Goal: Task Accomplishment & Management: Manage account settings

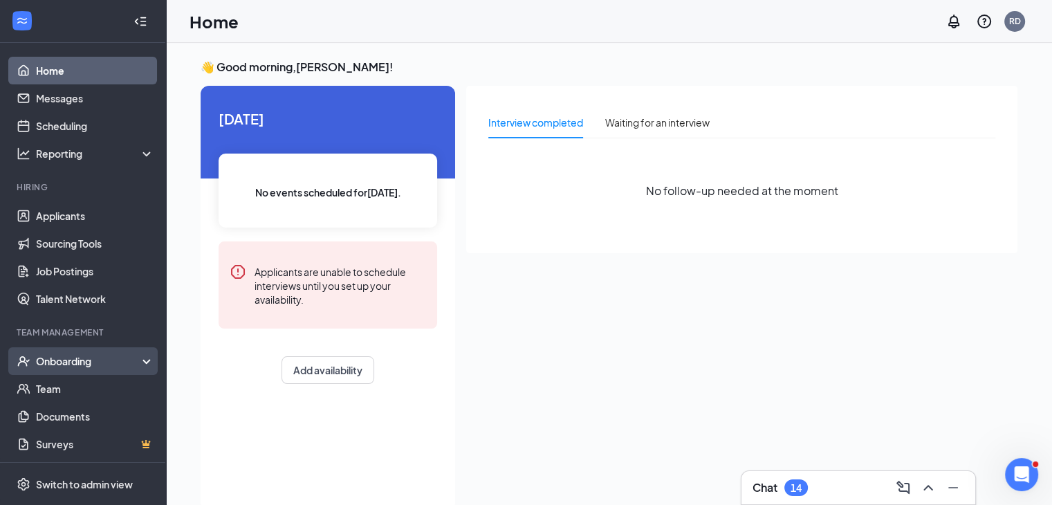
click at [63, 367] on div "Onboarding" at bounding box center [89, 361] width 107 height 14
click at [66, 394] on link "Overview" at bounding box center [95, 389] width 118 height 28
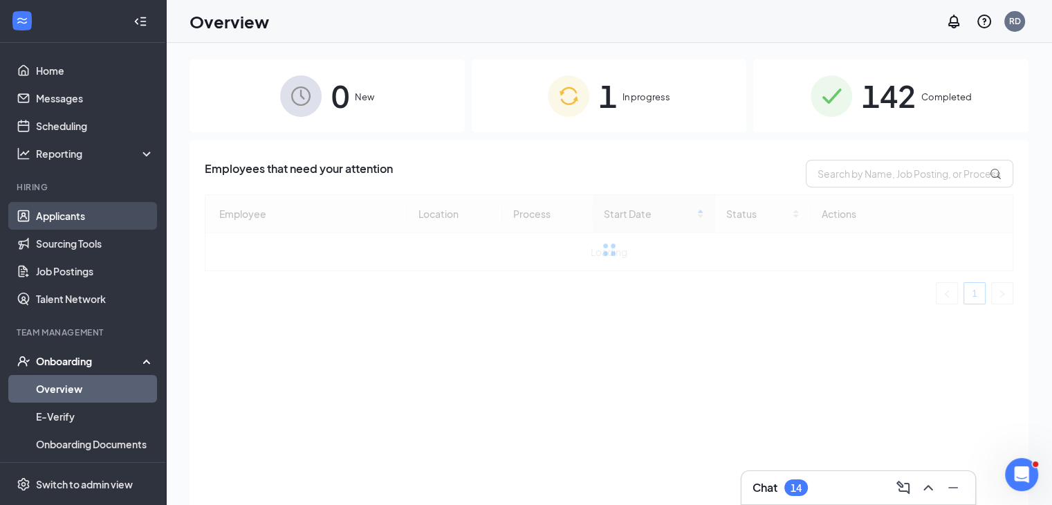
click at [47, 207] on link "Applicants" at bounding box center [95, 216] width 118 height 28
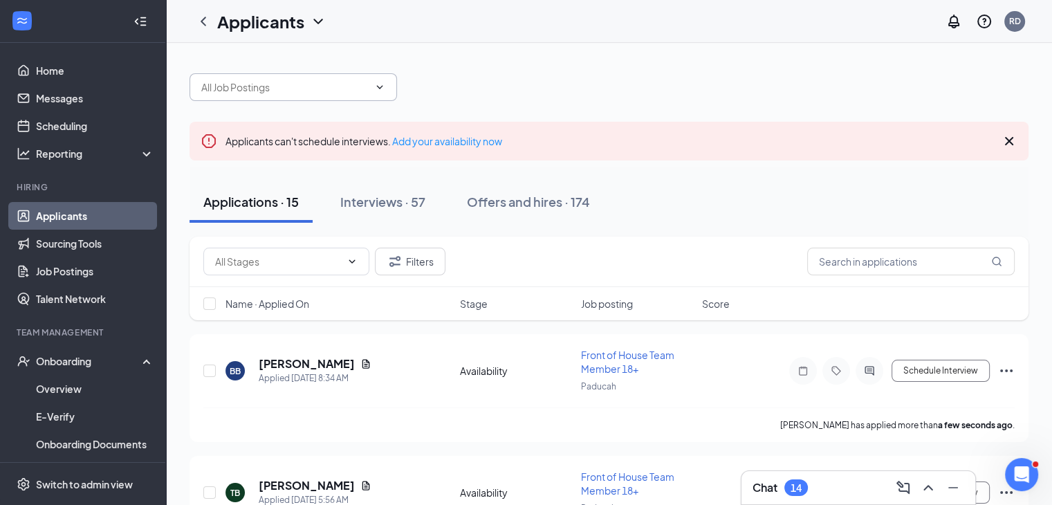
click at [266, 75] on span at bounding box center [293, 87] width 207 height 28
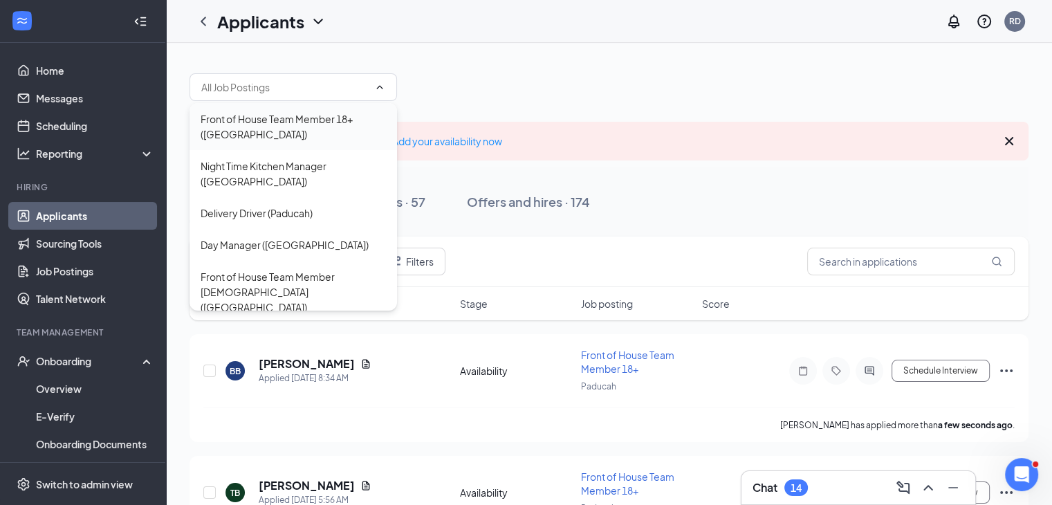
click at [274, 117] on div "Front of House Team Member 18+ ([GEOGRAPHIC_DATA])" at bounding box center [293, 126] width 185 height 30
type input "Front of House Team Member 18+ ([GEOGRAPHIC_DATA])"
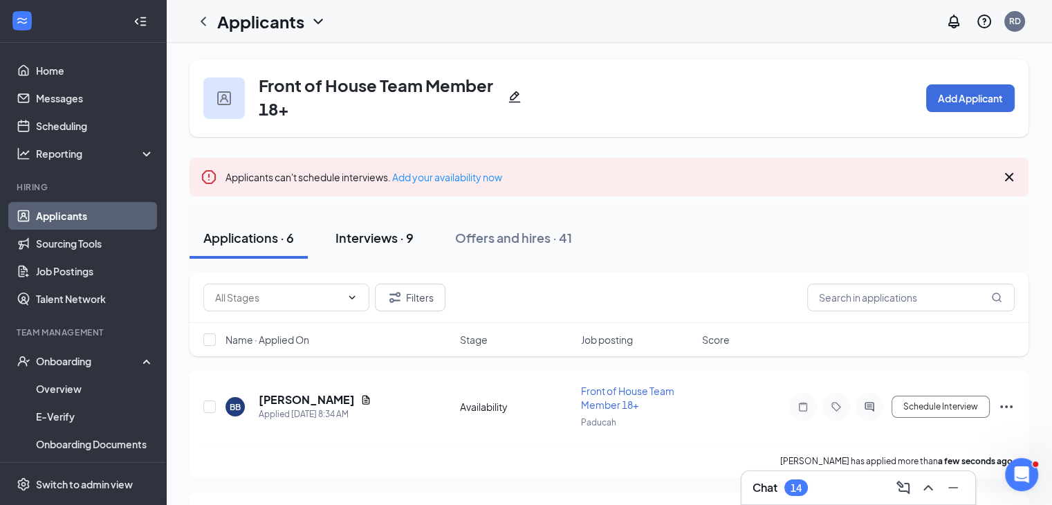
click at [371, 257] on button "Interviews · 9" at bounding box center [375, 237] width 106 height 41
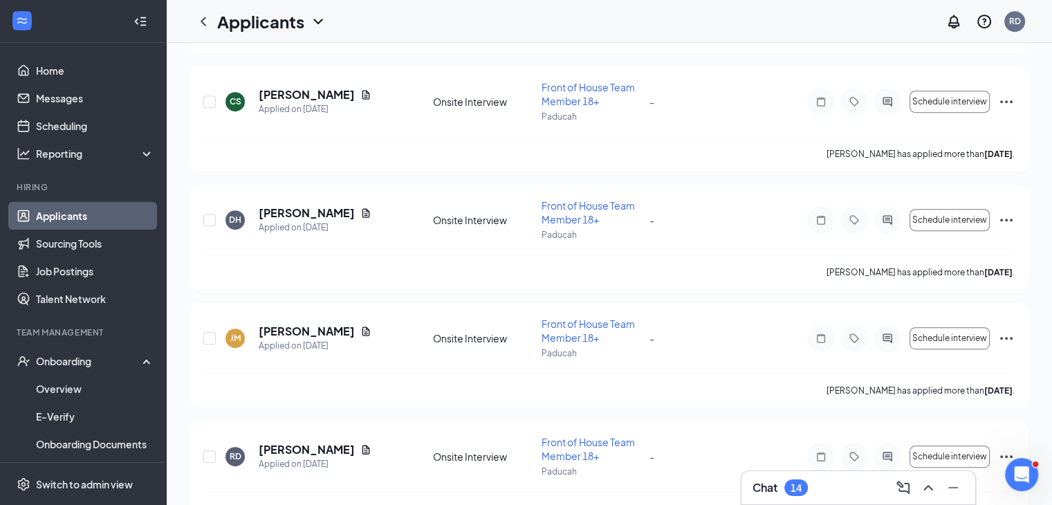
scroll to position [931, 0]
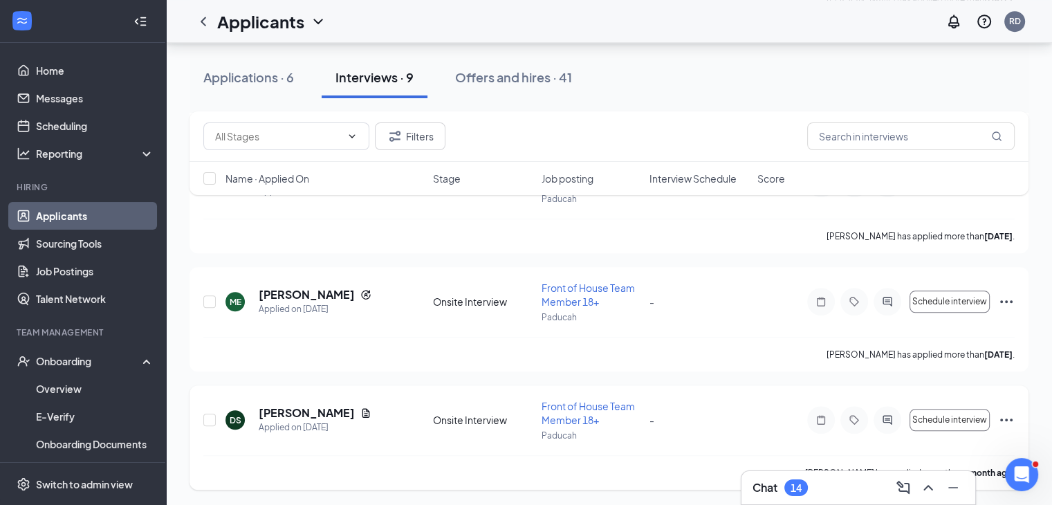
click at [220, 414] on div "DS [PERSON_NAME] Applied on [DATE] Onsite Interview Front of House Team Member …" at bounding box center [608, 427] width 811 height 56
click at [206, 417] on input "checkbox" at bounding box center [209, 420] width 12 height 12
checkbox input "true"
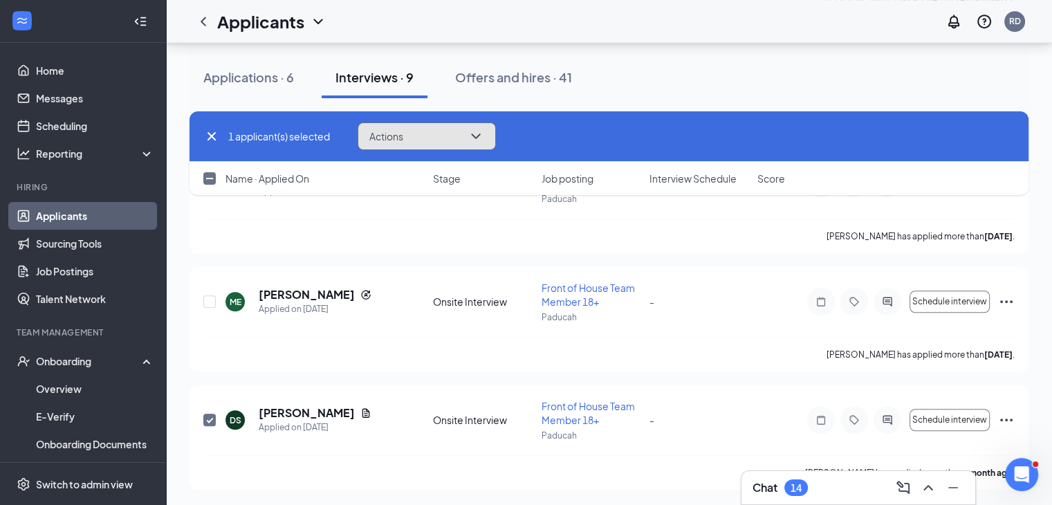
click at [423, 144] on button "Actions" at bounding box center [427, 136] width 138 height 28
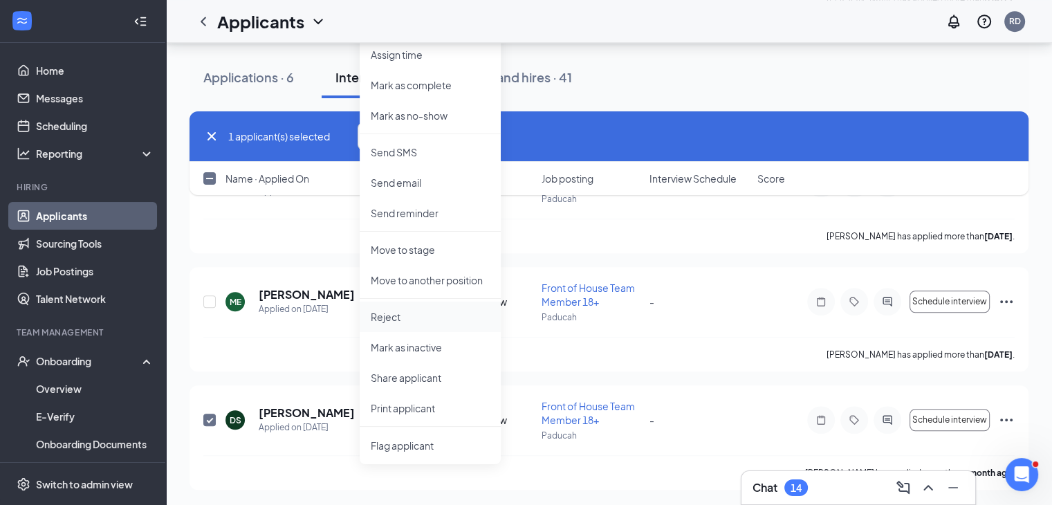
click at [401, 311] on p "Reject" at bounding box center [430, 317] width 119 height 14
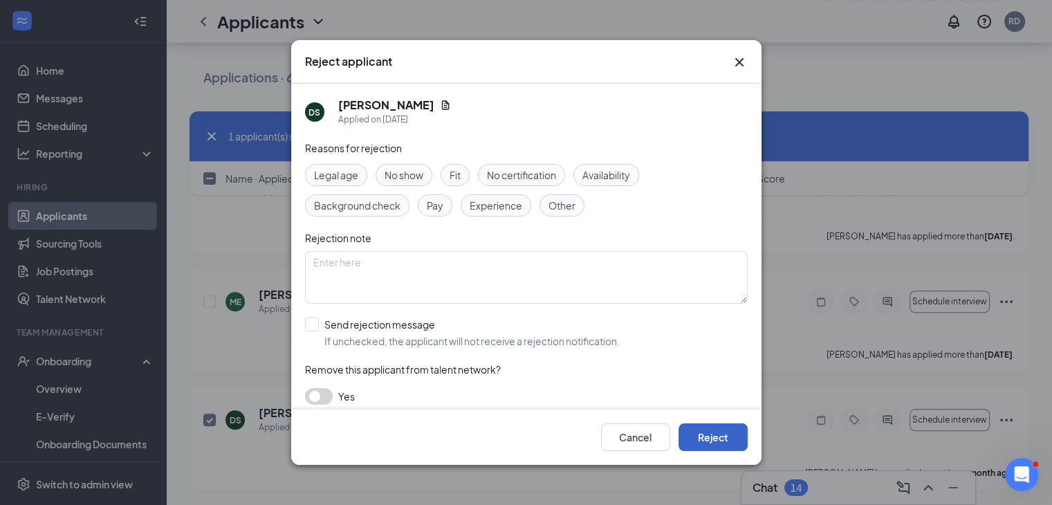
click at [705, 436] on button "Reject" at bounding box center [712, 437] width 69 height 28
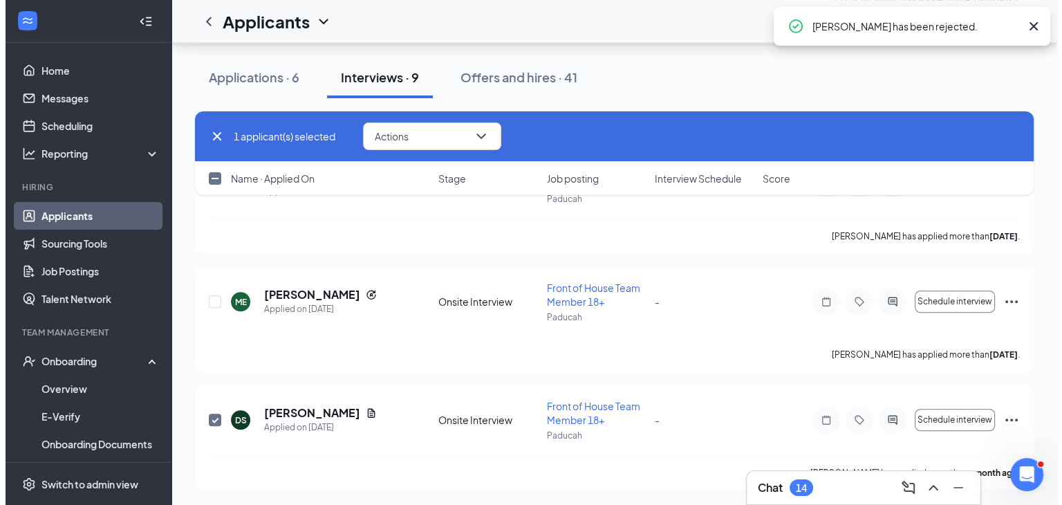
scroll to position [813, 0]
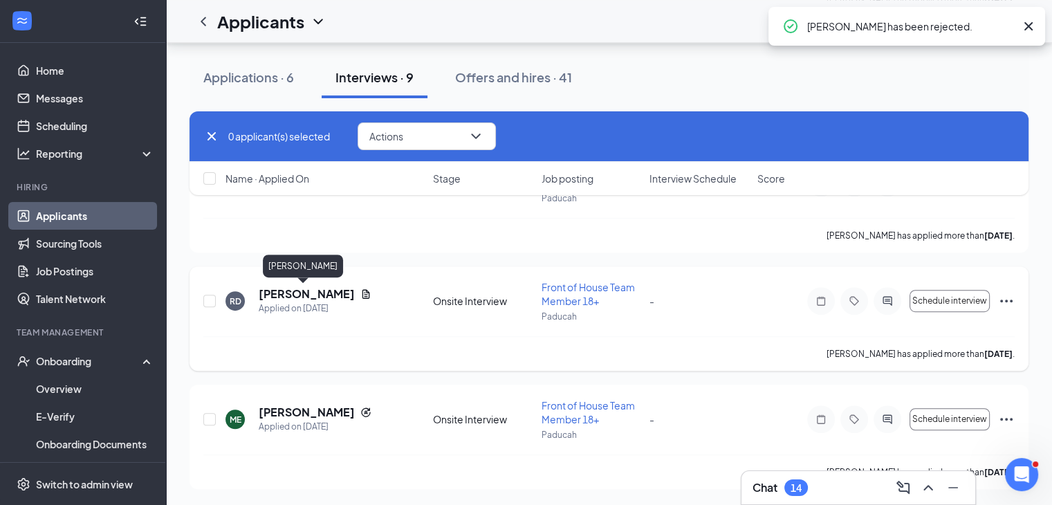
click at [301, 293] on h5 "[PERSON_NAME]" at bounding box center [307, 293] width 96 height 15
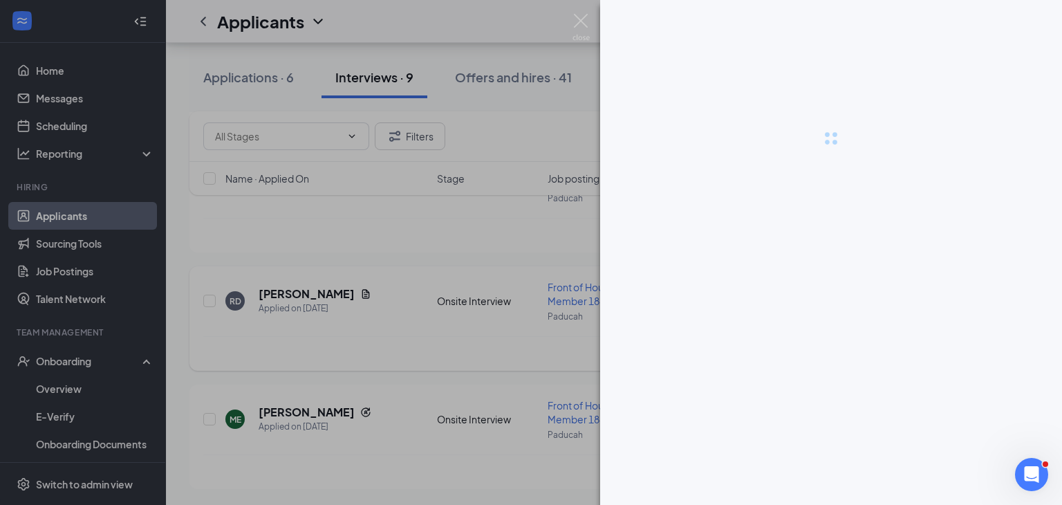
click at [301, 293] on div at bounding box center [531, 252] width 1062 height 505
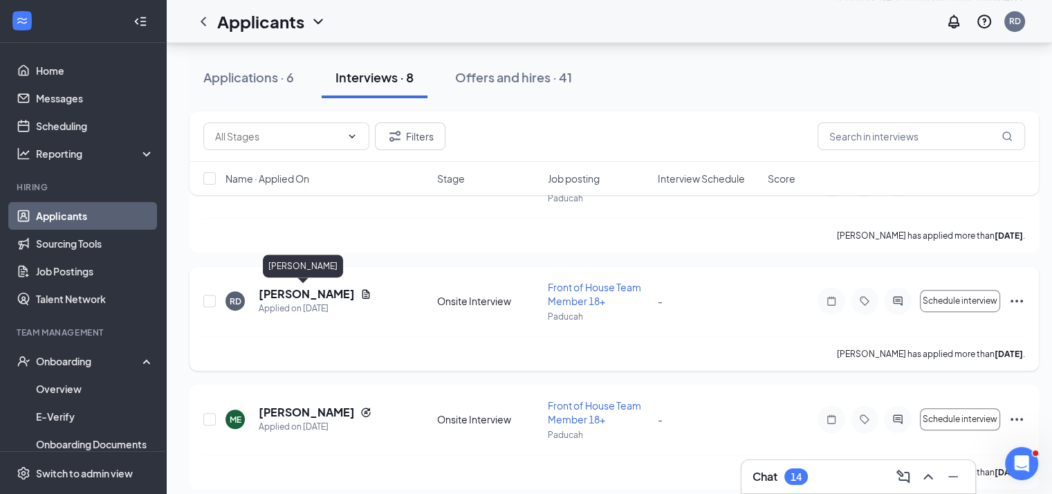
click at [301, 293] on h5 "[PERSON_NAME]" at bounding box center [307, 293] width 96 height 15
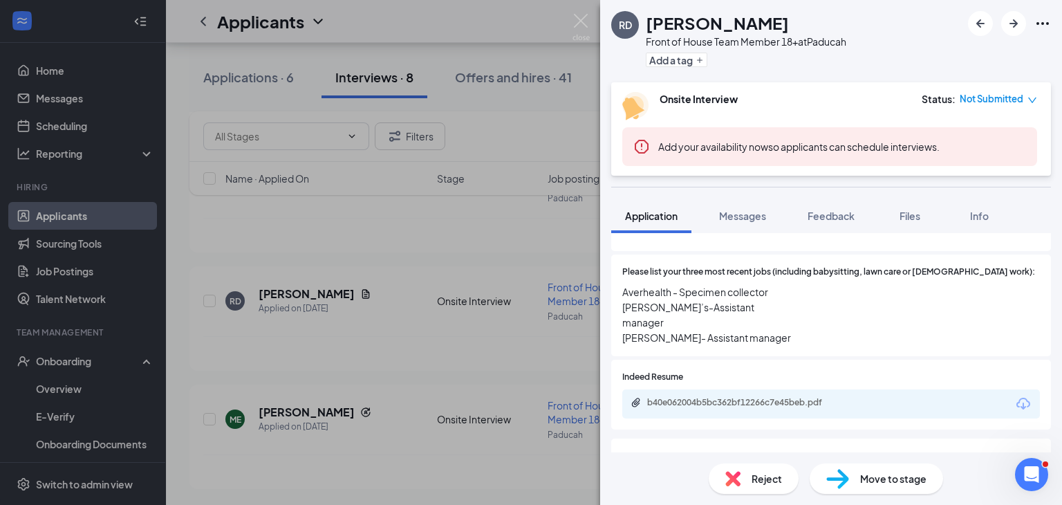
scroll to position [310, 0]
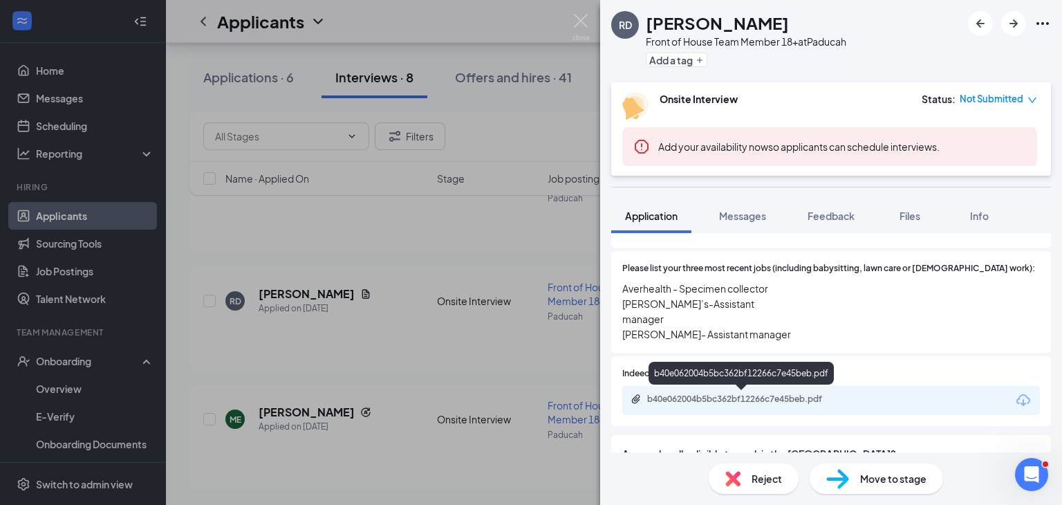
click at [709, 402] on div "b40e062004b5bc362bf12266c7e45beb.pdf" at bounding box center [744, 399] width 194 height 11
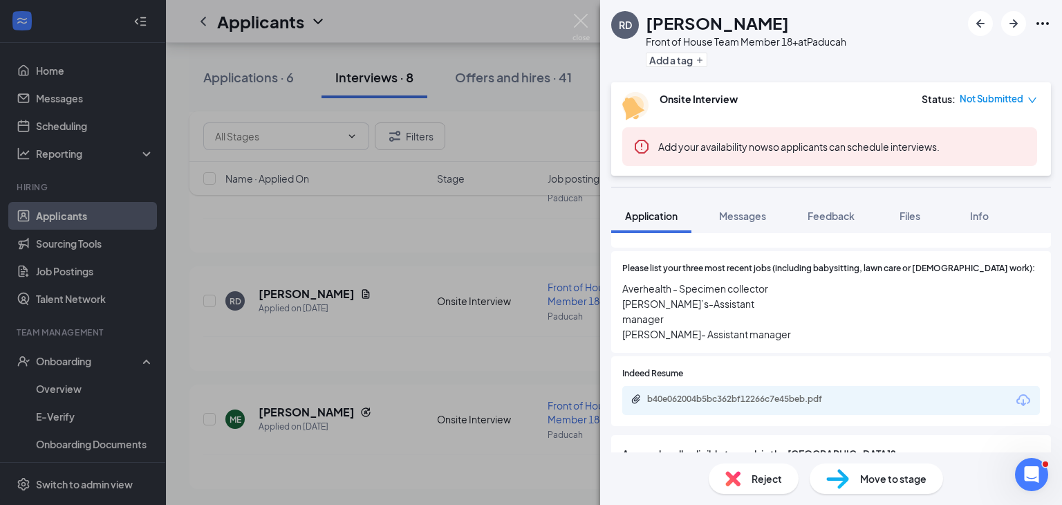
click at [255, 335] on div "RD [PERSON_NAME] Duck Front of House Team Member 18+ at Paducah Add a tag Onsit…" at bounding box center [531, 252] width 1062 height 505
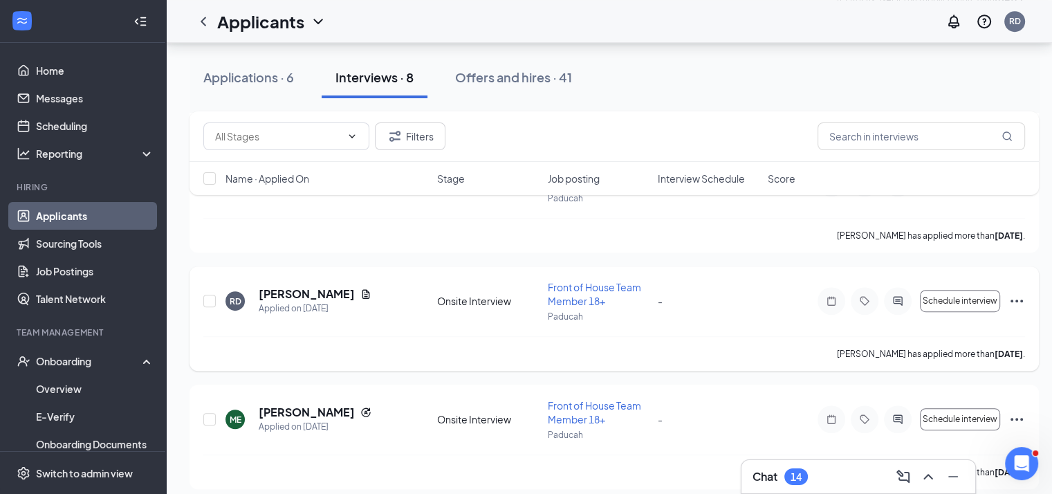
click at [219, 299] on div "RD [PERSON_NAME] Duck Applied on [DATE] Onsite Interview Front of House Team Me…" at bounding box center [614, 308] width 822 height 56
click at [213, 299] on input "checkbox" at bounding box center [209, 301] width 12 height 12
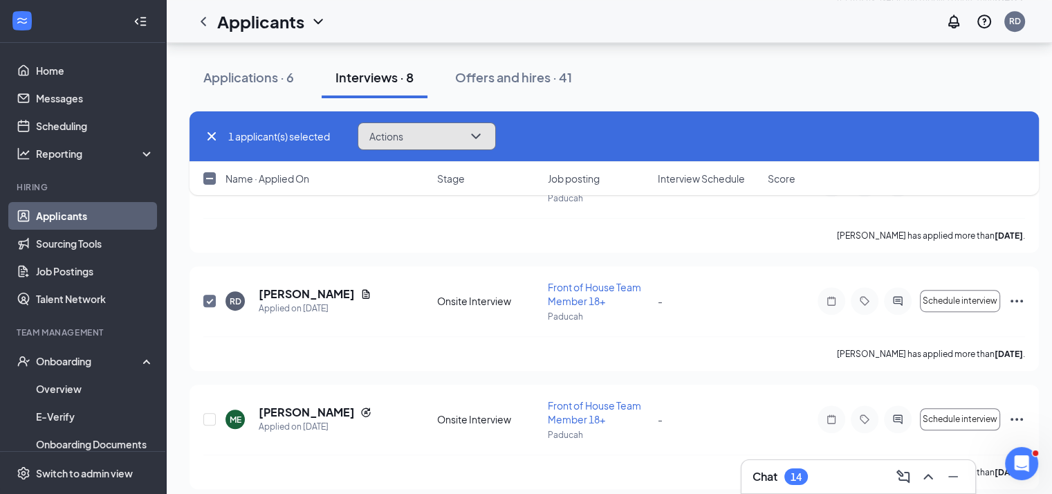
click at [401, 134] on span "Actions" at bounding box center [386, 136] width 34 height 10
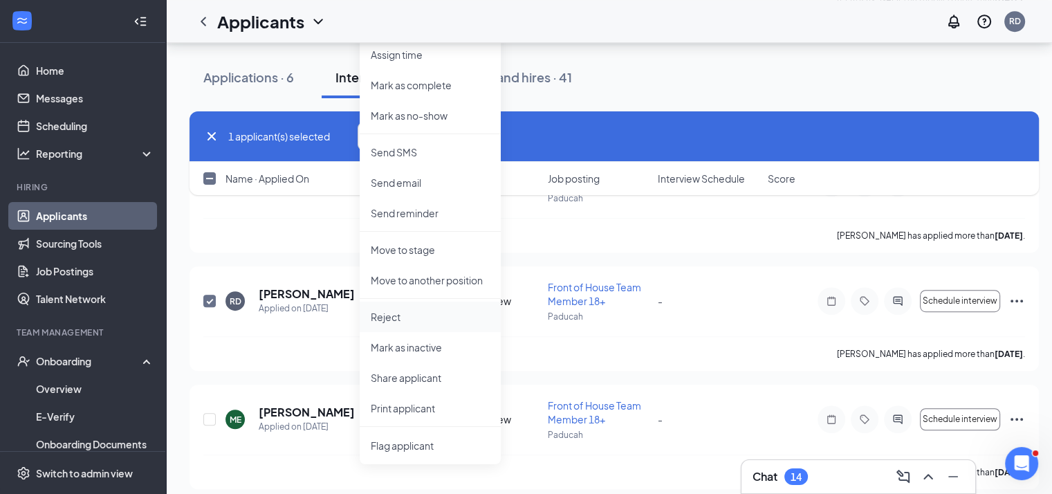
click at [406, 310] on p "Reject" at bounding box center [430, 317] width 119 height 14
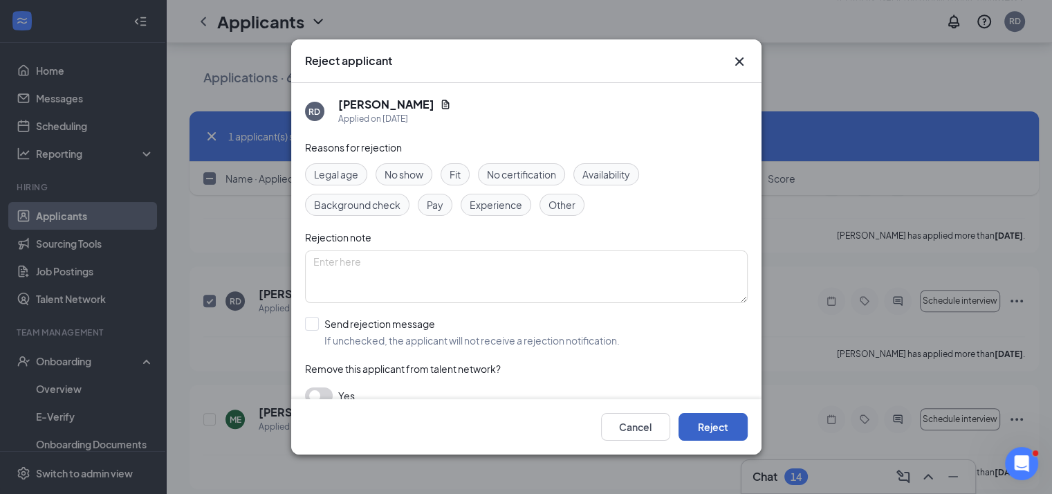
click at [703, 434] on button "Reject" at bounding box center [712, 427] width 69 height 28
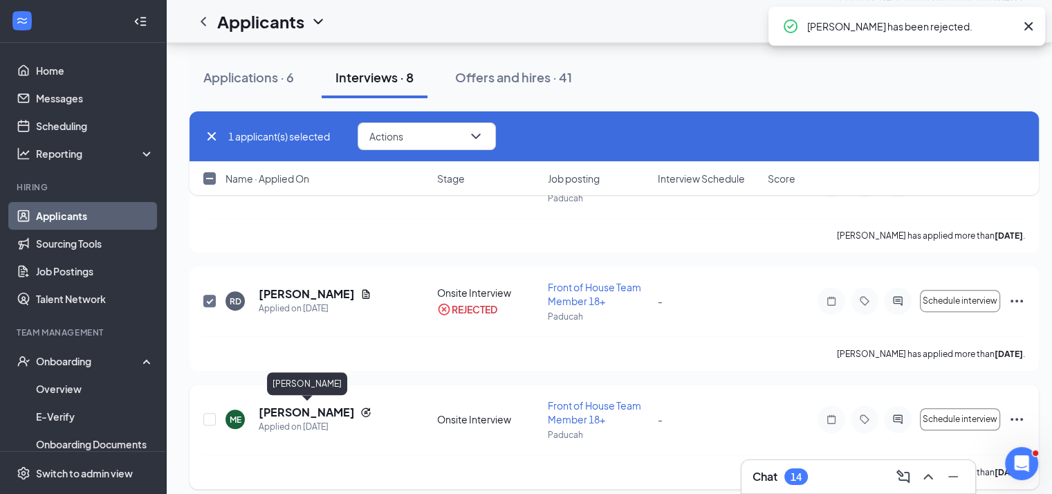
click at [296, 412] on h5 "[PERSON_NAME]" at bounding box center [307, 412] width 96 height 15
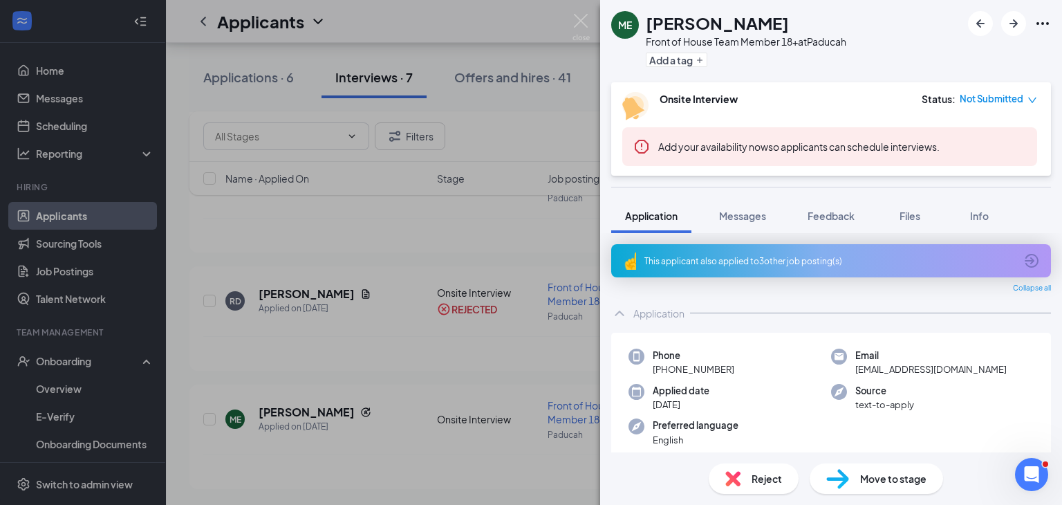
click at [952, 384] on div "Source text-to-apply" at bounding box center [932, 398] width 203 height 28
copy h1 "[PERSON_NAME]"
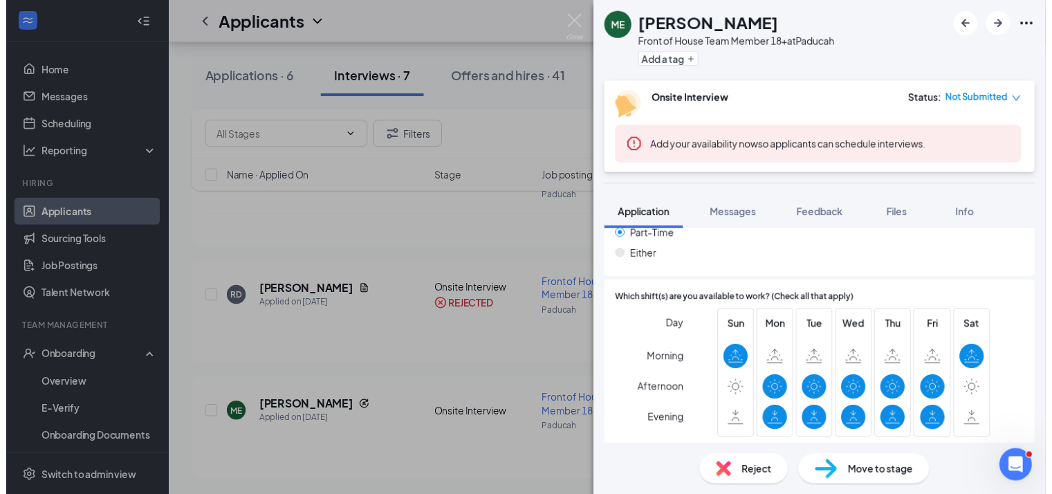
scroll to position [773, 0]
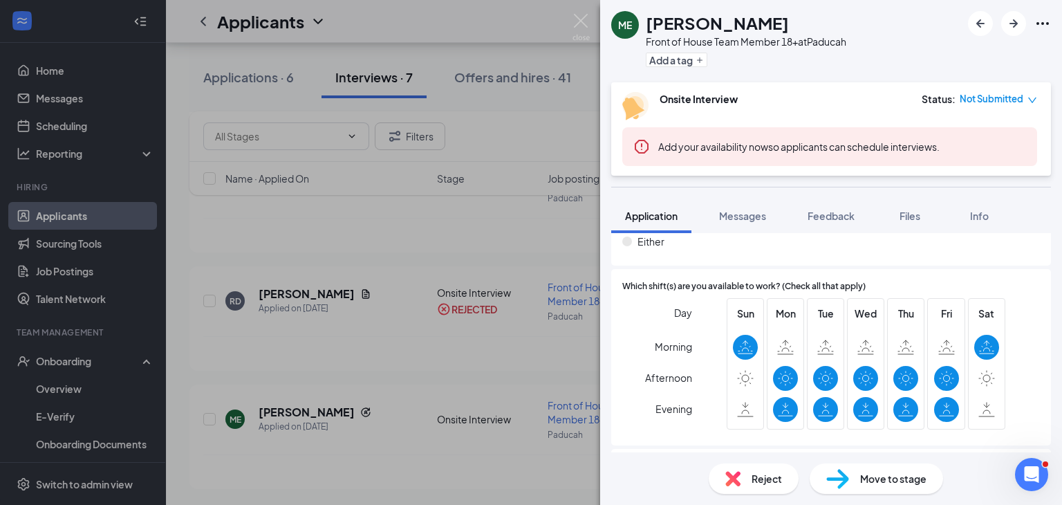
click at [472, 378] on div "ME [PERSON_NAME] Front of House Team Member 18+ at Paducah Add a tag Onsite Int…" at bounding box center [531, 252] width 1062 height 505
click at [503, 474] on div "ME [PERSON_NAME] Front of House Team Member 18+ at Paducah Add a tag Onsite Int…" at bounding box center [531, 252] width 1062 height 505
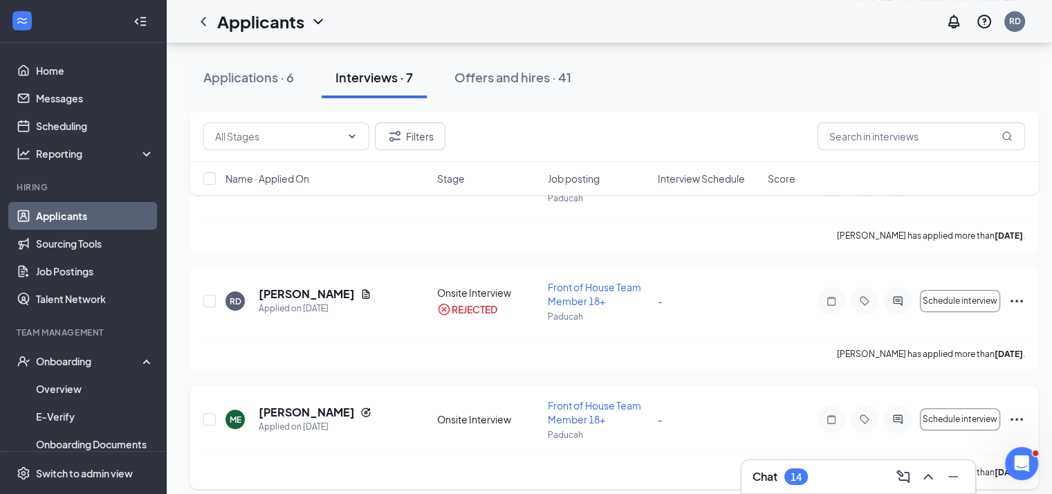
click at [501, 454] on div "[PERSON_NAME] has applied more than [DATE] ." at bounding box center [614, 471] width 822 height 35
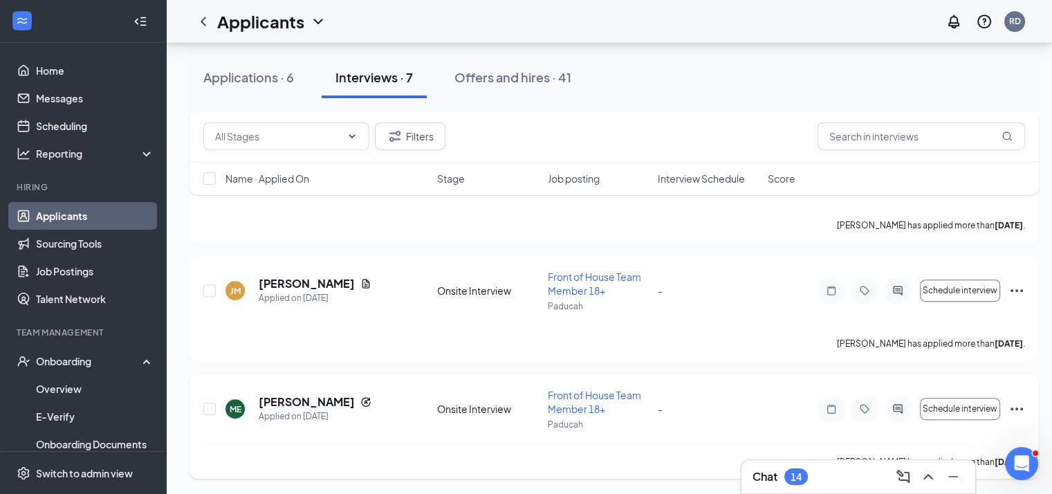
click at [195, 406] on div "ME [PERSON_NAME] Applied on [DATE] Onsite Interview Front of House Team Member …" at bounding box center [614, 426] width 849 height 104
click at [207, 403] on input "checkbox" at bounding box center [209, 409] width 12 height 12
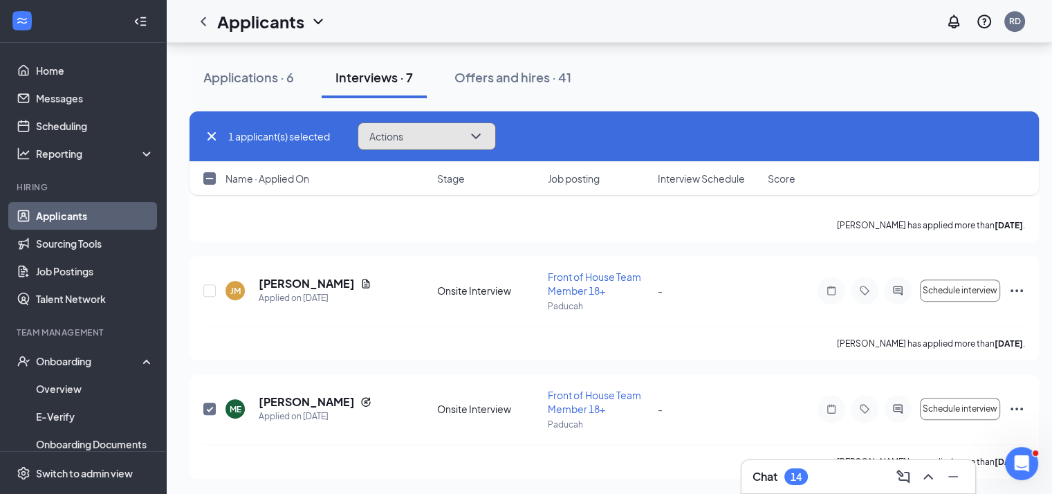
click at [465, 138] on button "Actions" at bounding box center [427, 136] width 138 height 28
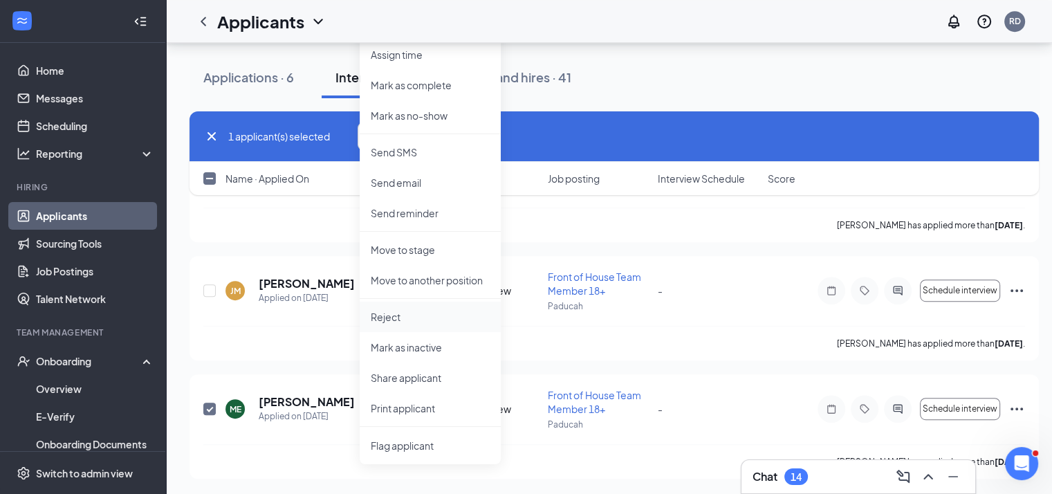
click at [427, 313] on p "Reject" at bounding box center [430, 317] width 119 height 14
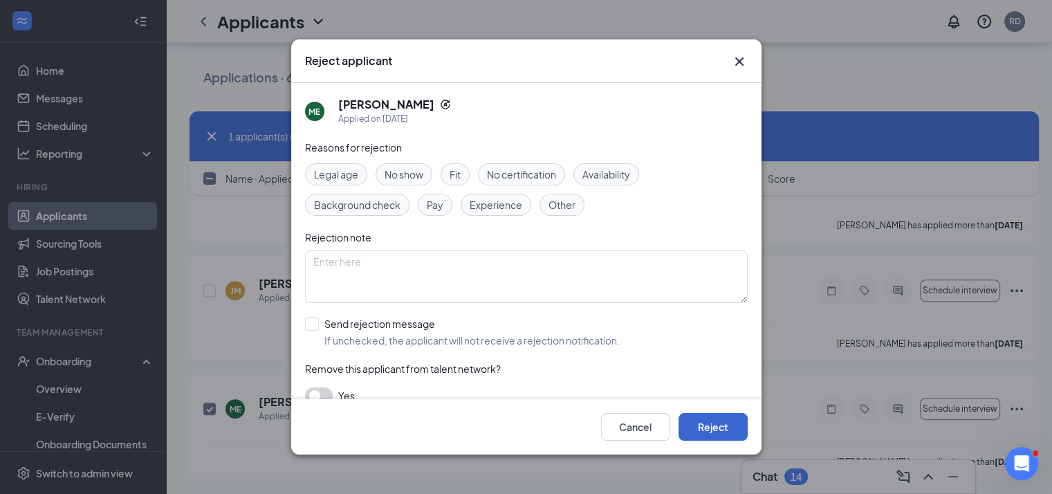
click at [711, 437] on button "Reject" at bounding box center [712, 427] width 69 height 28
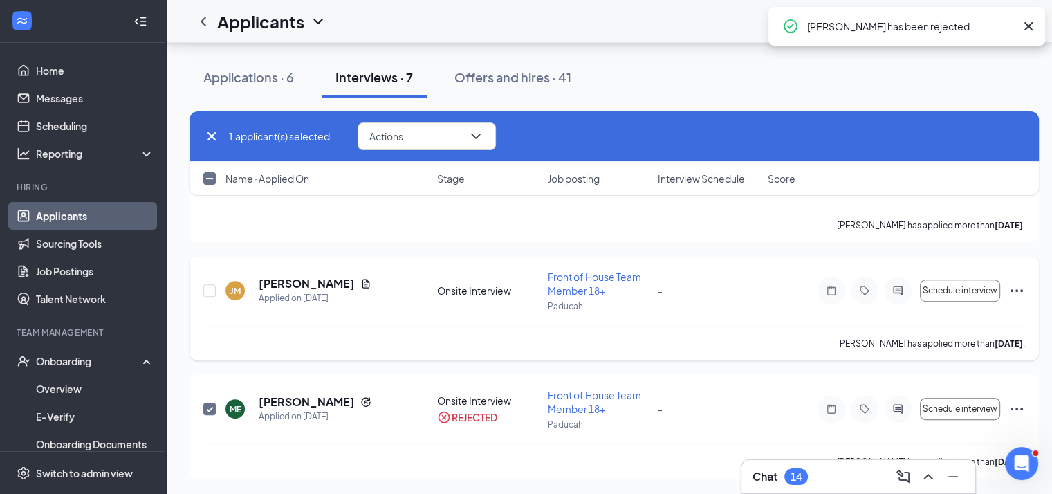
click at [297, 289] on h5 "[PERSON_NAME]" at bounding box center [307, 283] width 96 height 15
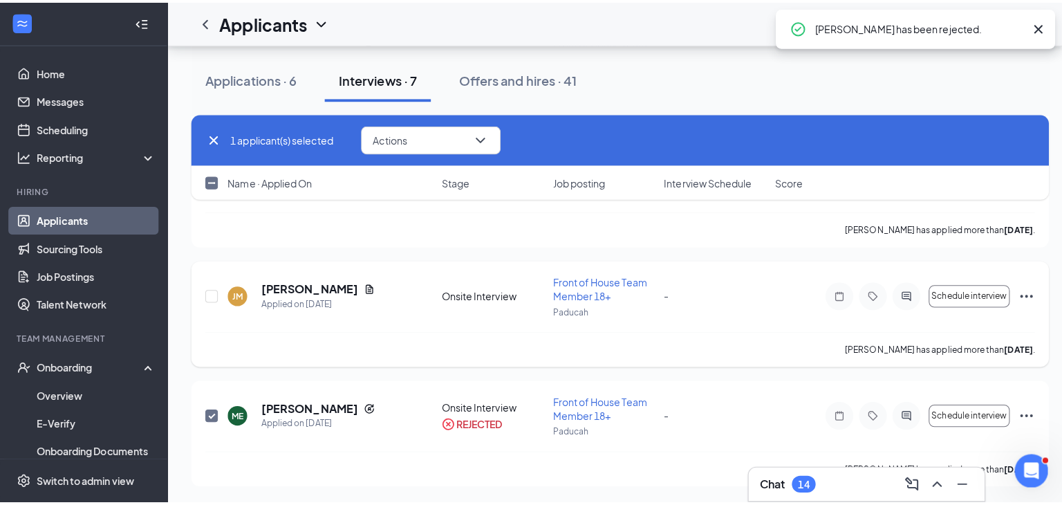
scroll to position [694, 0]
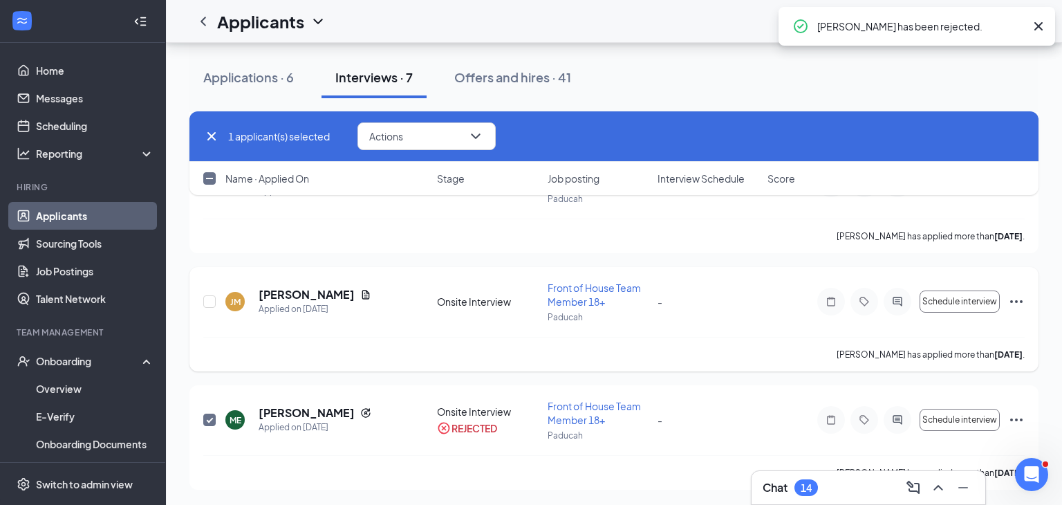
checkbox input "false"
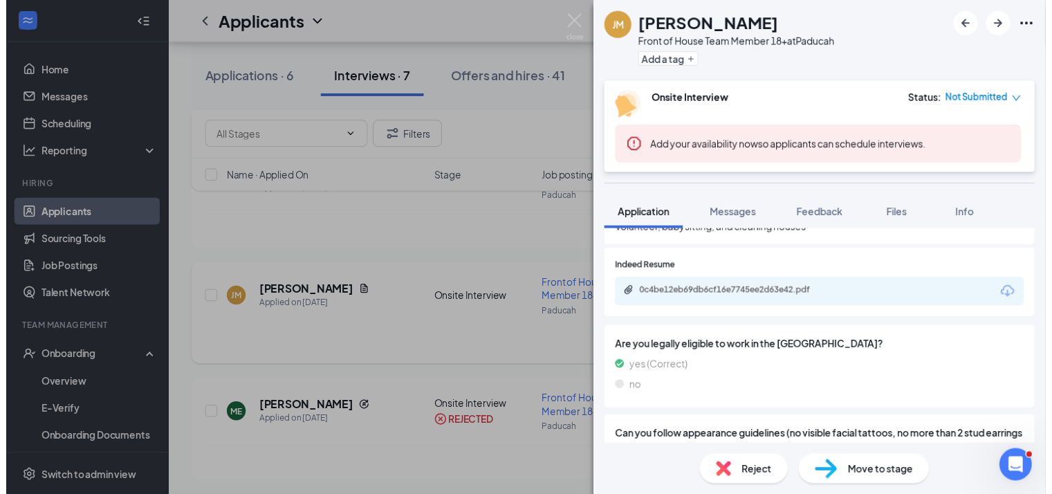
scroll to position [336, 0]
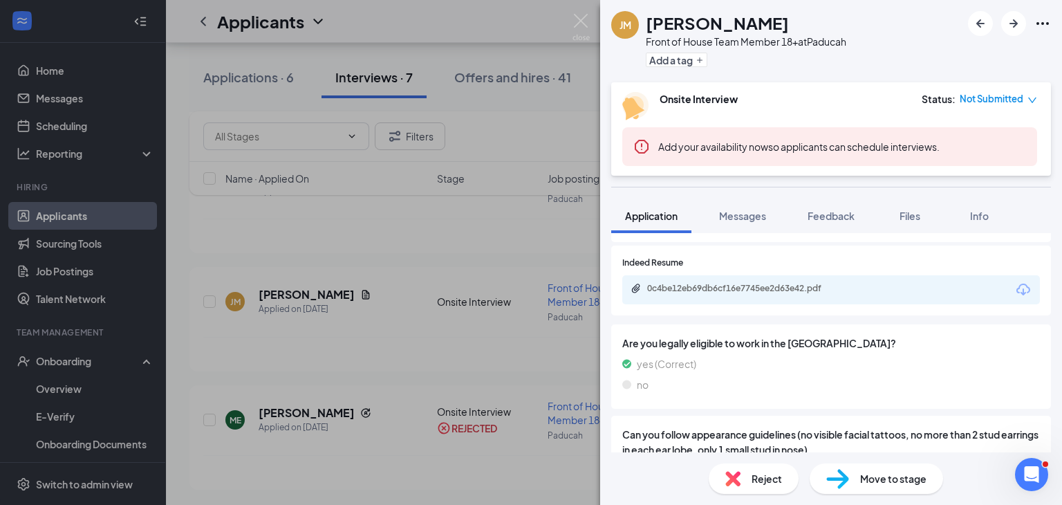
click at [824, 295] on div "0c4be12eb69db6cf16e7745ee2d63e42.pdf" at bounding box center [743, 289] width 224 height 13
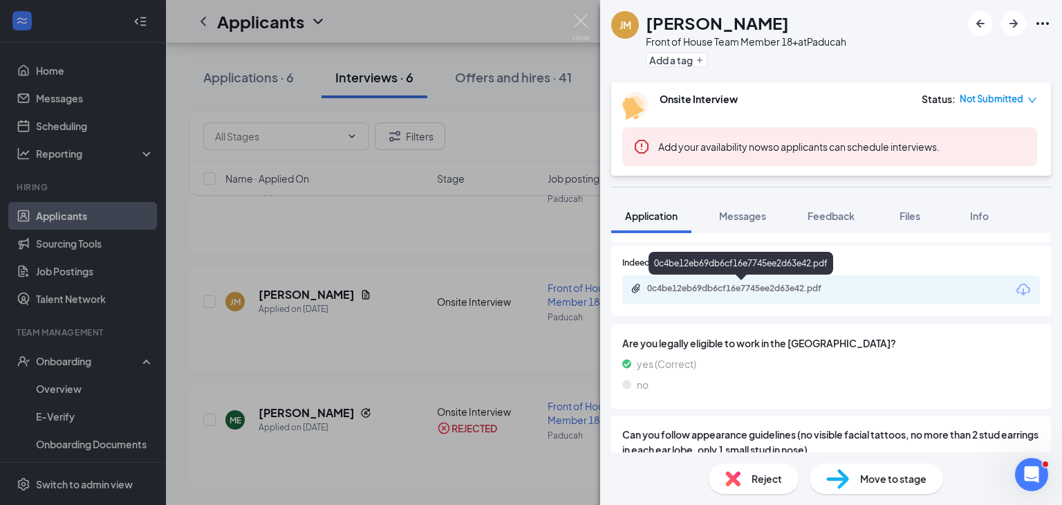
click at [385, 415] on div "[PERSON_NAME] Front of House Team Member 18+ at Paducah Add a tag Onsite Interv…" at bounding box center [531, 252] width 1062 height 505
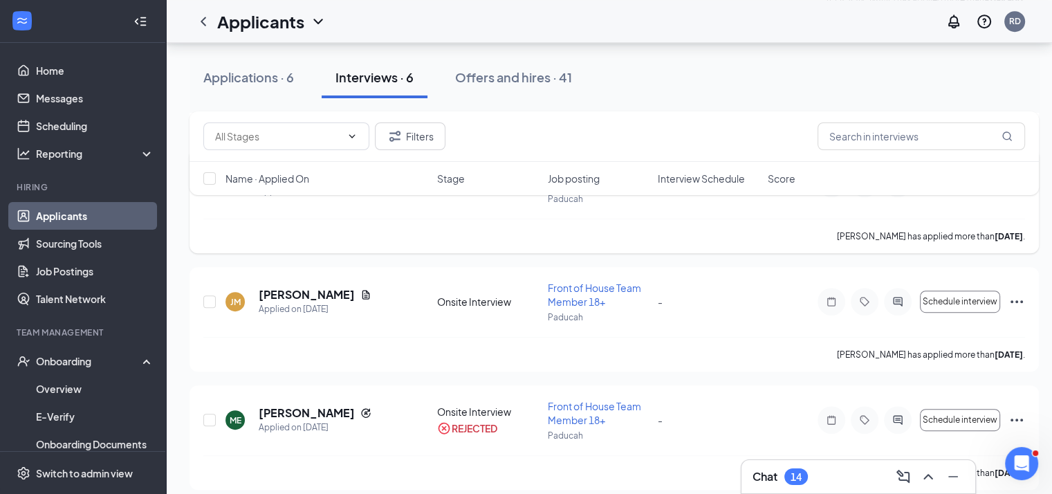
click at [219, 219] on div "DH [PERSON_NAME] Applied on [DATE] Onsite Interview Front of House Team Member …" at bounding box center [614, 191] width 822 height 56
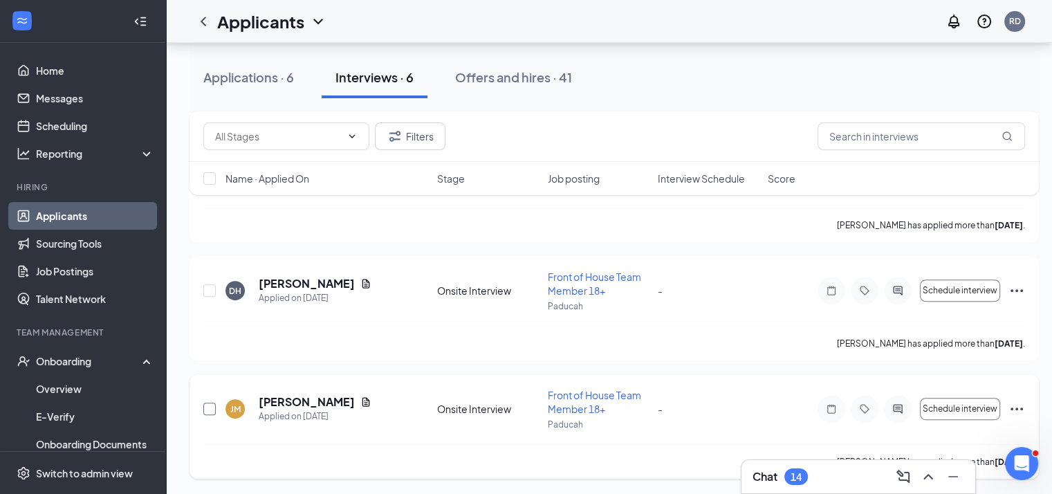
click at [212, 406] on input "checkbox" at bounding box center [209, 409] width 12 height 12
checkbox input "true"
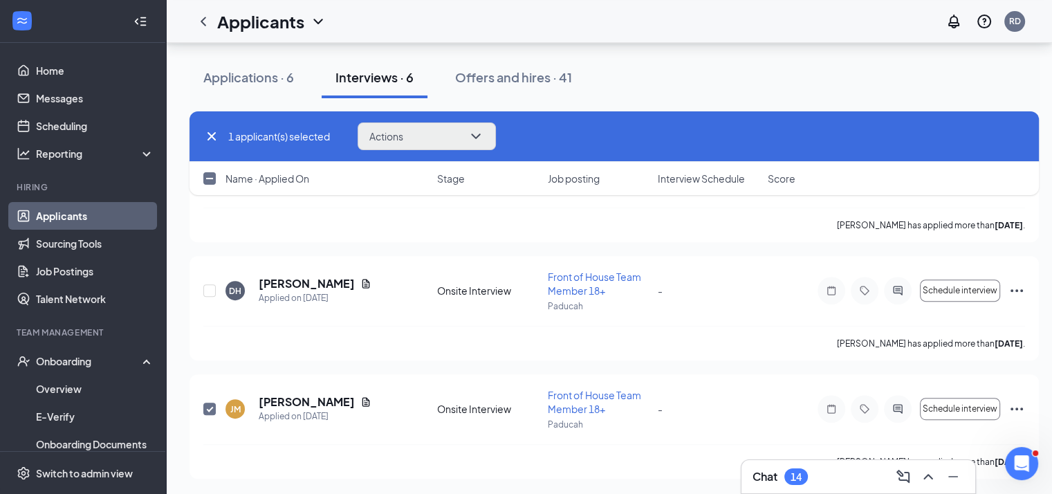
click at [452, 123] on button "Actions" at bounding box center [427, 136] width 138 height 28
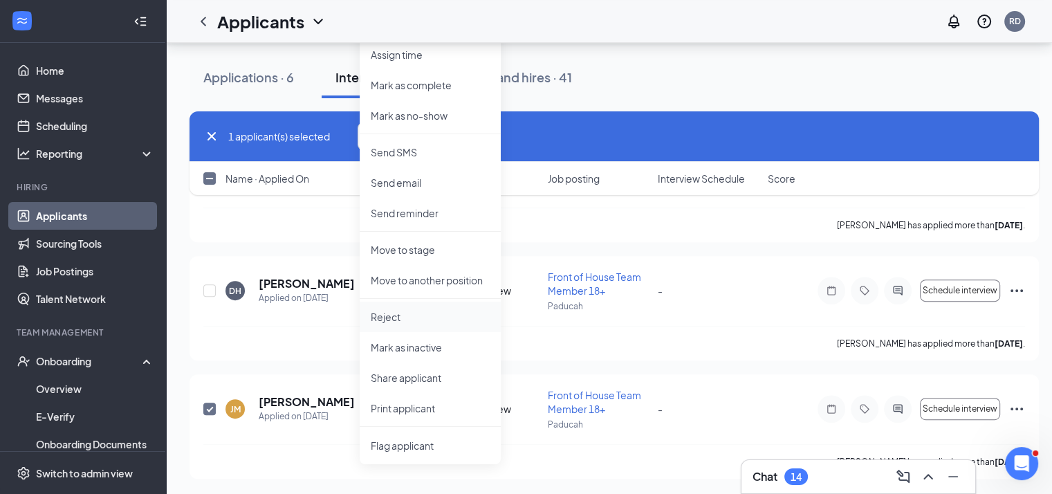
click at [427, 317] on p "Reject" at bounding box center [430, 317] width 119 height 14
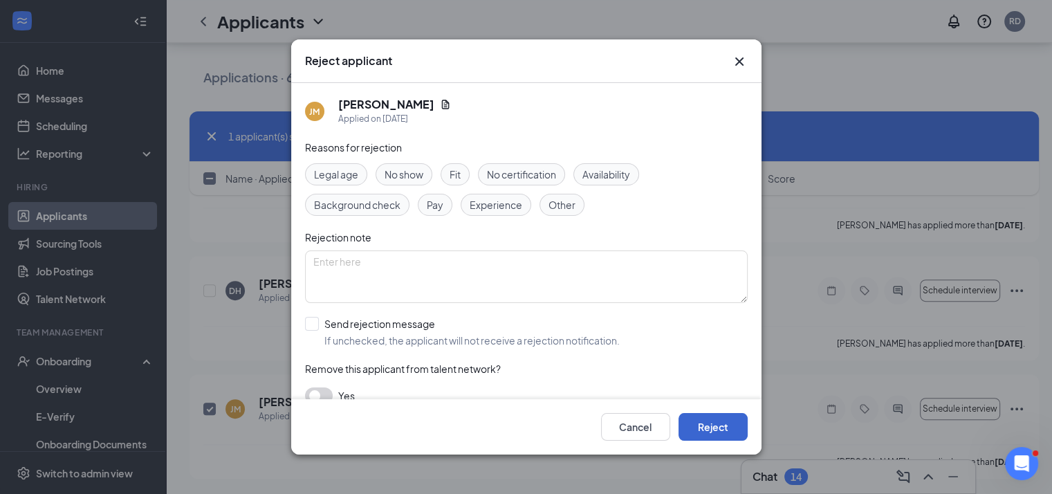
click at [724, 435] on button "Reject" at bounding box center [712, 427] width 69 height 28
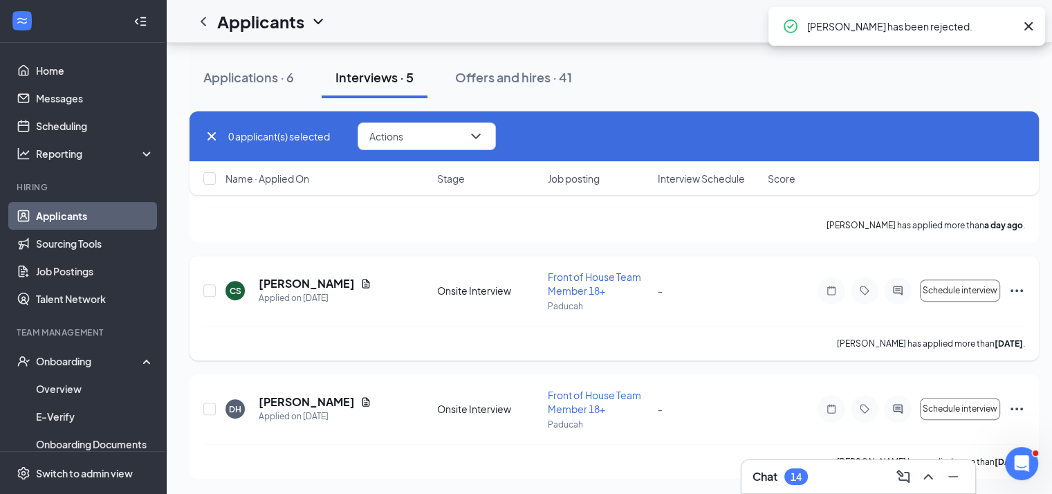
click at [285, 288] on h5 "[PERSON_NAME]" at bounding box center [307, 283] width 96 height 15
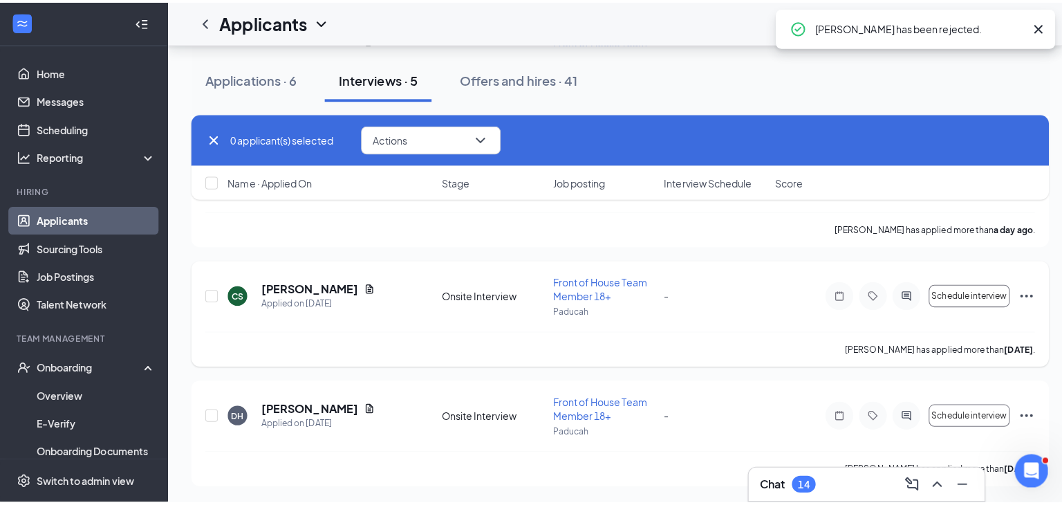
scroll to position [459, 0]
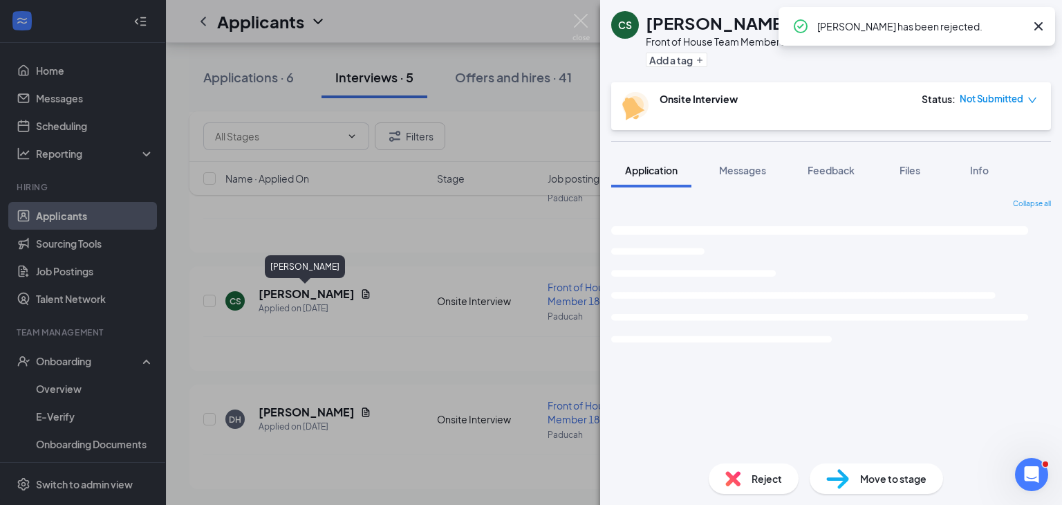
click at [398, 385] on div "CS [PERSON_NAME] Front of House Team Member 18+ at Paducah Add a tag Onsite Int…" at bounding box center [531, 252] width 1062 height 505
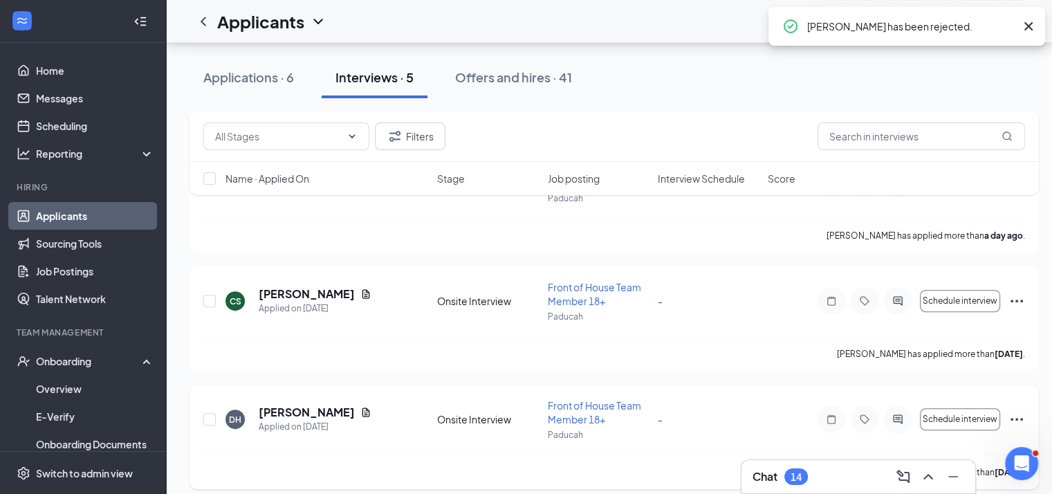
click at [283, 415] on h5 "[PERSON_NAME]" at bounding box center [307, 412] width 96 height 15
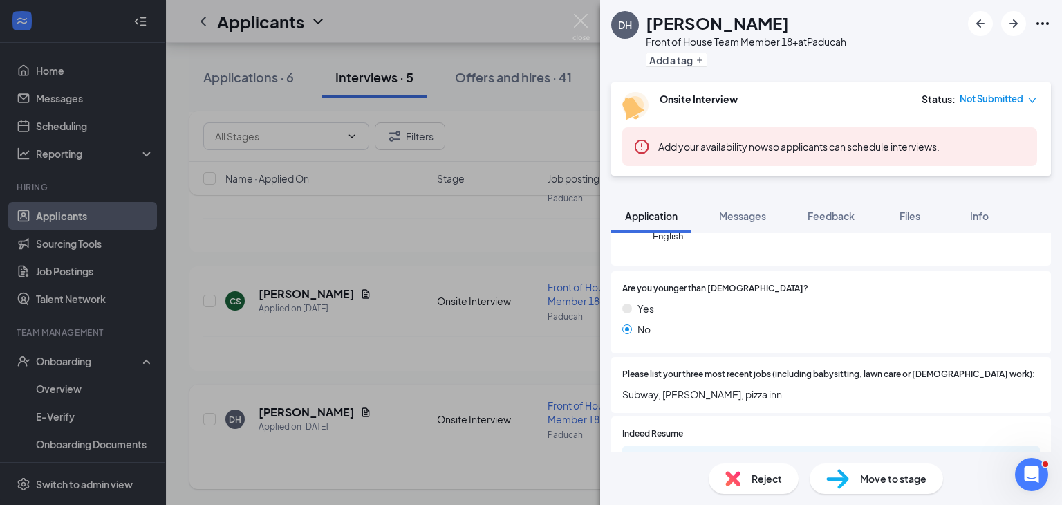
scroll to position [229, 0]
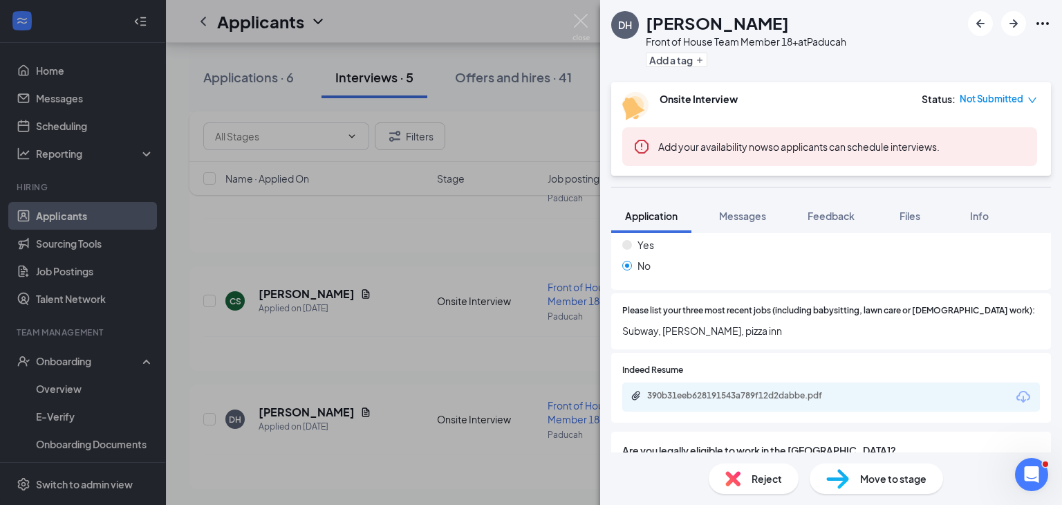
click at [744, 390] on div "390b31eeb628191543a789f12d2dabbe.pdf" at bounding box center [744, 395] width 194 height 11
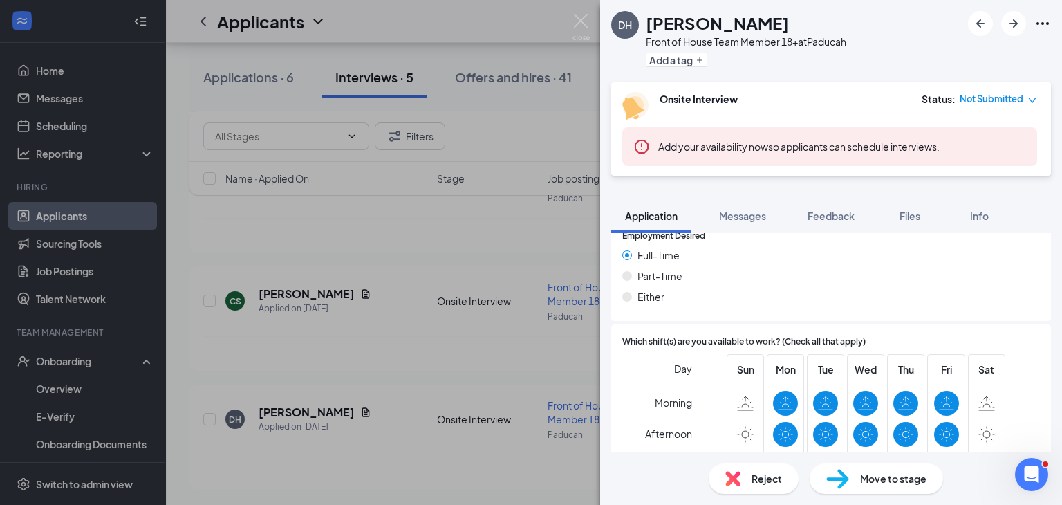
scroll to position [862, 0]
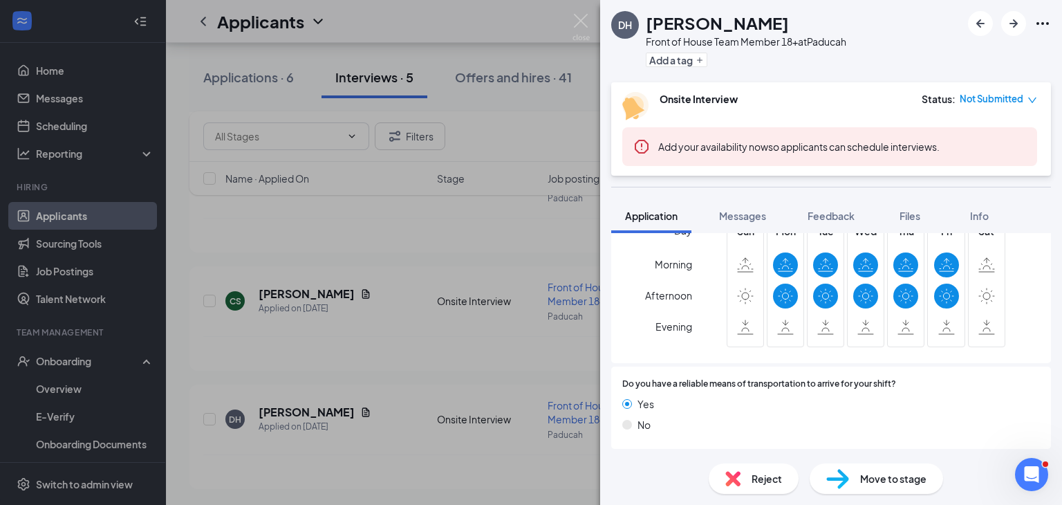
click at [758, 344] on div "Sun" at bounding box center [745, 281] width 37 height 131
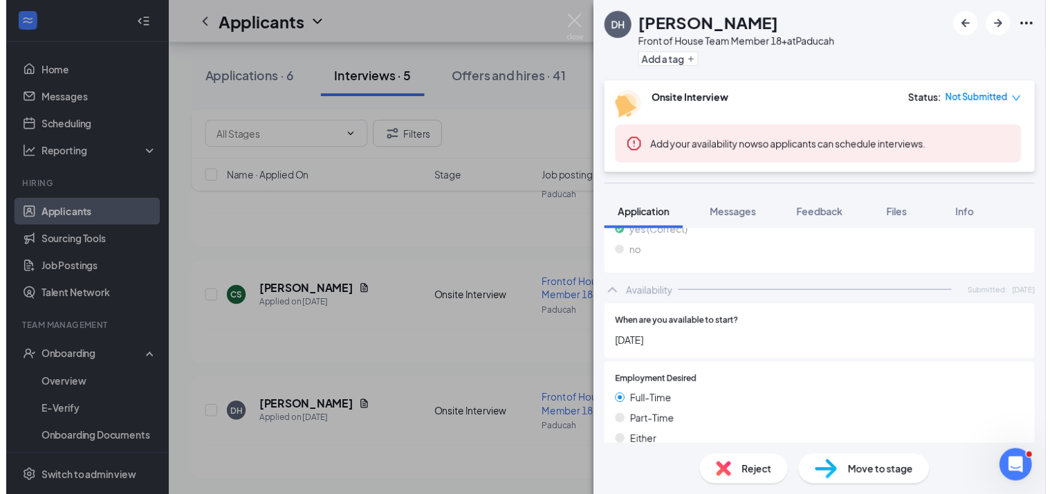
scroll to position [0, 0]
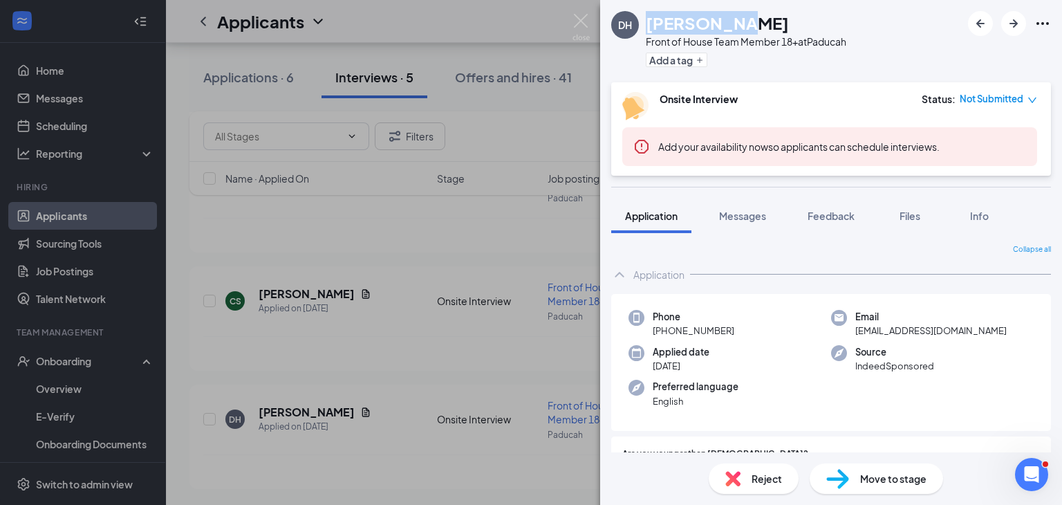
drag, startPoint x: 648, startPoint y: 28, endPoint x: 726, endPoint y: 25, distance: 77.5
click at [726, 25] on div "[PERSON_NAME]" at bounding box center [746, 23] width 201 height 24
copy h1 "[PERSON_NAME]"
click at [442, 467] on div "DH [PERSON_NAME] Front of House Team Member 18+ at Paducah Add a tag Onsite Int…" at bounding box center [531, 252] width 1062 height 505
click at [426, 444] on div "DH [PERSON_NAME] Front of House Team Member 18+ at Paducah Add a tag Onsite Int…" at bounding box center [531, 252] width 1062 height 505
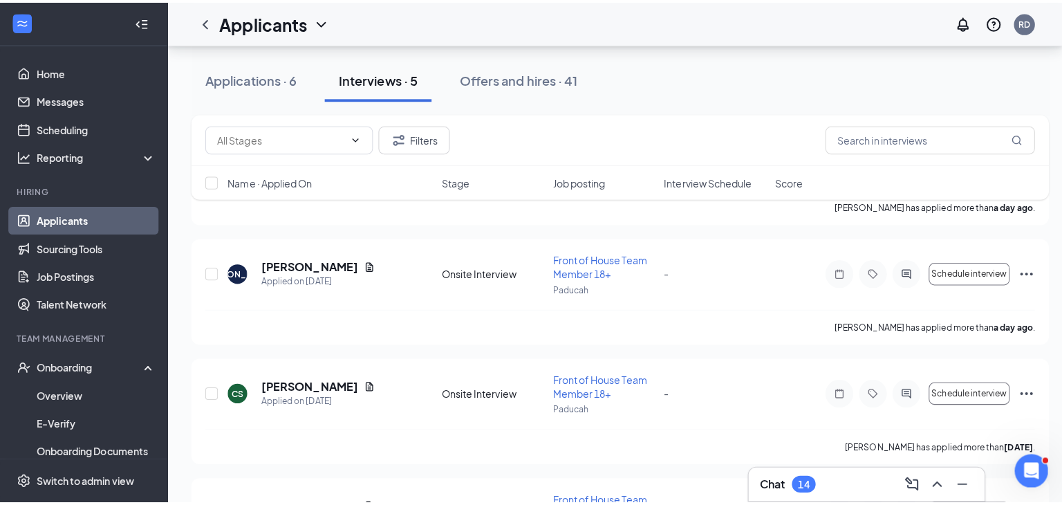
scroll to position [373, 0]
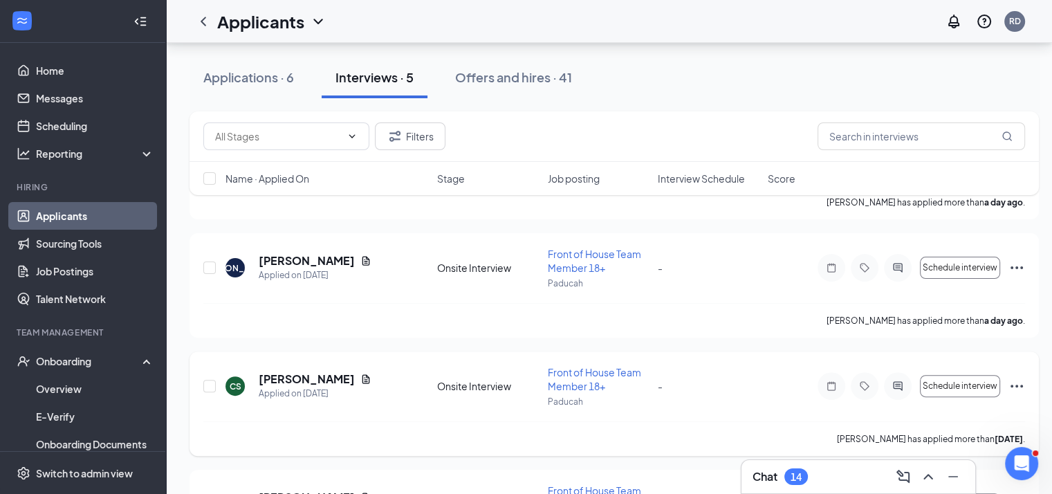
click at [324, 382] on h5 "[PERSON_NAME]" at bounding box center [307, 378] width 96 height 15
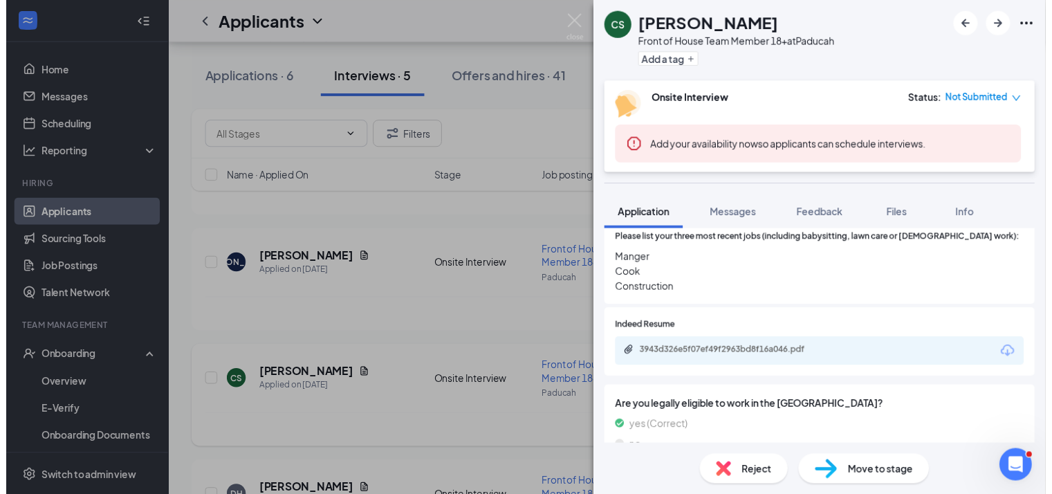
scroll to position [299, 0]
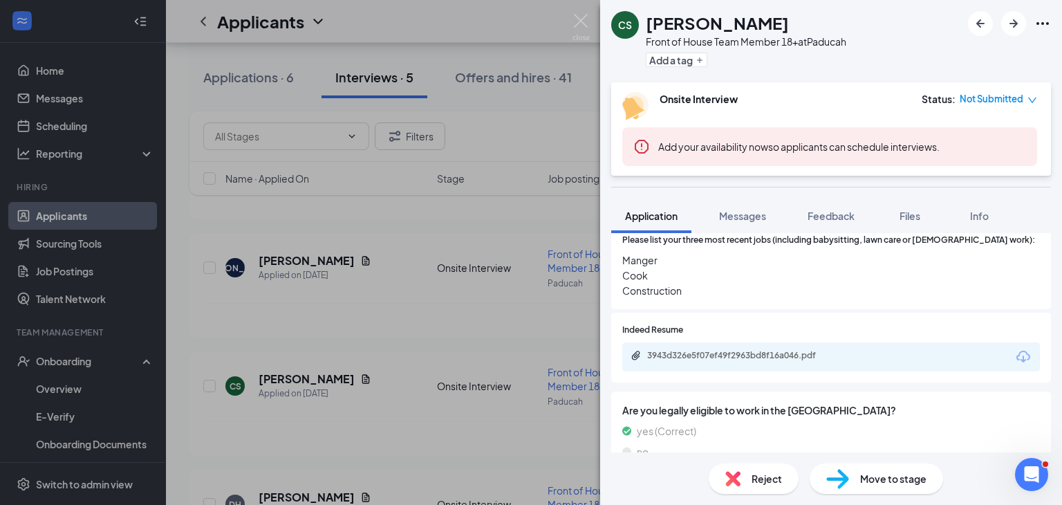
click at [778, 361] on div "3943d326e5f07ef49f2963bd8f16a046.pdf" at bounding box center [743, 356] width 224 height 13
click at [396, 407] on div "CS [PERSON_NAME] Front of House Team Member 18+ at Paducah Add a tag Onsite Int…" at bounding box center [531, 252] width 1062 height 505
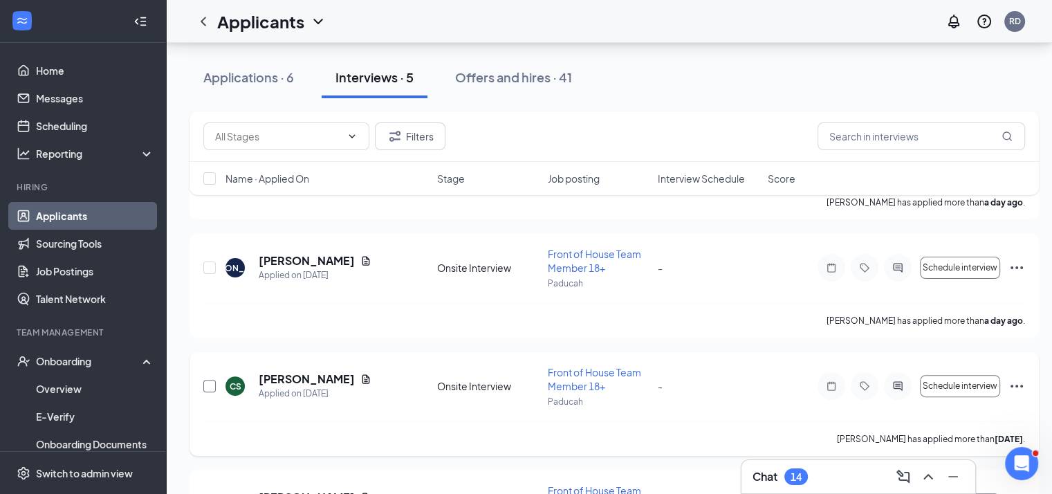
click at [205, 390] on input "checkbox" at bounding box center [209, 386] width 12 height 12
checkbox input "true"
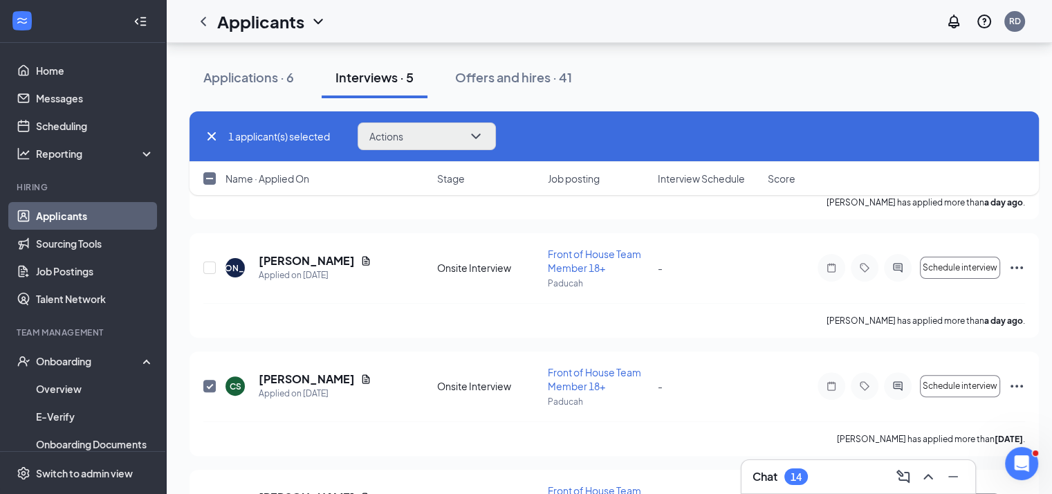
click at [432, 133] on button "Actions" at bounding box center [427, 136] width 138 height 28
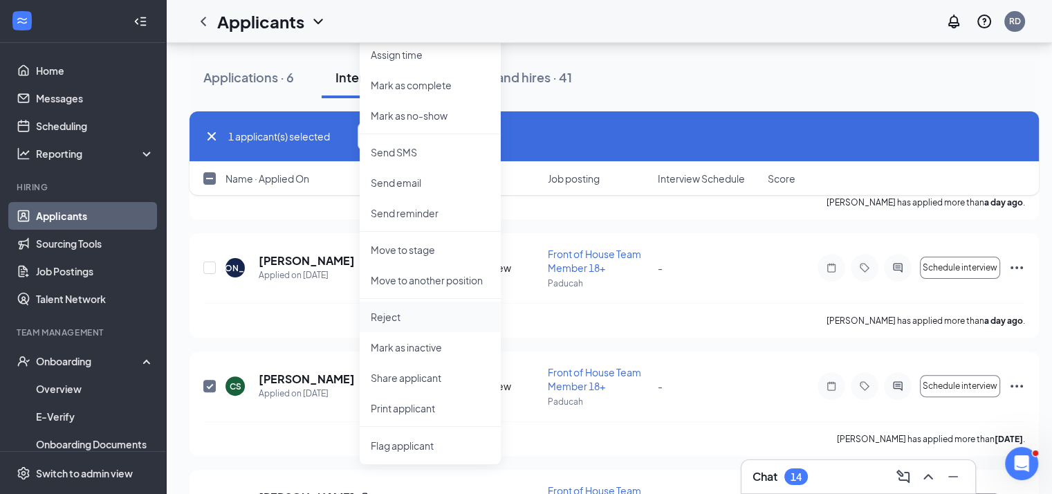
click at [445, 316] on p "Reject" at bounding box center [430, 317] width 119 height 14
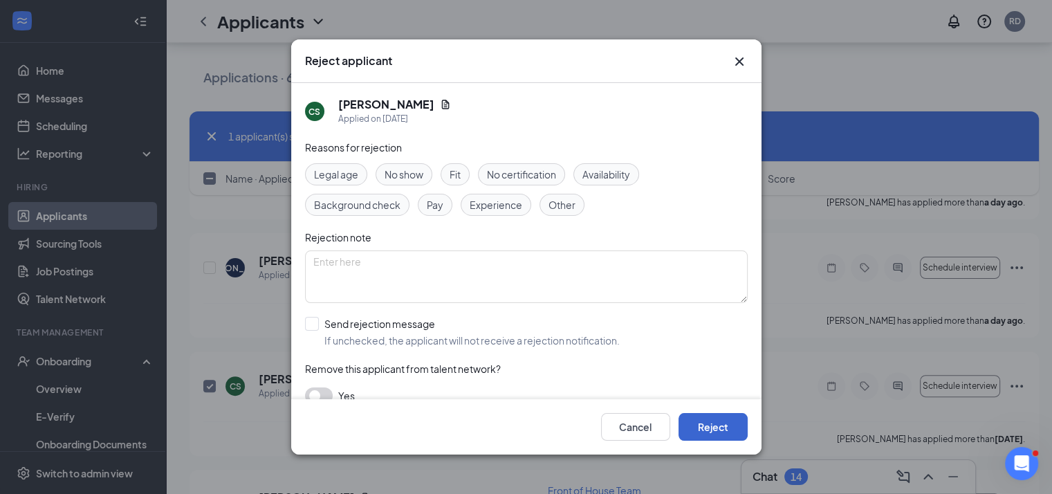
click at [722, 441] on button "Reject" at bounding box center [712, 427] width 69 height 28
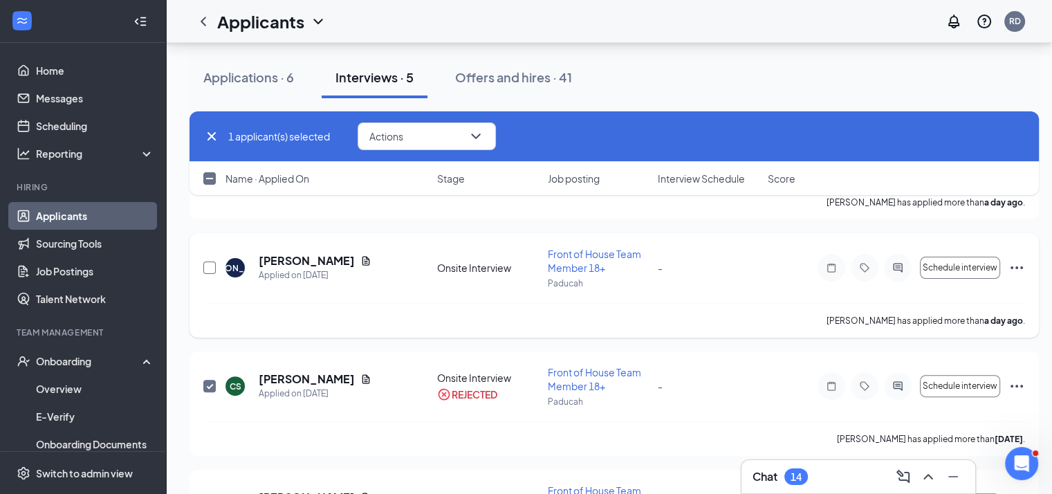
click at [203, 271] on input "checkbox" at bounding box center [209, 267] width 12 height 12
checkbox input "true"
click at [213, 385] on input "checkbox" at bounding box center [209, 386] width 12 height 12
checkbox input "false"
click at [437, 143] on button "Actions" at bounding box center [427, 136] width 138 height 28
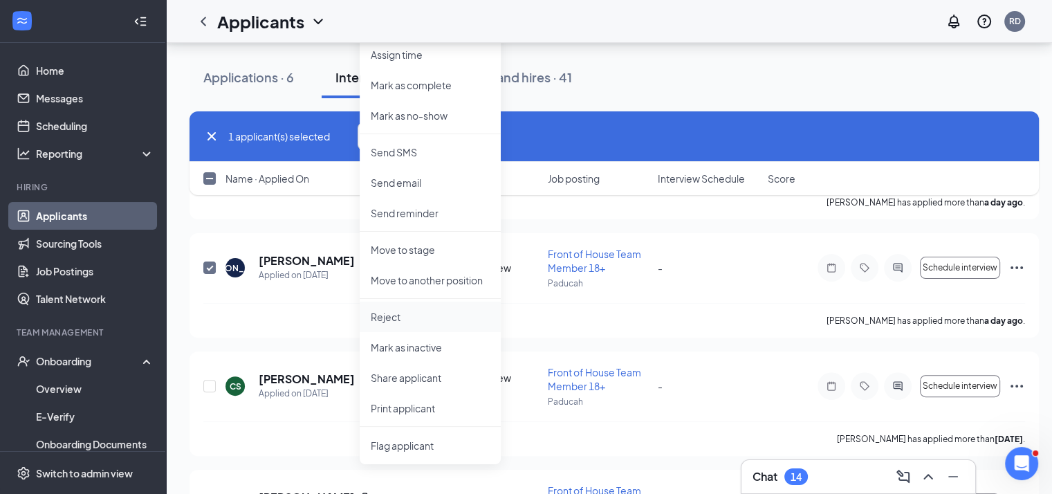
click at [434, 318] on p "Reject" at bounding box center [430, 317] width 119 height 14
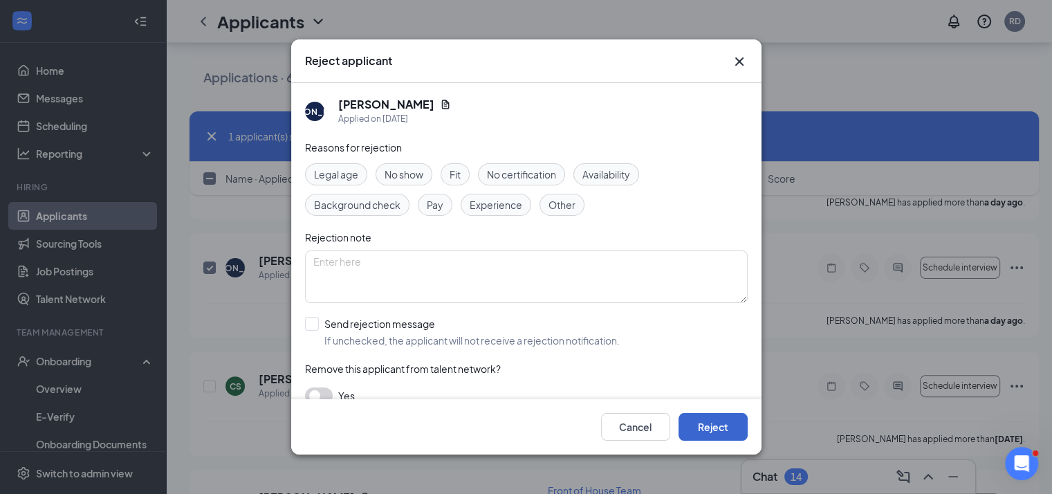
click at [725, 441] on button "Reject" at bounding box center [712, 427] width 69 height 28
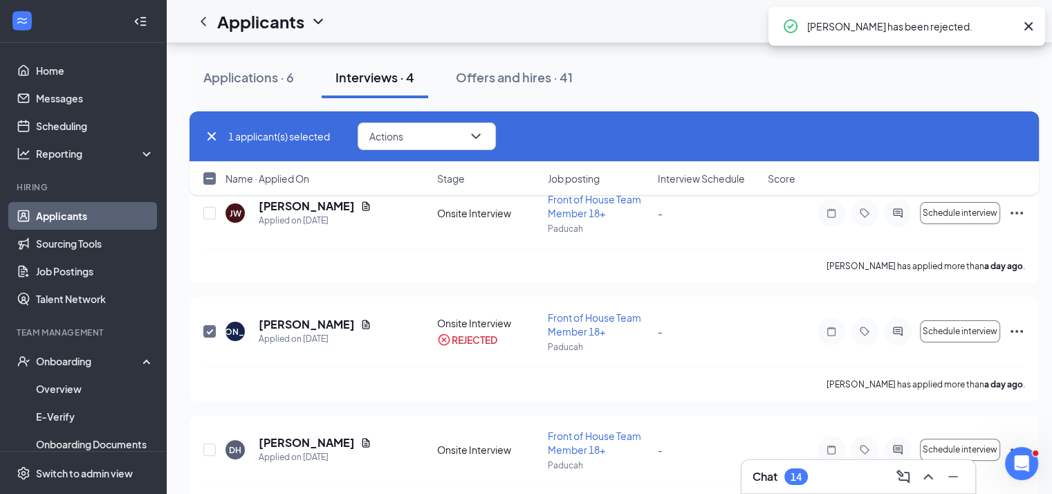
checkbox input "false"
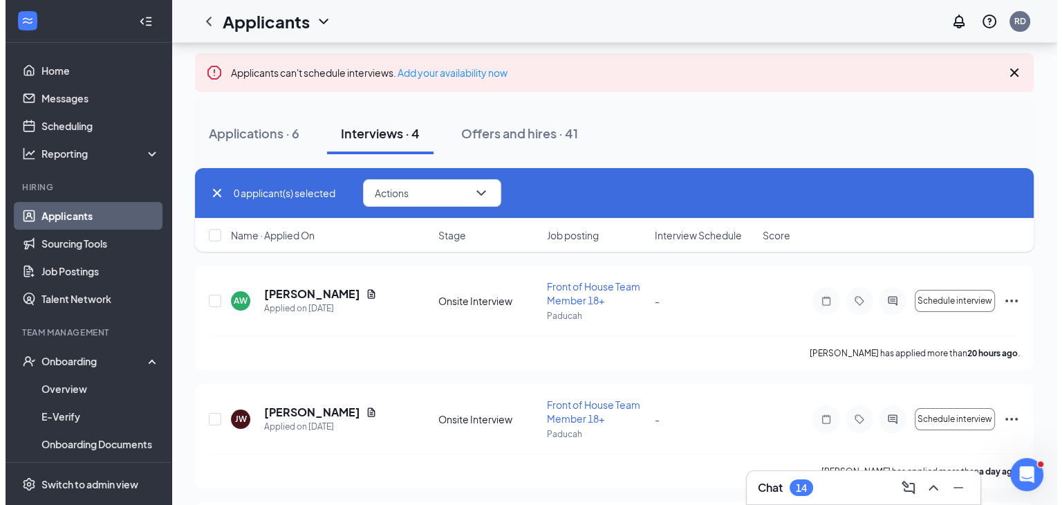
scroll to position [104, 0]
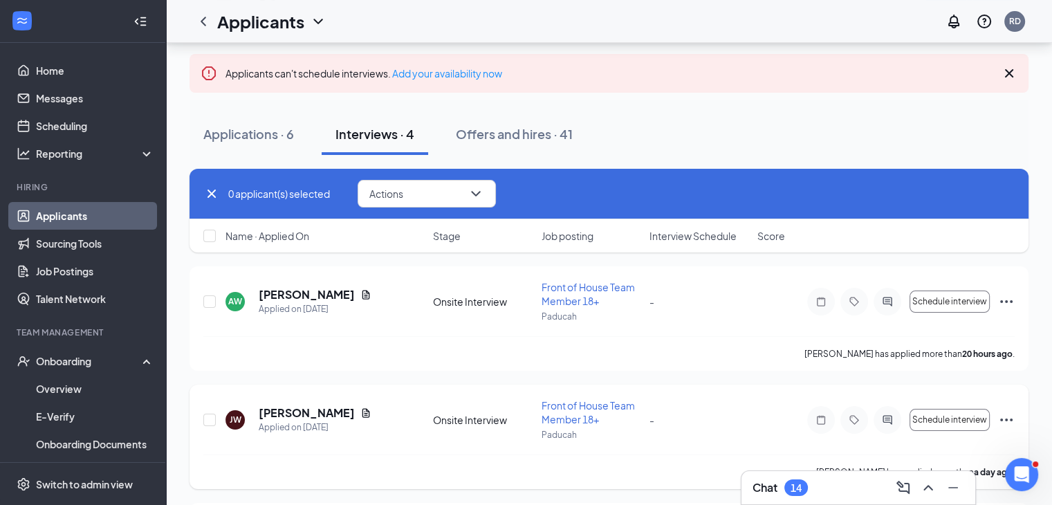
click at [303, 411] on h5 "[PERSON_NAME]" at bounding box center [307, 412] width 96 height 15
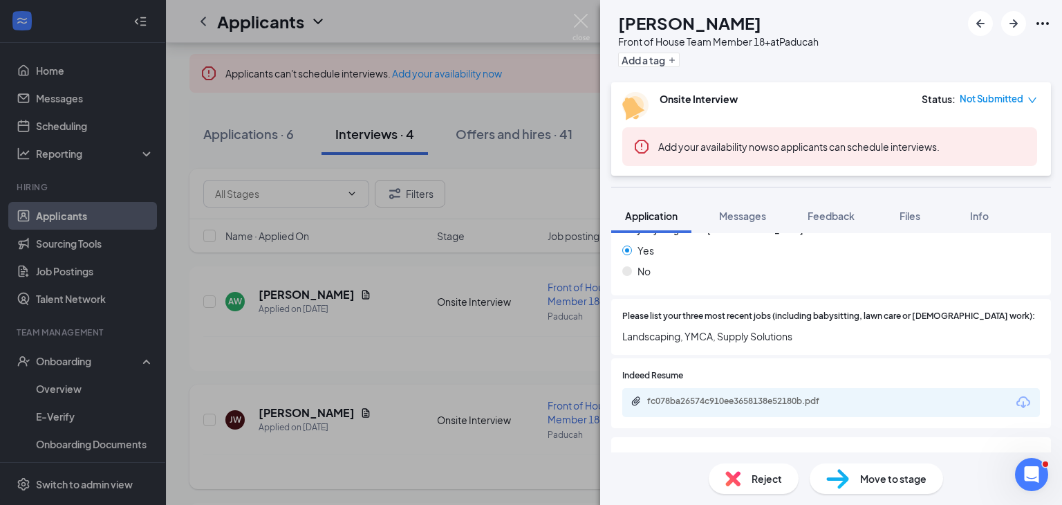
scroll to position [297, 0]
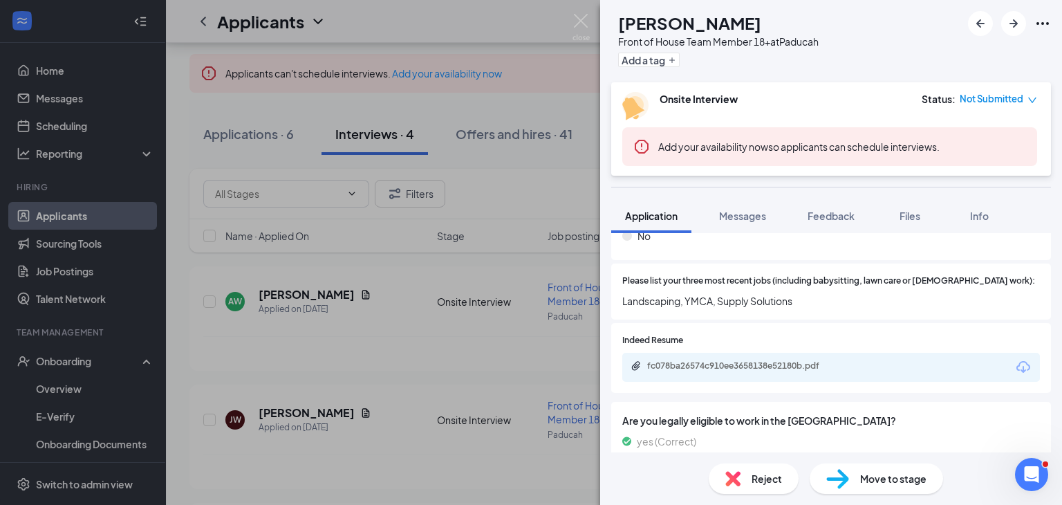
click at [812, 369] on div "fc078ba26574c910ee3658138e52180b.pdf" at bounding box center [744, 365] width 194 height 11
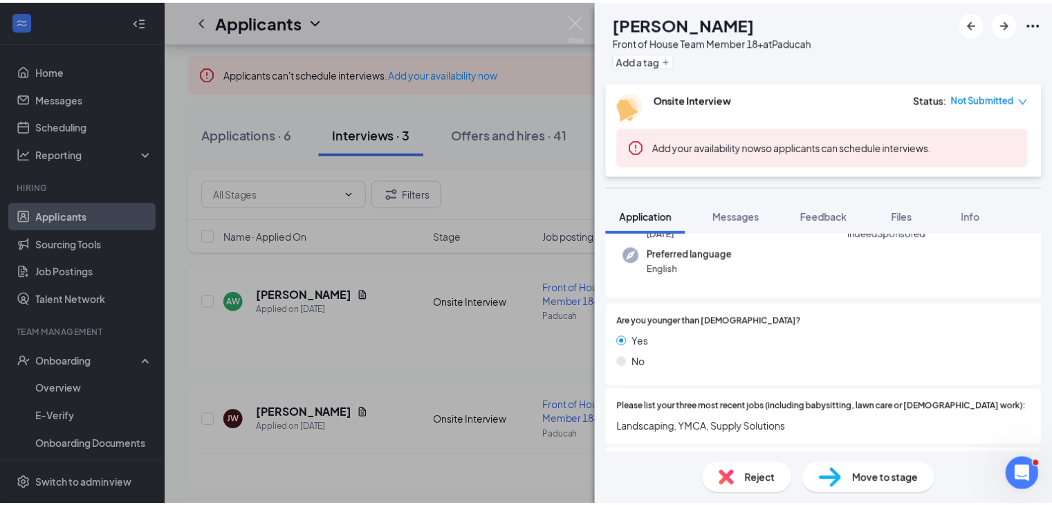
scroll to position [0, 0]
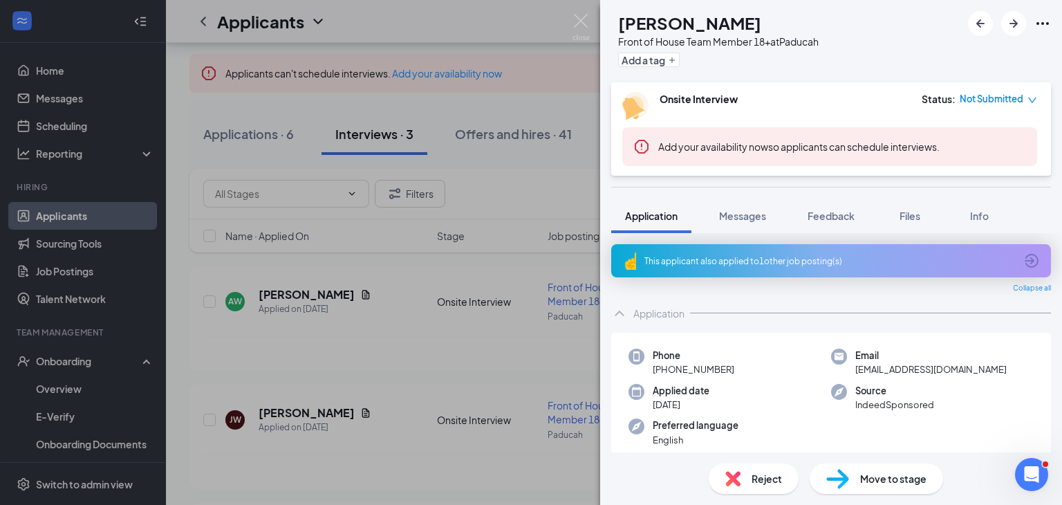
click at [361, 357] on div "[PERSON_NAME] [PERSON_NAME] Front of House Team Member 18+ at Paducah Add a tag…" at bounding box center [531, 252] width 1062 height 505
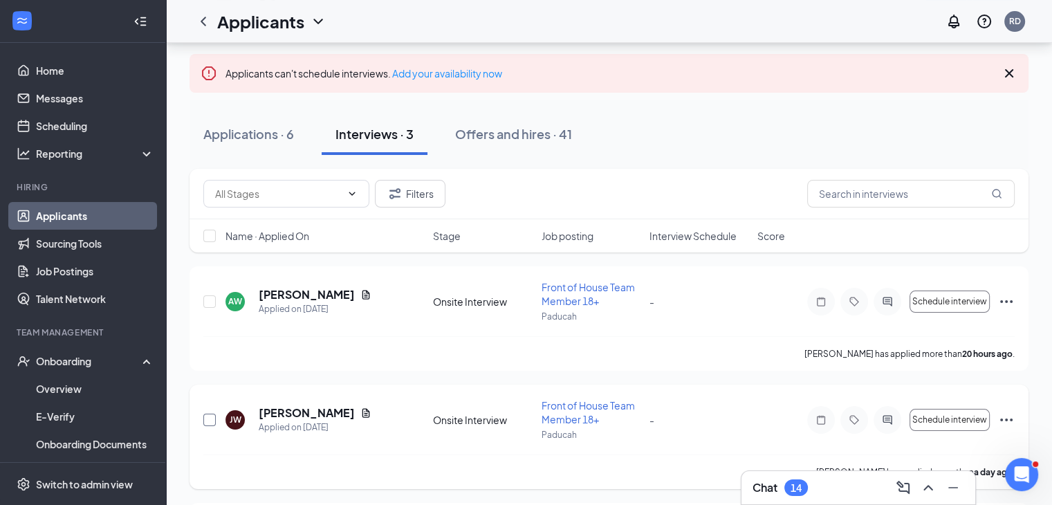
click at [212, 418] on input "checkbox" at bounding box center [209, 420] width 12 height 12
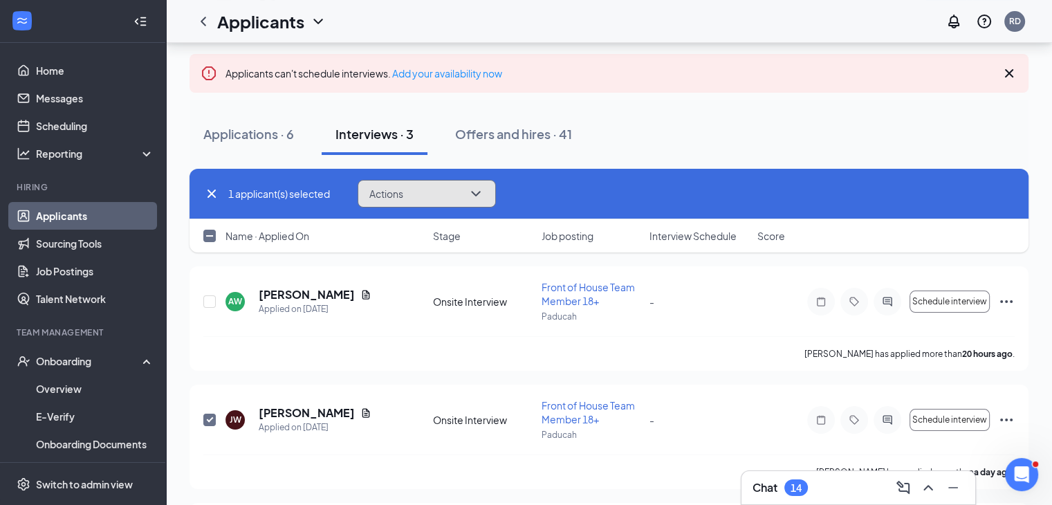
click at [426, 195] on button "Actions" at bounding box center [427, 194] width 138 height 28
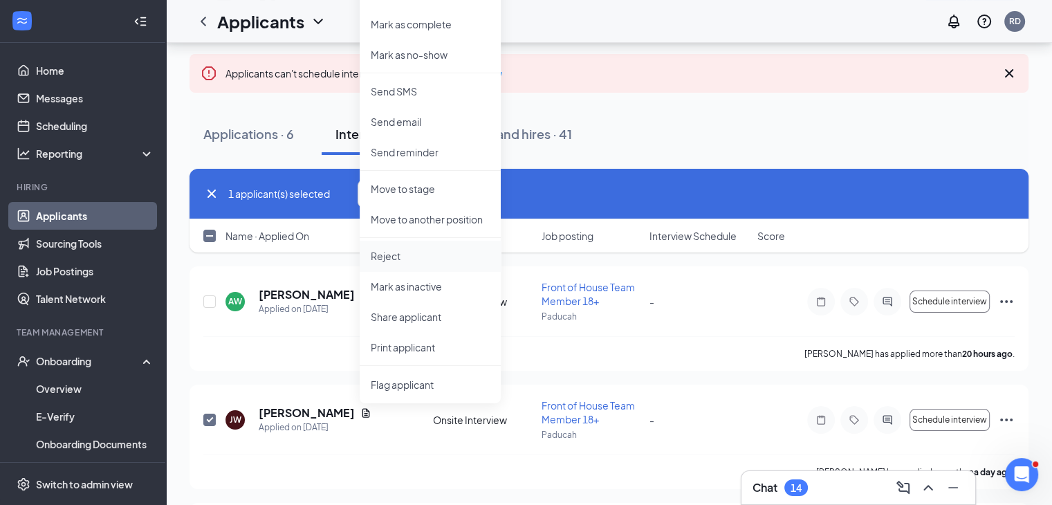
click at [438, 266] on li "Reject" at bounding box center [430, 256] width 141 height 30
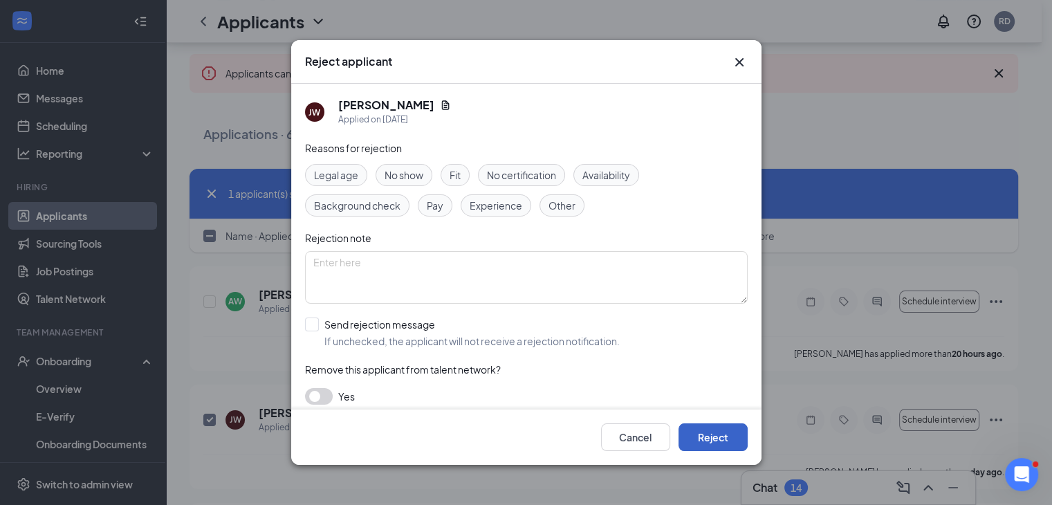
click at [726, 437] on button "Reject" at bounding box center [712, 437] width 69 height 28
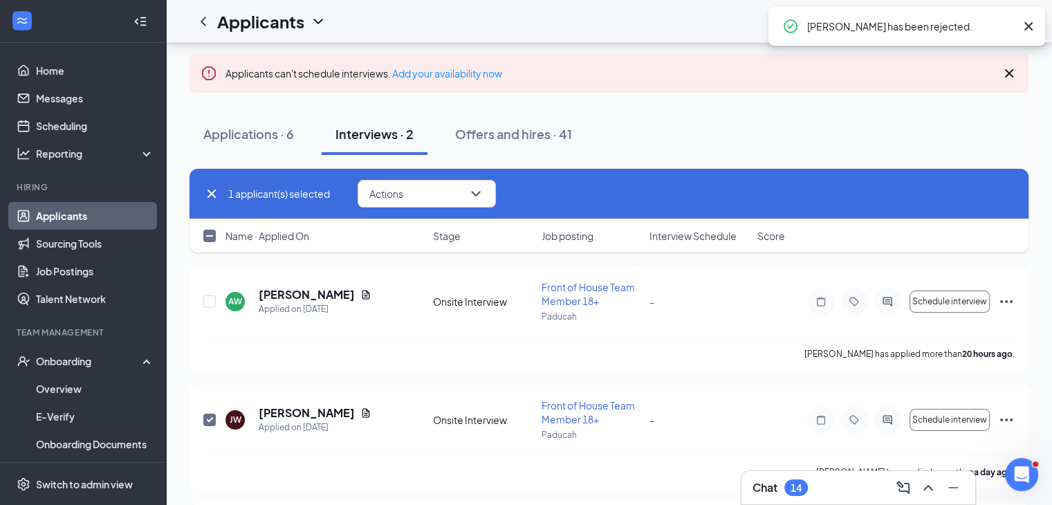
checkbox input "false"
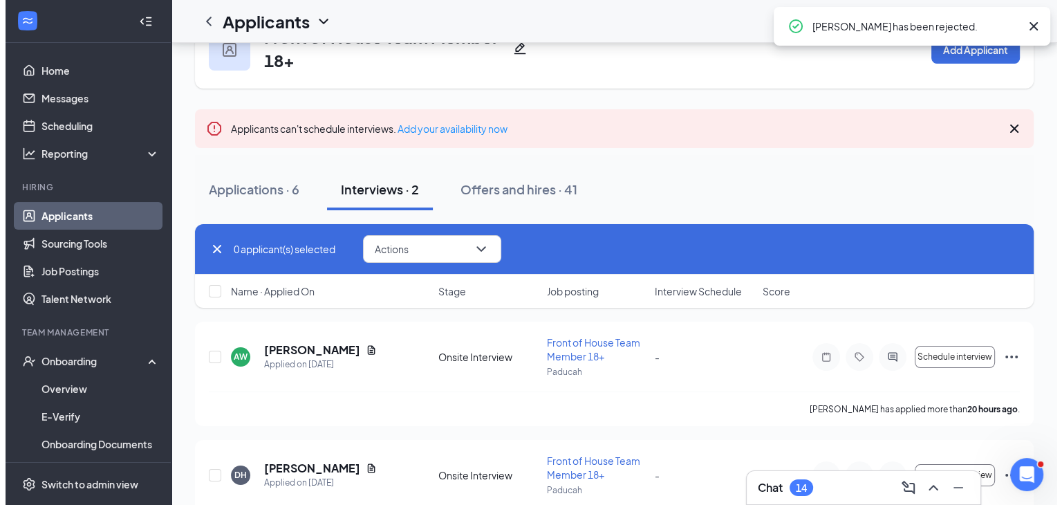
scroll to position [47, 0]
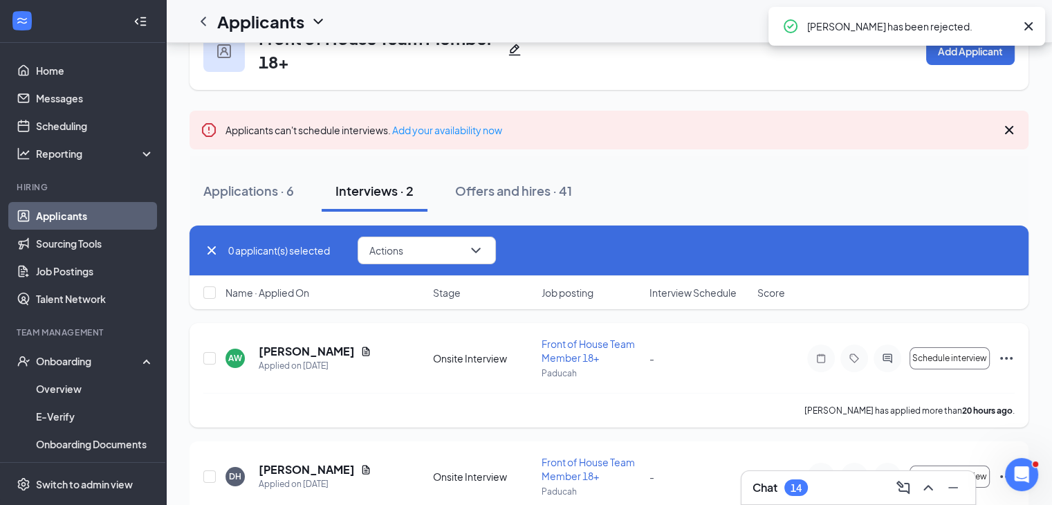
click at [307, 351] on h5 "[PERSON_NAME]" at bounding box center [307, 351] width 96 height 15
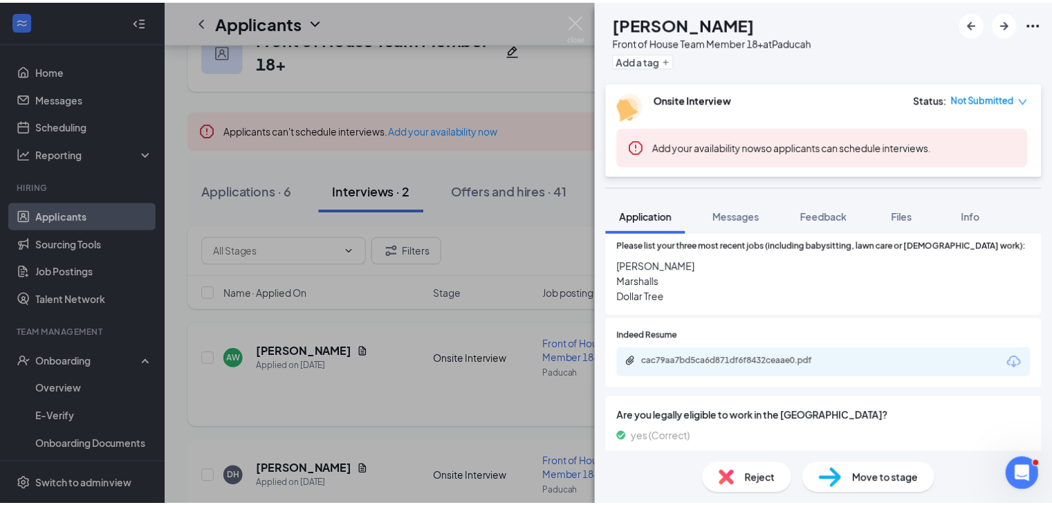
scroll to position [324, 0]
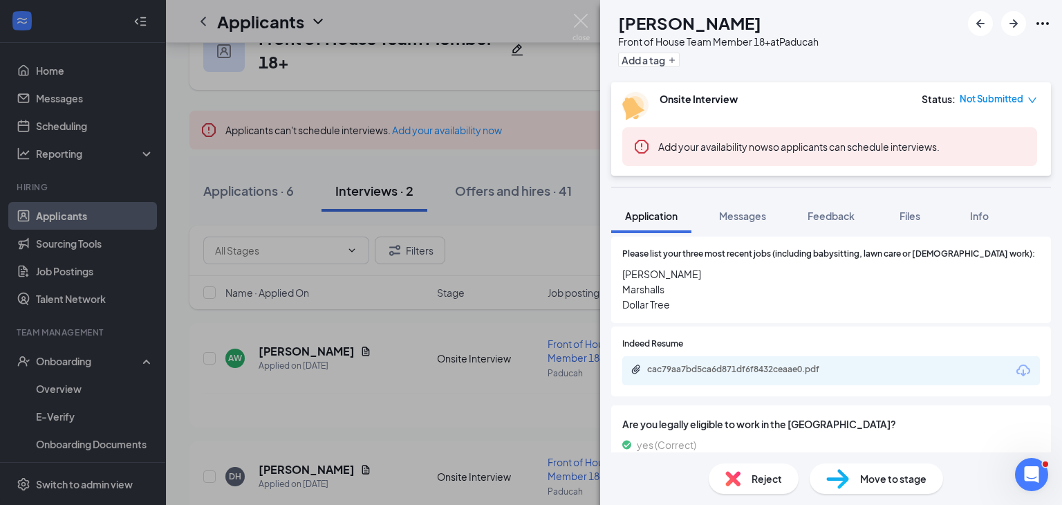
click at [755, 373] on div "cac79aa7bd5ca6d871df6f8432ceaae0.pdf" at bounding box center [744, 369] width 194 height 11
click at [371, 324] on div "AW [PERSON_NAME] Front of House Team Member 18+ at Paducah Add a tag Onsite Int…" at bounding box center [531, 252] width 1062 height 505
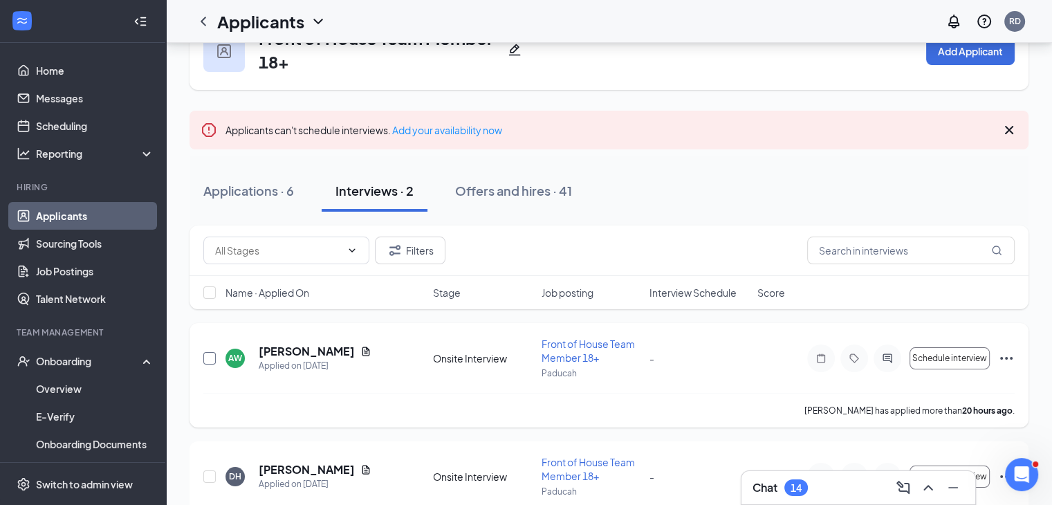
click at [212, 354] on input "checkbox" at bounding box center [209, 358] width 12 height 12
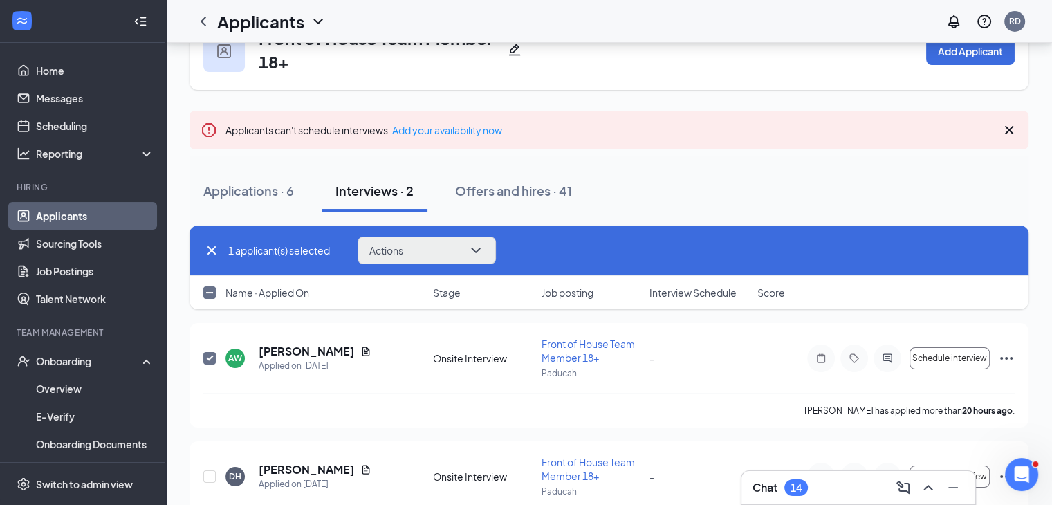
click at [420, 255] on button "Actions" at bounding box center [427, 251] width 138 height 28
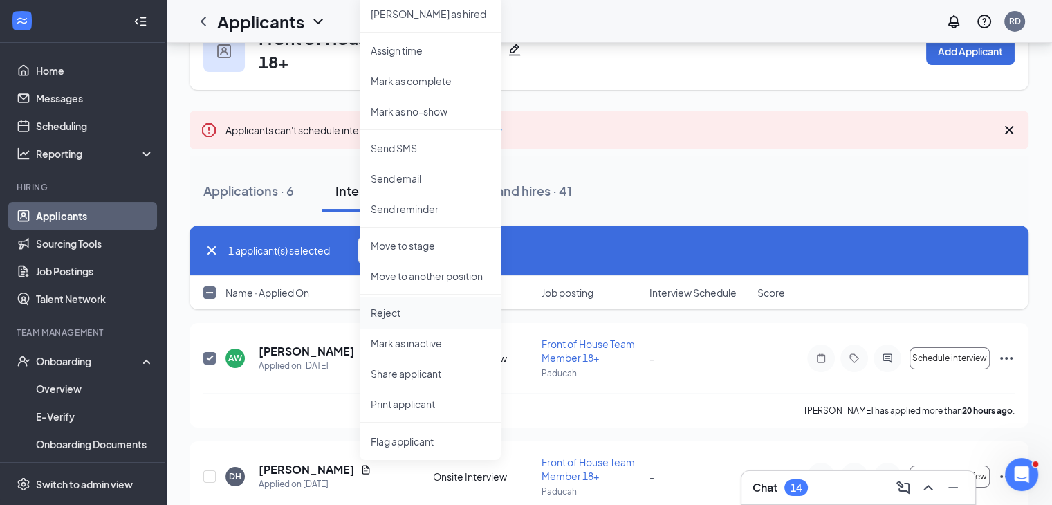
click at [452, 315] on p "Reject" at bounding box center [430, 313] width 119 height 14
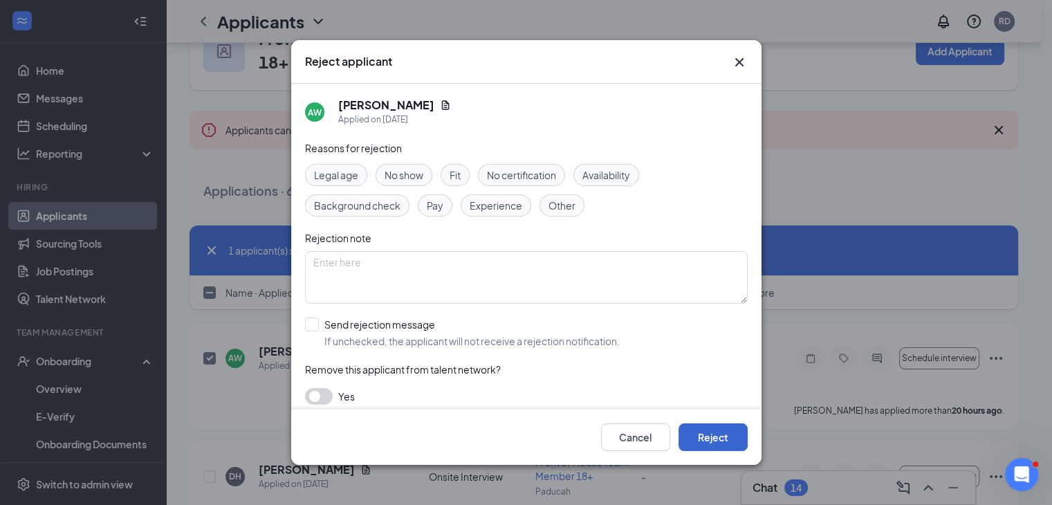
click at [715, 436] on button "Reject" at bounding box center [712, 437] width 69 height 28
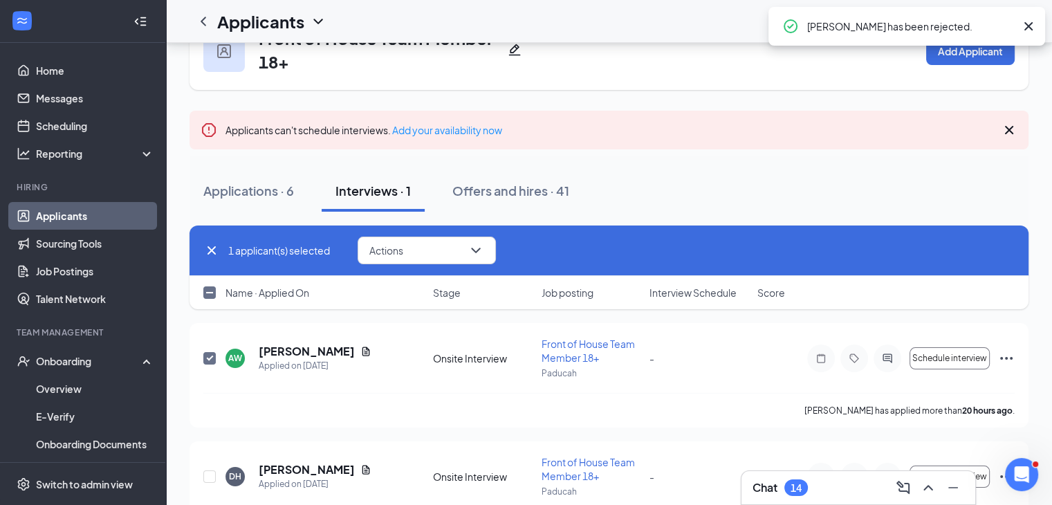
checkbox input "false"
click at [255, 137] on div "Applicants can't schedule interviews. Add your availability now" at bounding box center [363, 129] width 277 height 15
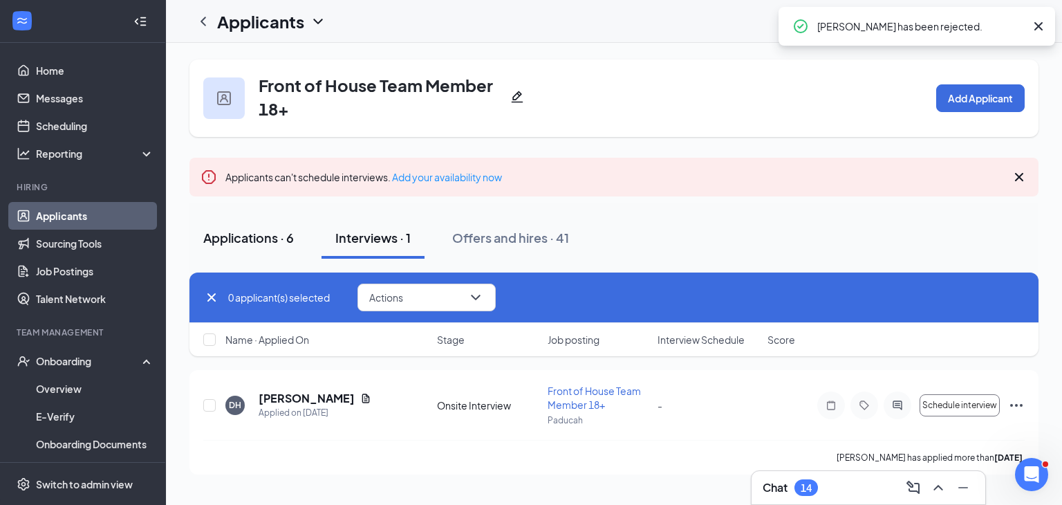
click at [282, 231] on div "Applications · 6" at bounding box center [248, 237] width 91 height 17
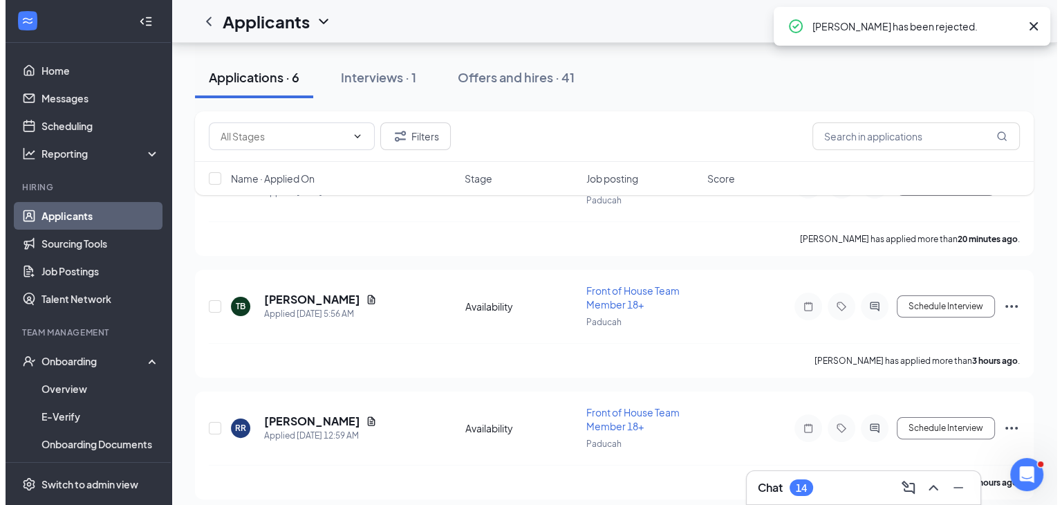
scroll to position [589, 0]
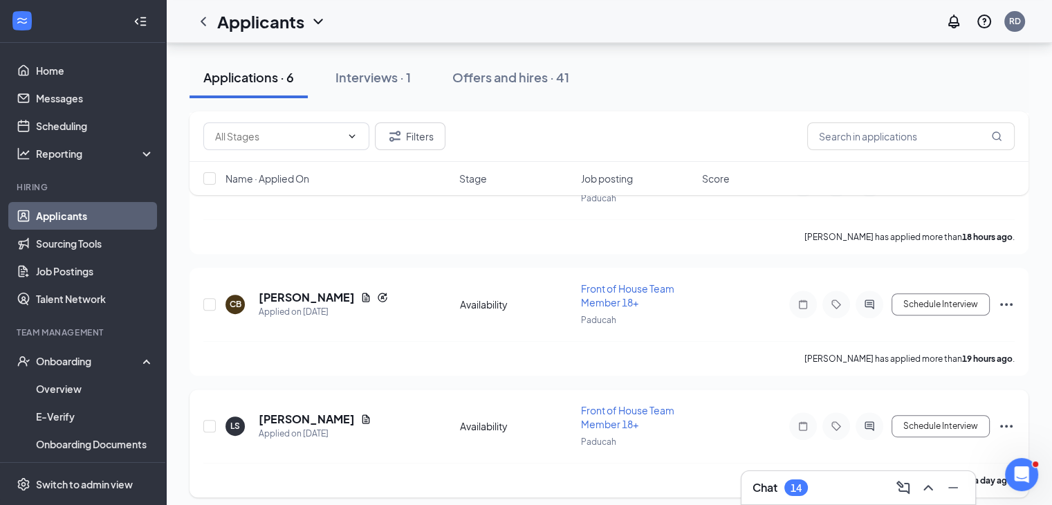
click at [297, 412] on h5 "[PERSON_NAME]" at bounding box center [307, 419] width 96 height 15
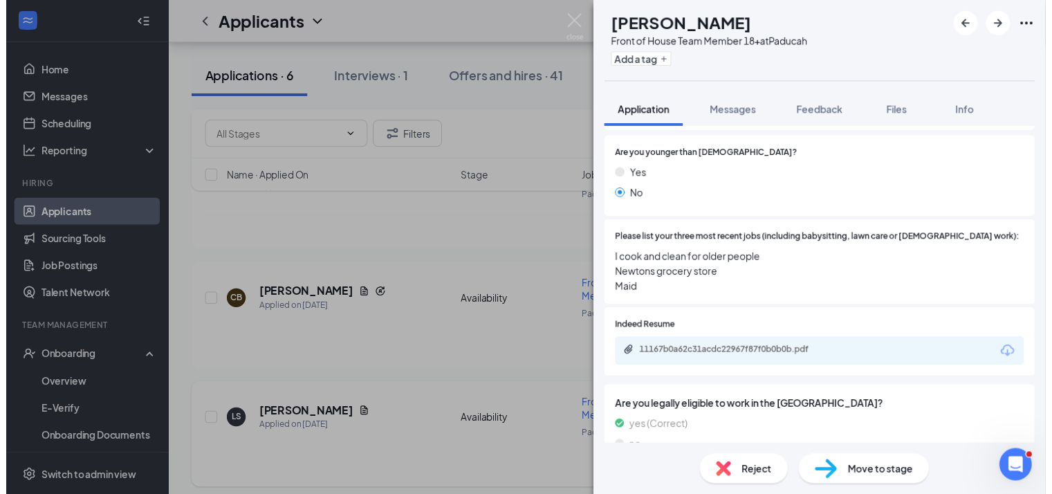
scroll to position [205, 0]
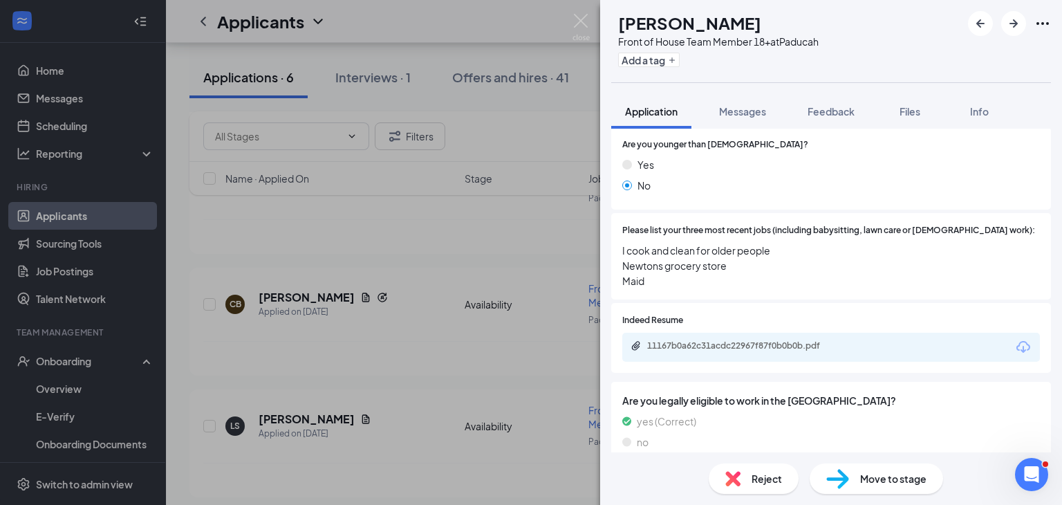
click at [777, 347] on div "11167b0a62c31acdc22967f87f0b0b0b.pdf" at bounding box center [744, 345] width 194 height 11
click at [427, 426] on div "LS [PERSON_NAME] Front of House Team Member 18+ at Paducah Add a tag Applicatio…" at bounding box center [531, 252] width 1062 height 505
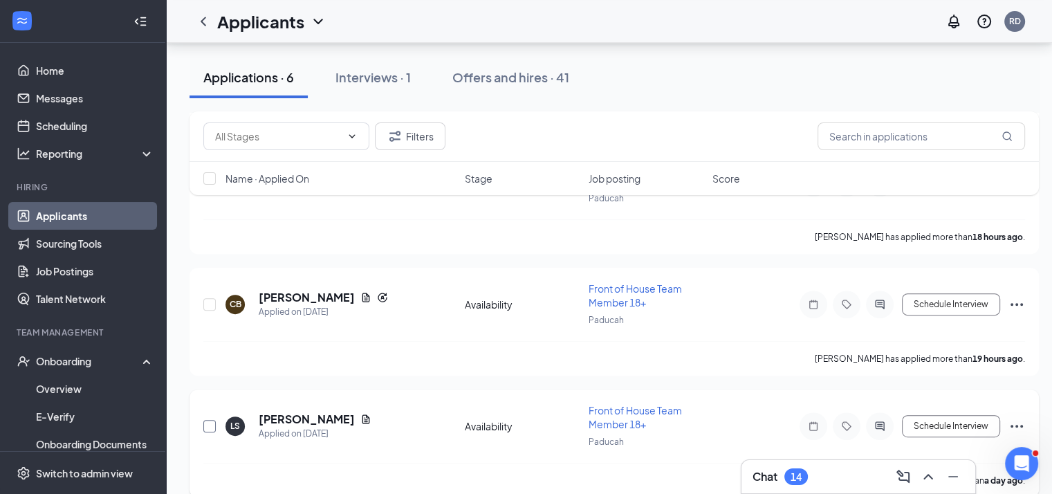
click at [205, 421] on input "checkbox" at bounding box center [209, 426] width 12 height 12
checkbox input "true"
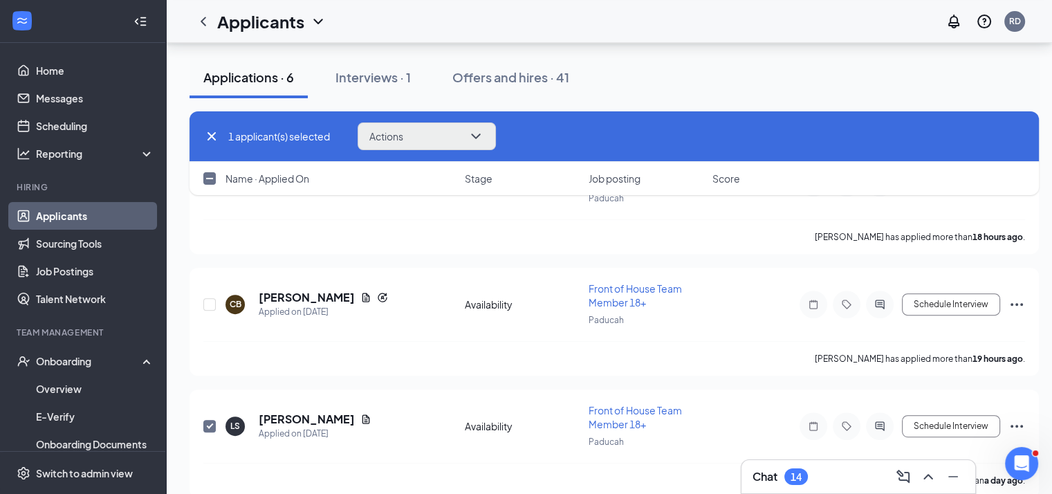
click at [452, 144] on button "Actions" at bounding box center [427, 136] width 138 height 28
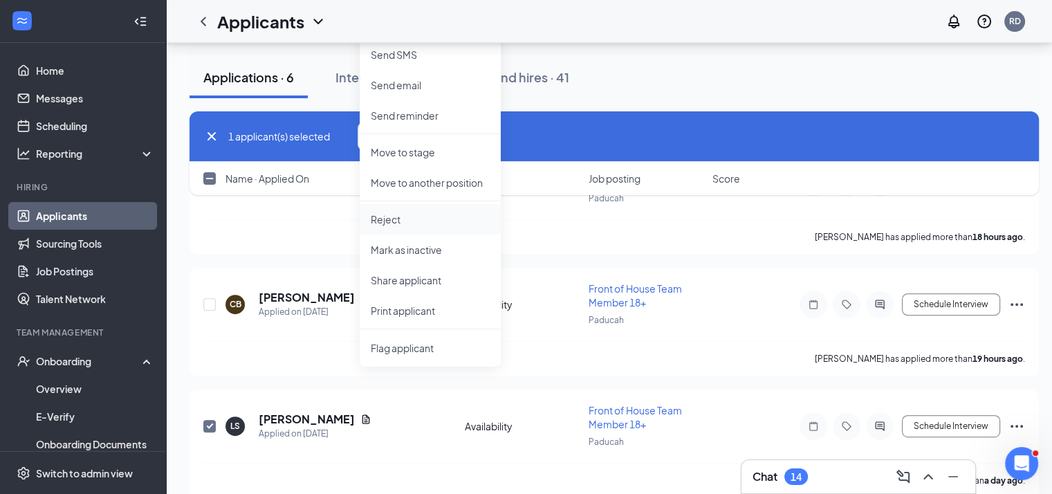
click at [429, 227] on li "Reject" at bounding box center [430, 219] width 141 height 30
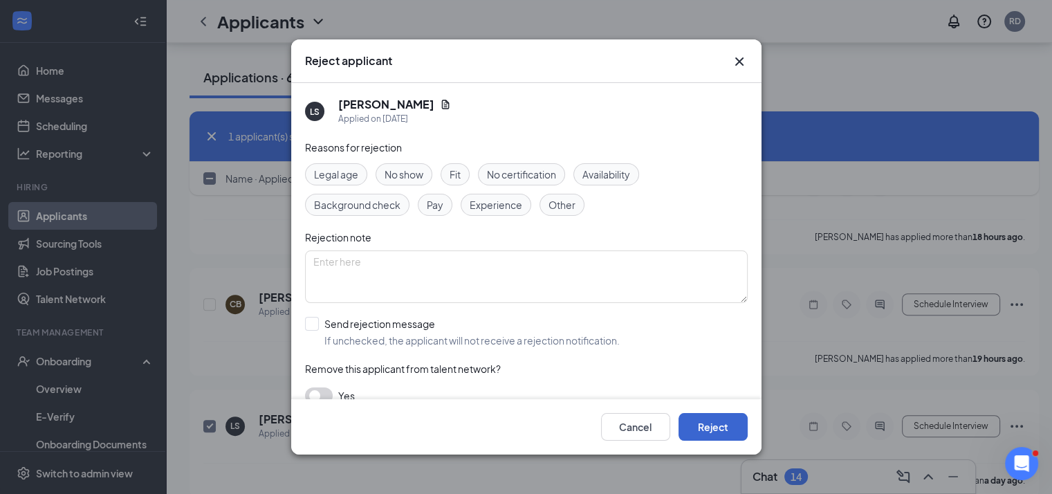
click at [722, 425] on button "Reject" at bounding box center [712, 427] width 69 height 28
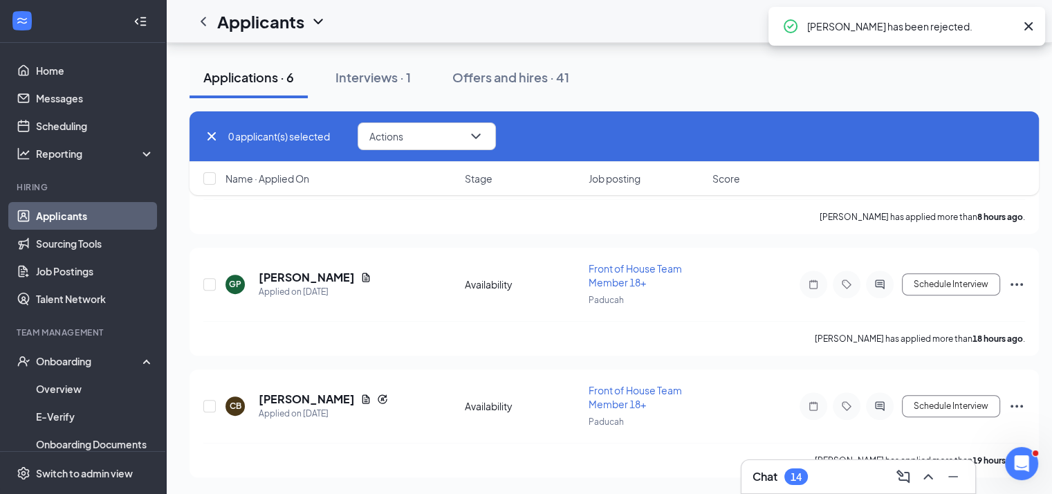
scroll to position [479, 0]
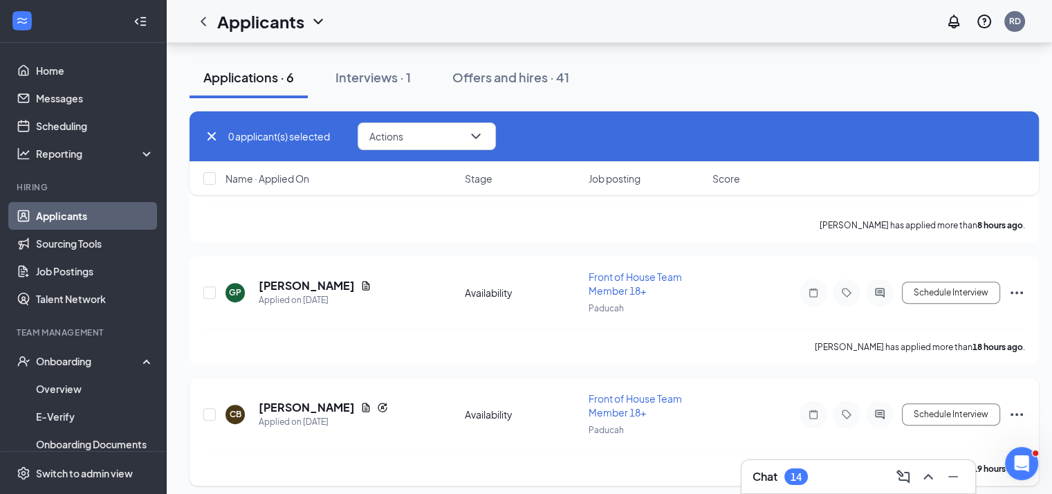
click at [315, 400] on h5 "[PERSON_NAME]" at bounding box center [307, 407] width 96 height 15
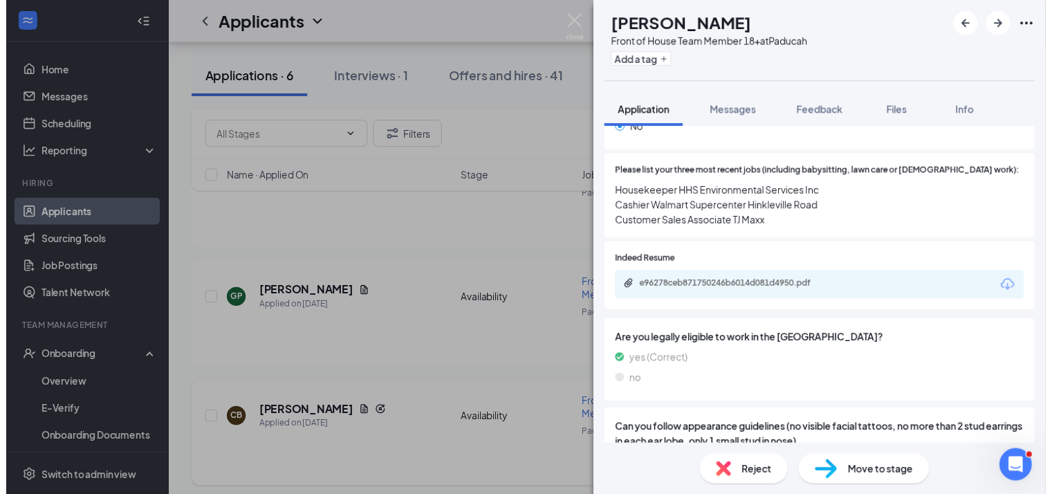
scroll to position [301, 0]
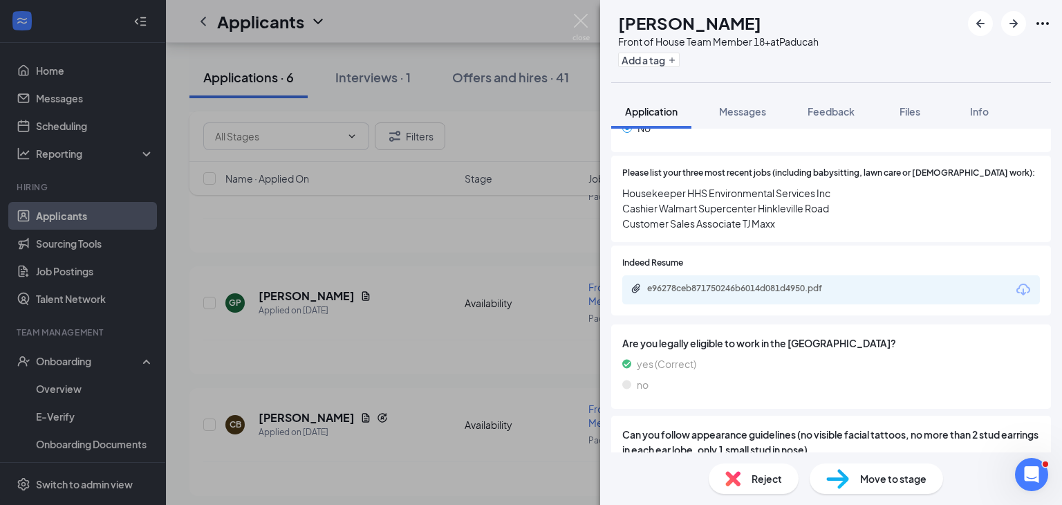
click at [764, 293] on div "e96278ceb871750246b6014d081d4950.pdf" at bounding box center [744, 288] width 194 height 11
click at [317, 394] on div "[PERSON_NAME] Front of House Team Member 18+ at Paducah Add a tag Application M…" at bounding box center [531, 252] width 1062 height 505
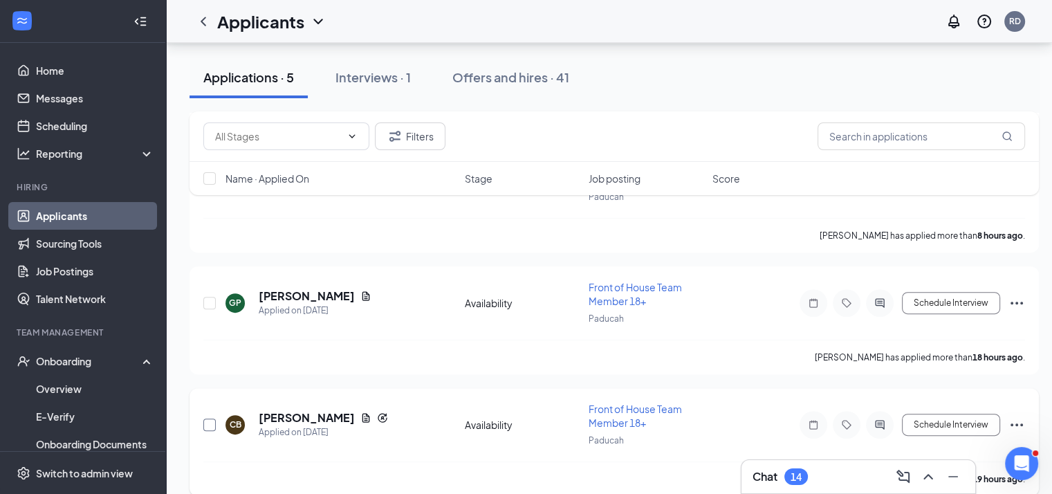
click at [215, 419] on input "checkbox" at bounding box center [209, 424] width 12 height 12
checkbox input "true"
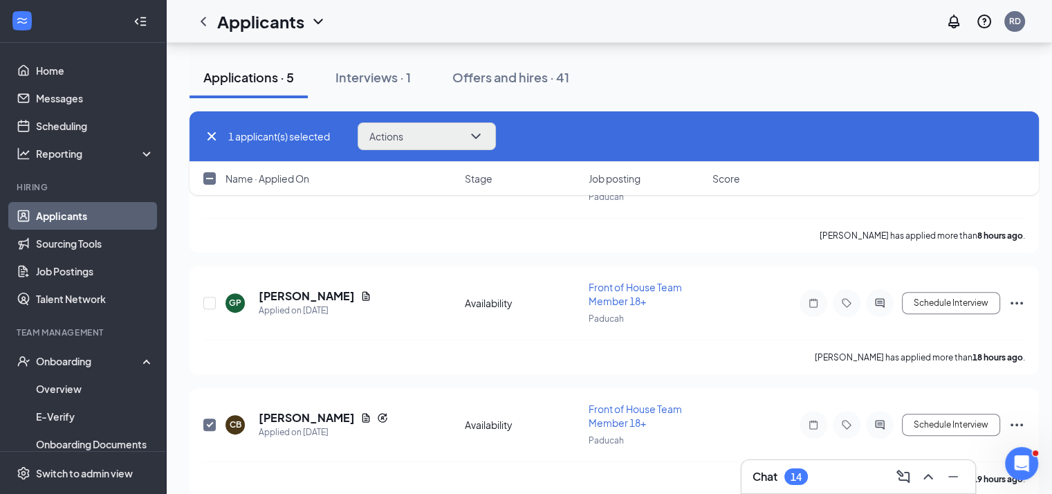
click at [434, 137] on button "Actions" at bounding box center [427, 136] width 138 height 28
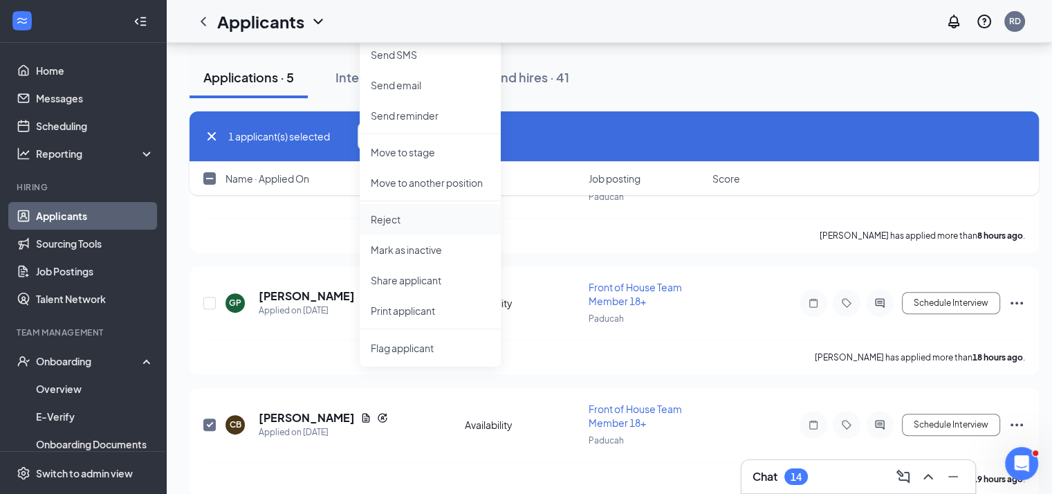
click at [430, 232] on li "Reject" at bounding box center [430, 219] width 141 height 30
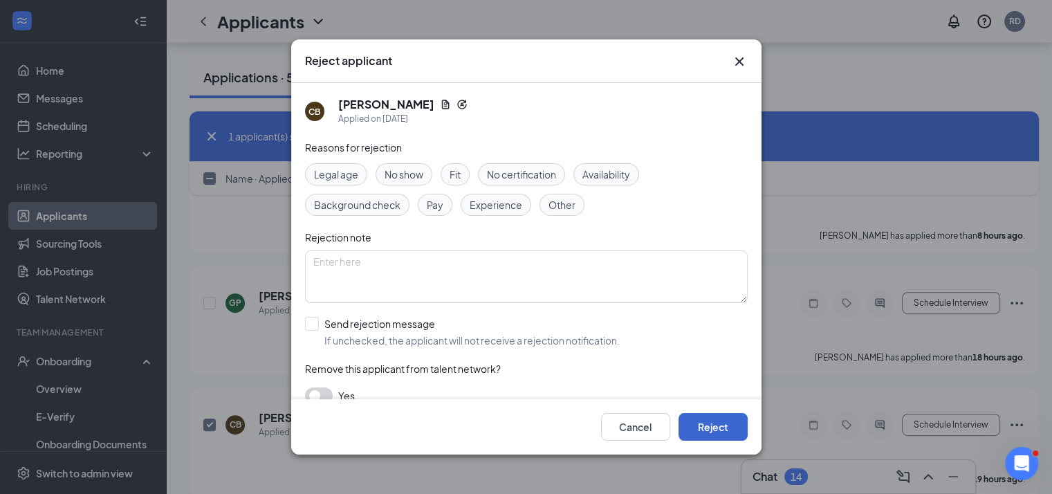
click at [711, 421] on button "Reject" at bounding box center [712, 427] width 69 height 28
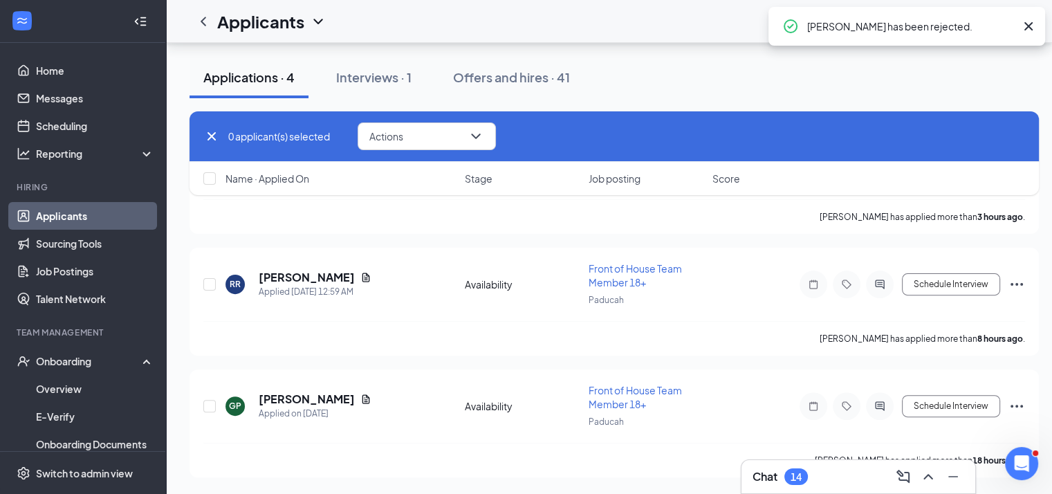
scroll to position [360, 0]
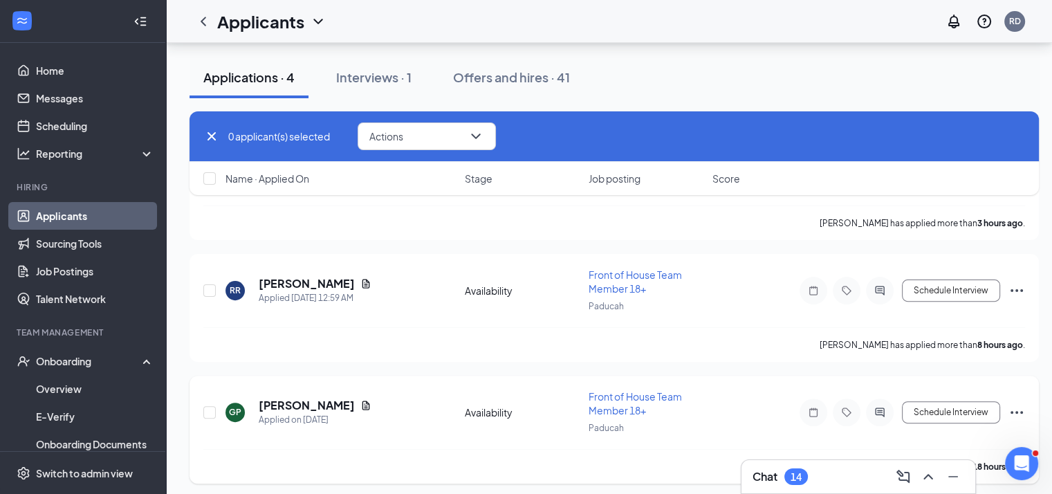
click at [302, 407] on h5 "[PERSON_NAME]" at bounding box center [307, 405] width 96 height 15
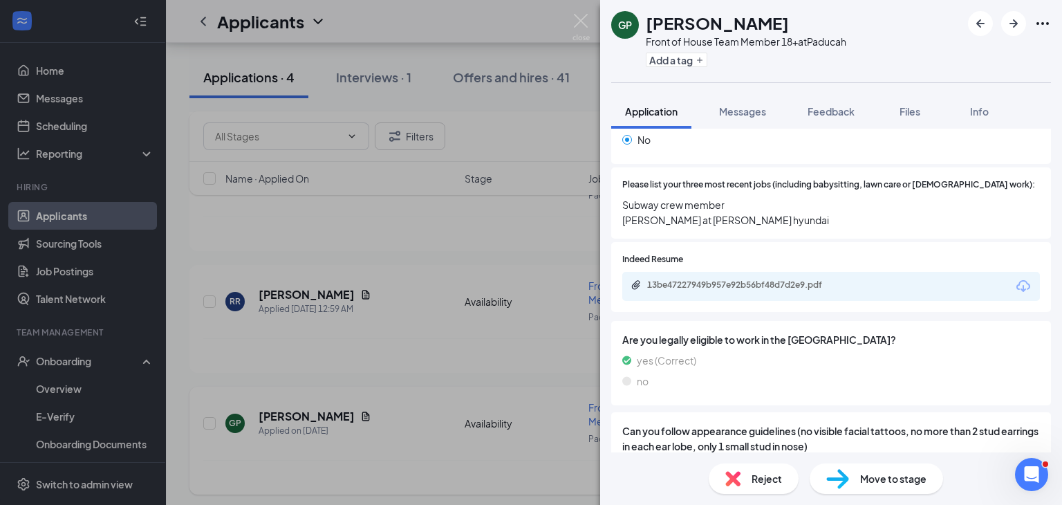
scroll to position [261, 0]
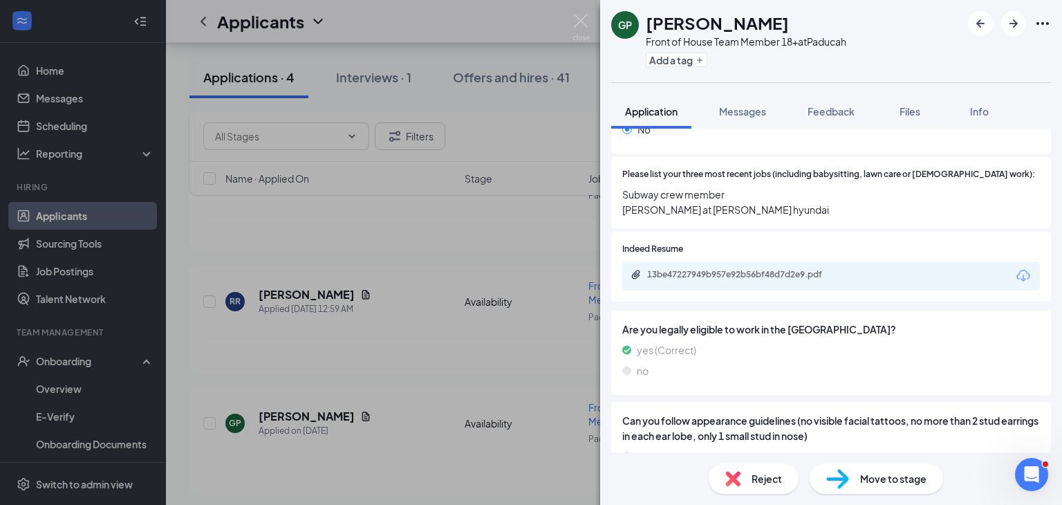
click at [768, 279] on div "13be47227949b957e92b56bf48d7d2e9.pdf" at bounding box center [744, 274] width 194 height 11
click at [303, 440] on div "GP [PERSON_NAME] Front of House Team Member 18+ at Paducah Add a tag Applicatio…" at bounding box center [531, 252] width 1062 height 505
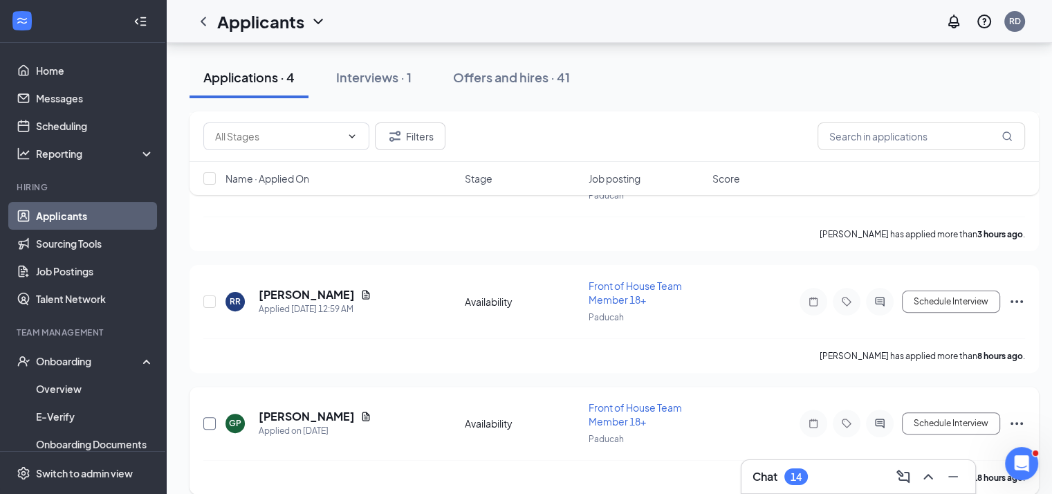
click at [203, 417] on input "checkbox" at bounding box center [209, 423] width 12 height 12
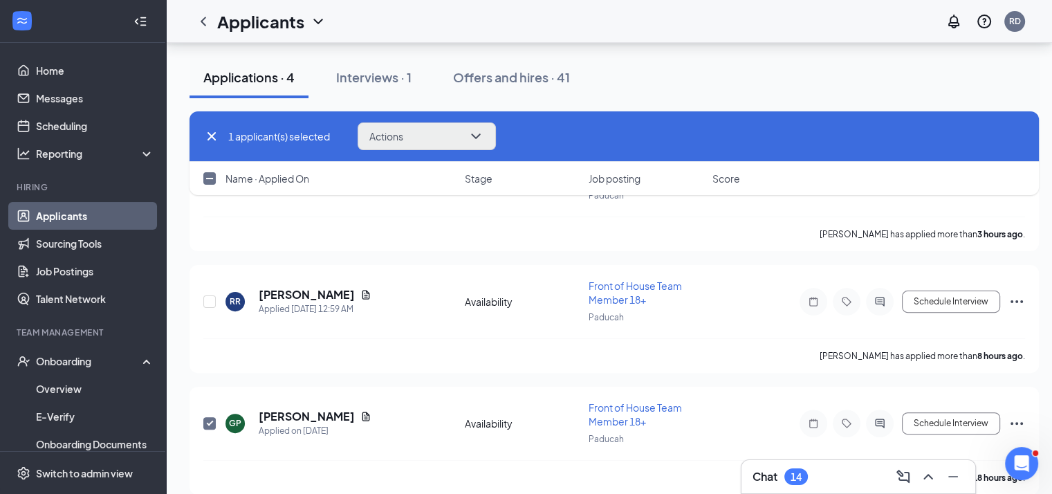
click at [410, 127] on button "Actions" at bounding box center [427, 136] width 138 height 28
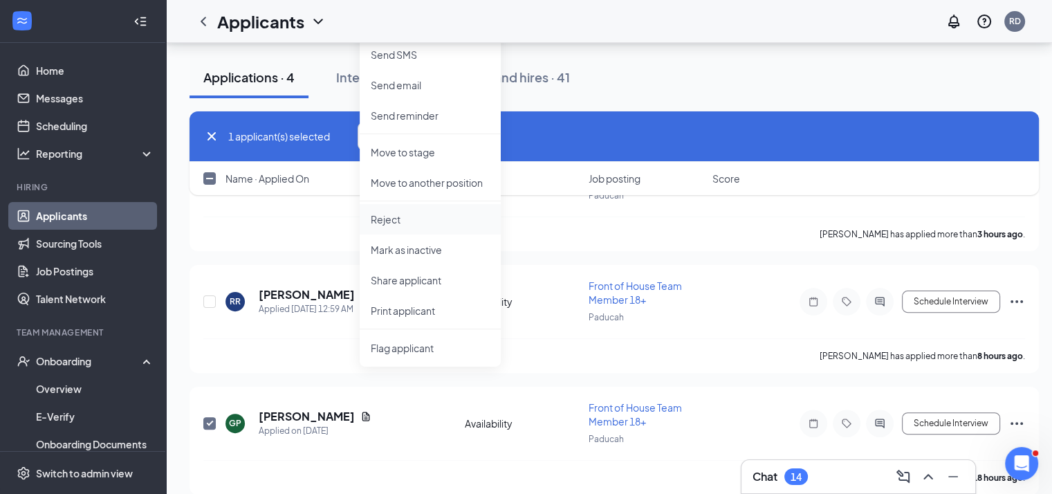
click at [384, 220] on p "Reject" at bounding box center [430, 219] width 119 height 14
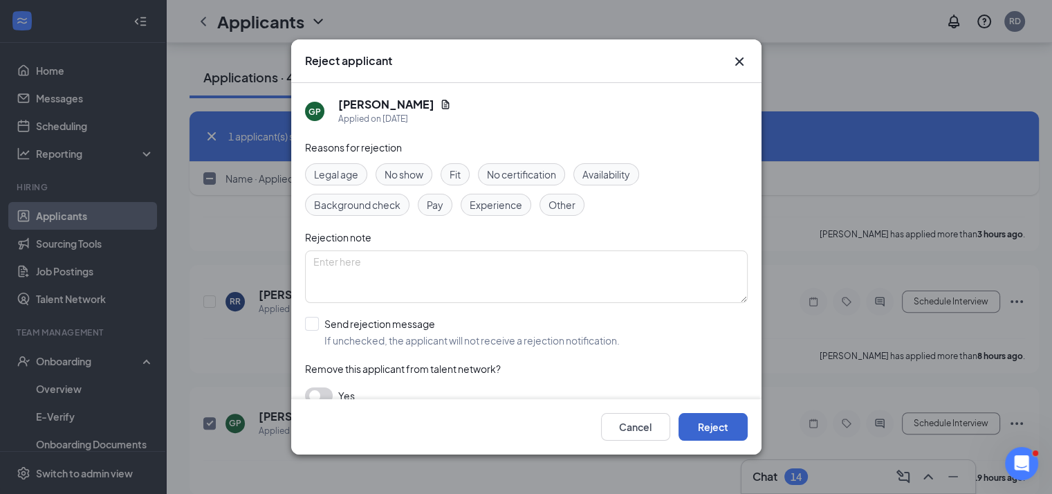
click at [697, 440] on button "Reject" at bounding box center [712, 427] width 69 height 28
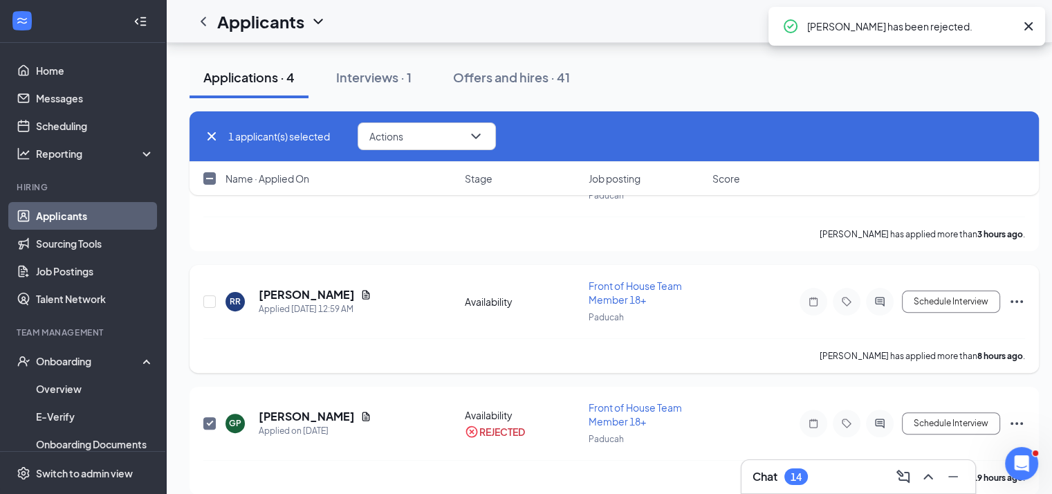
click at [282, 293] on h5 "[PERSON_NAME]" at bounding box center [307, 294] width 96 height 15
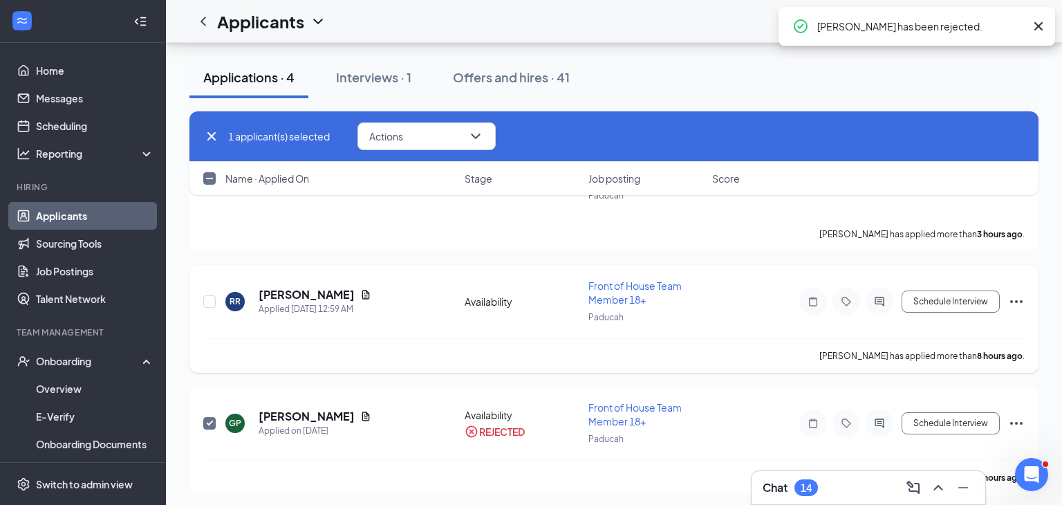
checkbox input "false"
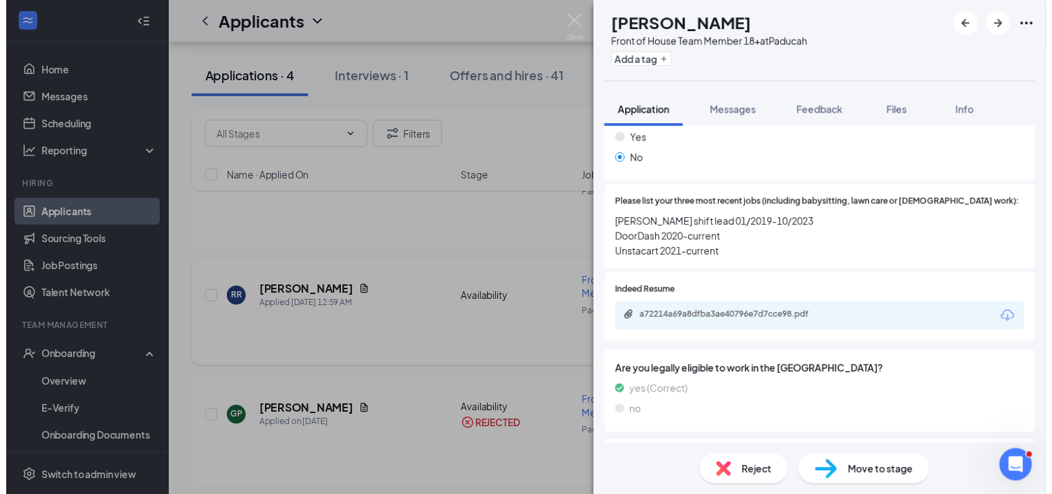
scroll to position [230, 0]
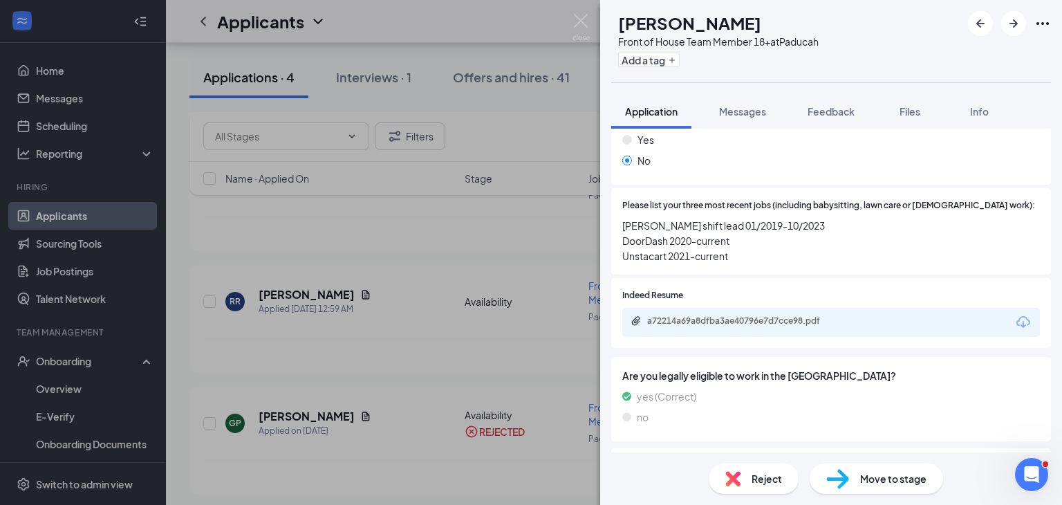
click at [667, 326] on div "a72214a69a8dfba3ae40796e7d7cce98.pdf" at bounding box center [743, 321] width 224 height 13
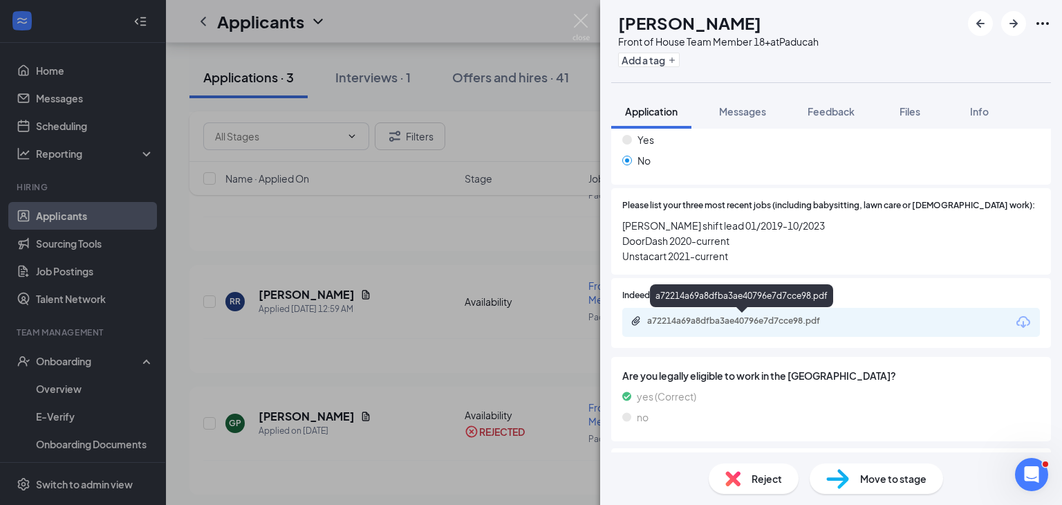
click at [283, 345] on div "RR [PERSON_NAME] Front of House Team Member 18+ at Paducah Add a tag Applicatio…" at bounding box center [531, 252] width 1062 height 505
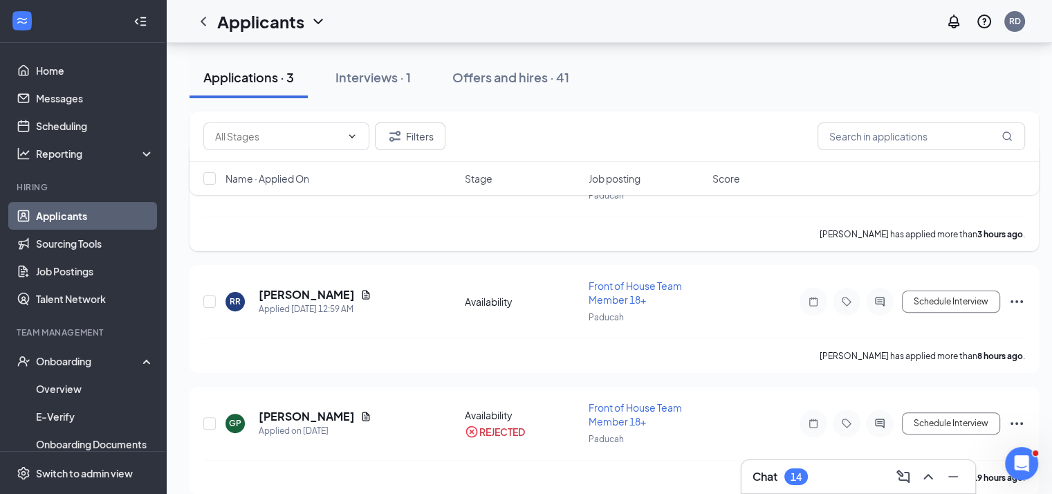
click at [203, 203] on div at bounding box center [210, 180] width 14 height 46
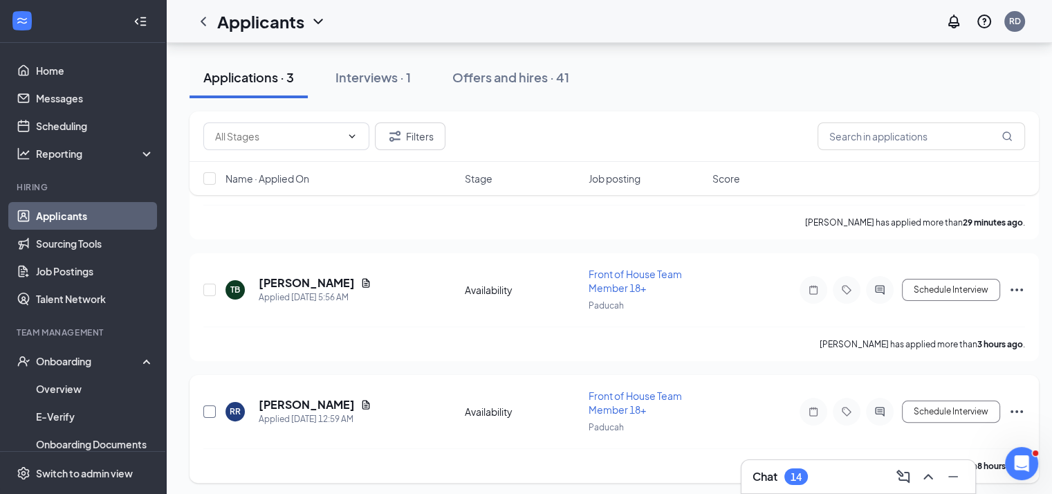
click at [212, 409] on input "checkbox" at bounding box center [209, 411] width 12 height 12
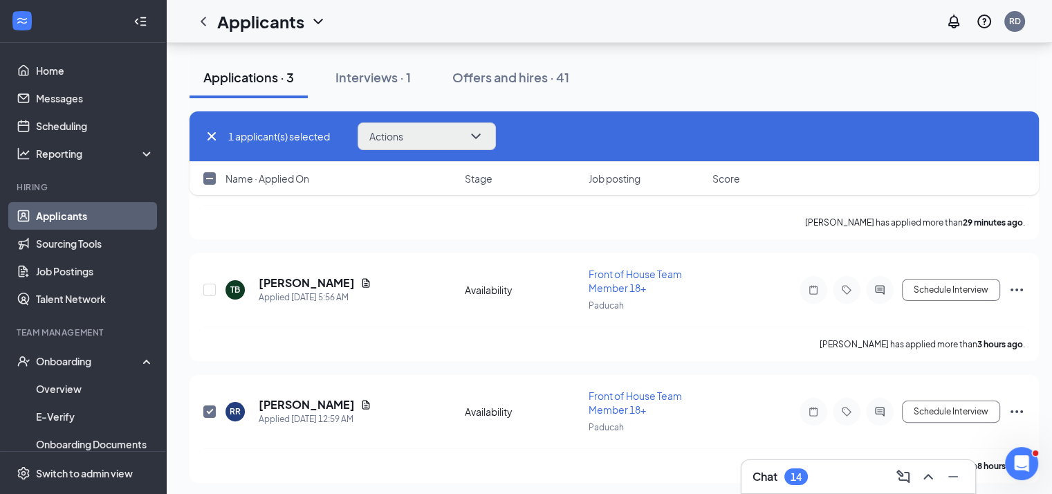
click at [430, 136] on button "Actions" at bounding box center [427, 136] width 138 height 28
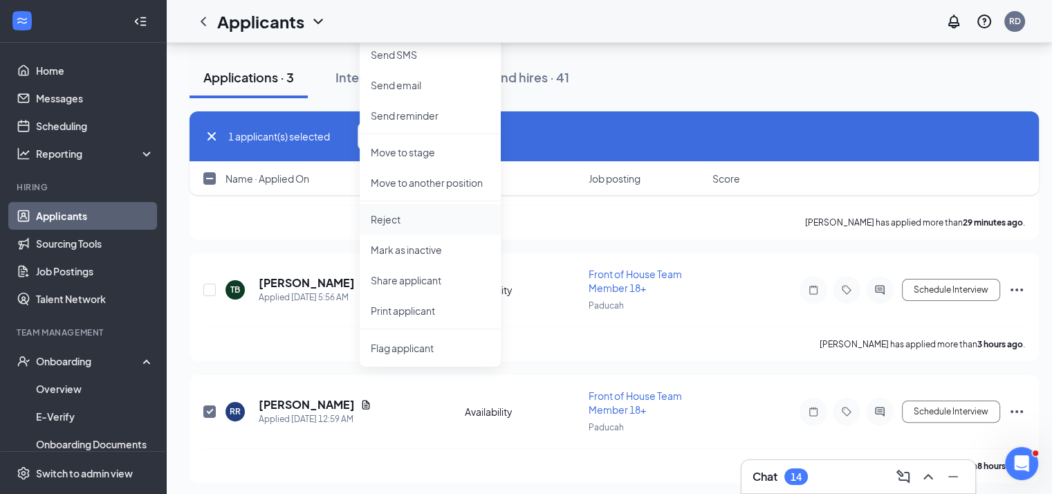
click at [432, 221] on p "Reject" at bounding box center [430, 219] width 119 height 14
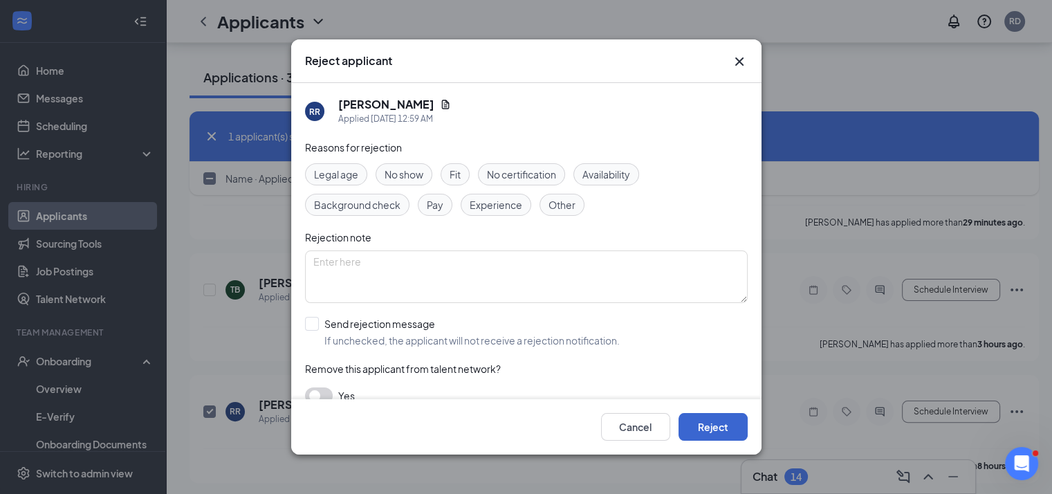
click at [706, 429] on button "Reject" at bounding box center [712, 427] width 69 height 28
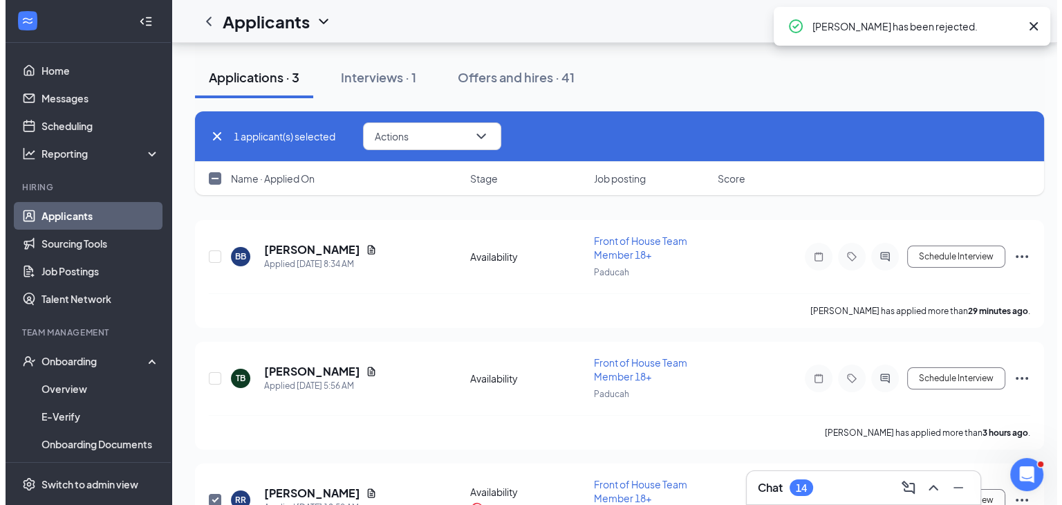
scroll to position [144, 0]
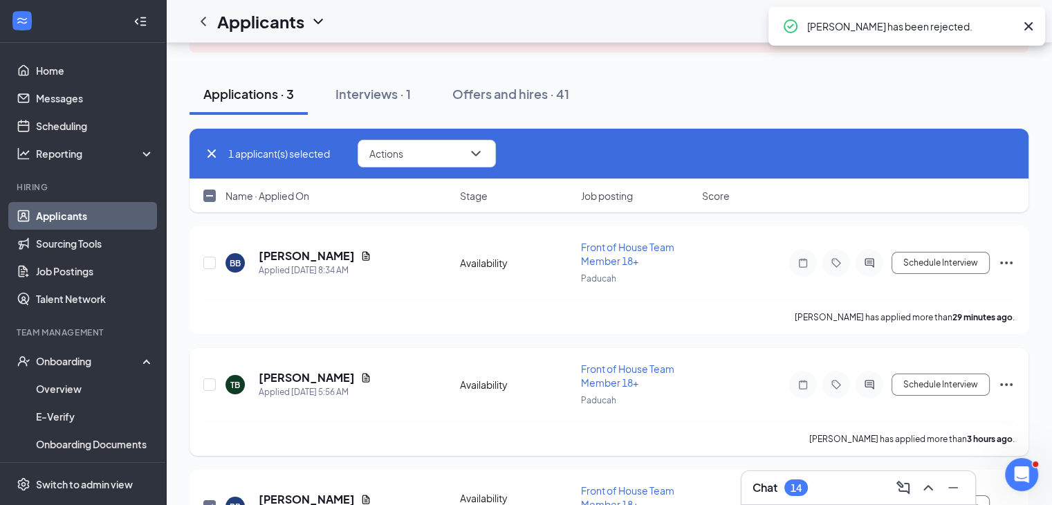
click at [308, 373] on h5 "[PERSON_NAME]" at bounding box center [307, 377] width 96 height 15
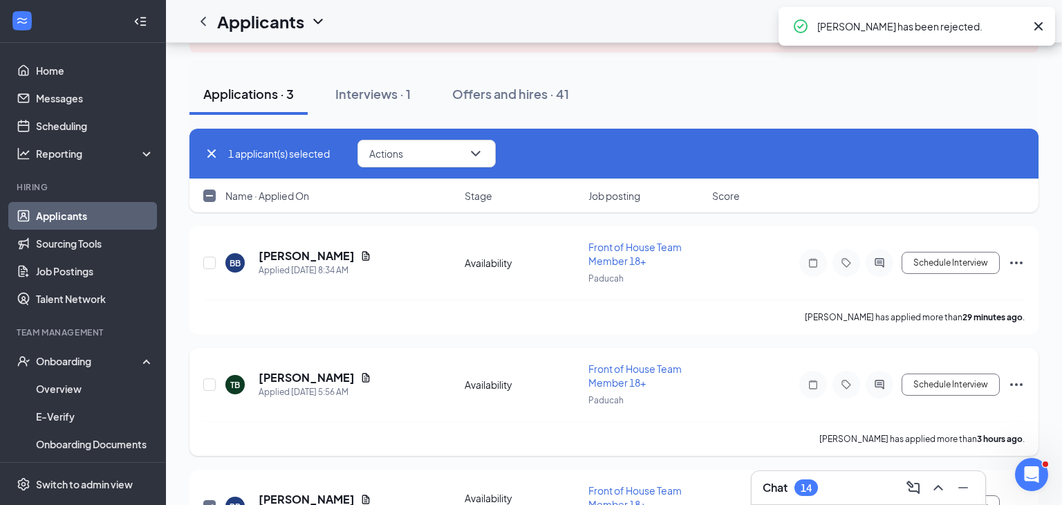
checkbox input "false"
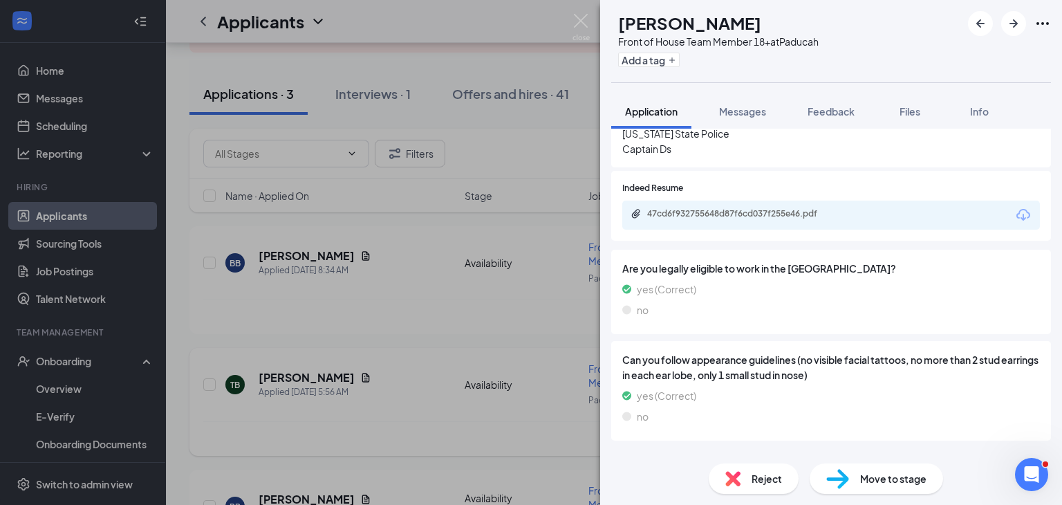
scroll to position [371, 0]
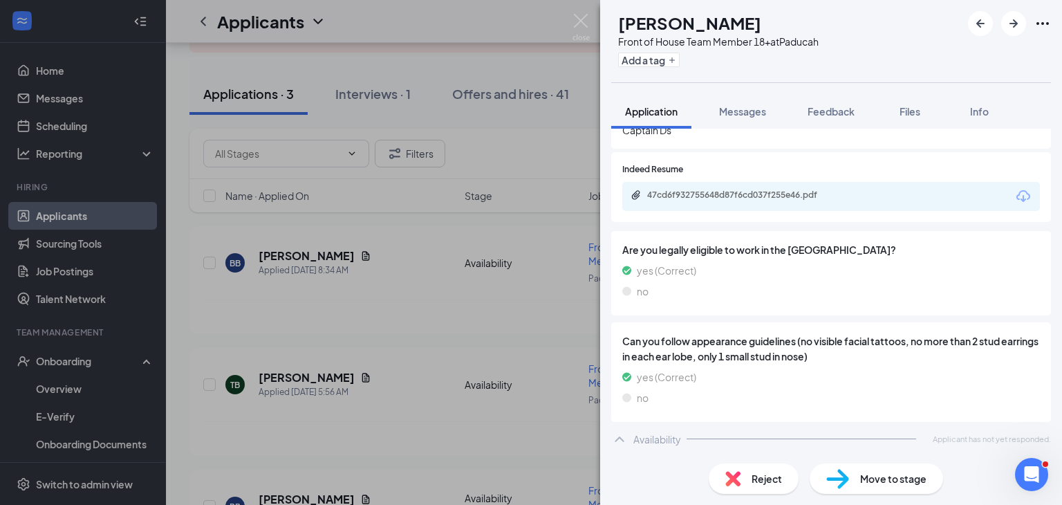
click at [795, 202] on div "47cd6f932755648d87f6cd037f255e46.pdf" at bounding box center [743, 196] width 224 height 13
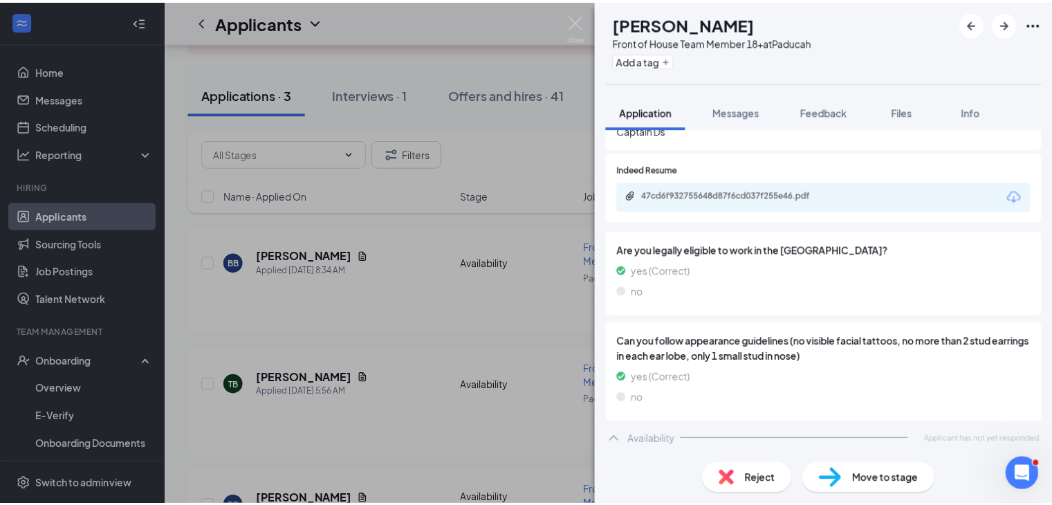
scroll to position [365, 0]
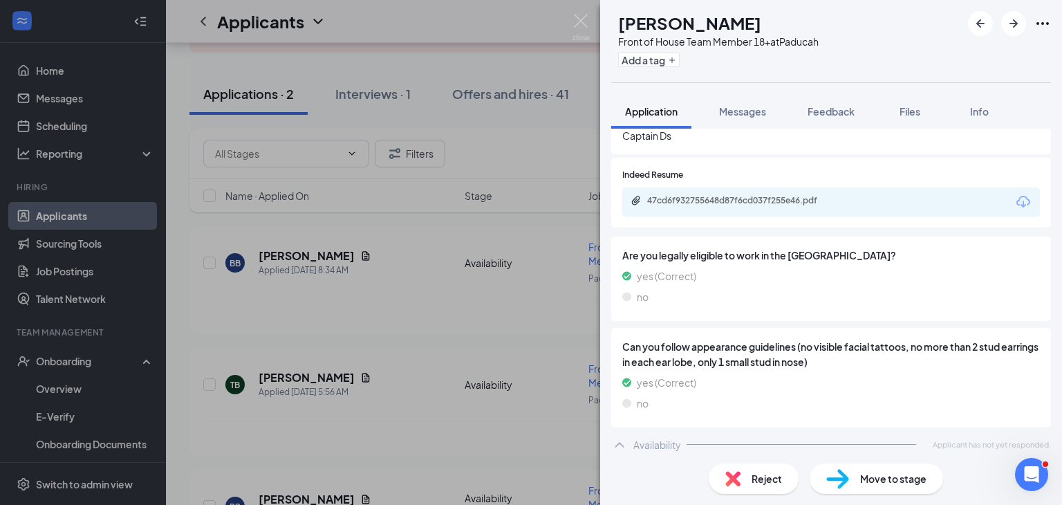
click at [245, 415] on div "TB [PERSON_NAME] Front of House Team Member 18+ at Paducah Add a tag Applicatio…" at bounding box center [531, 252] width 1062 height 505
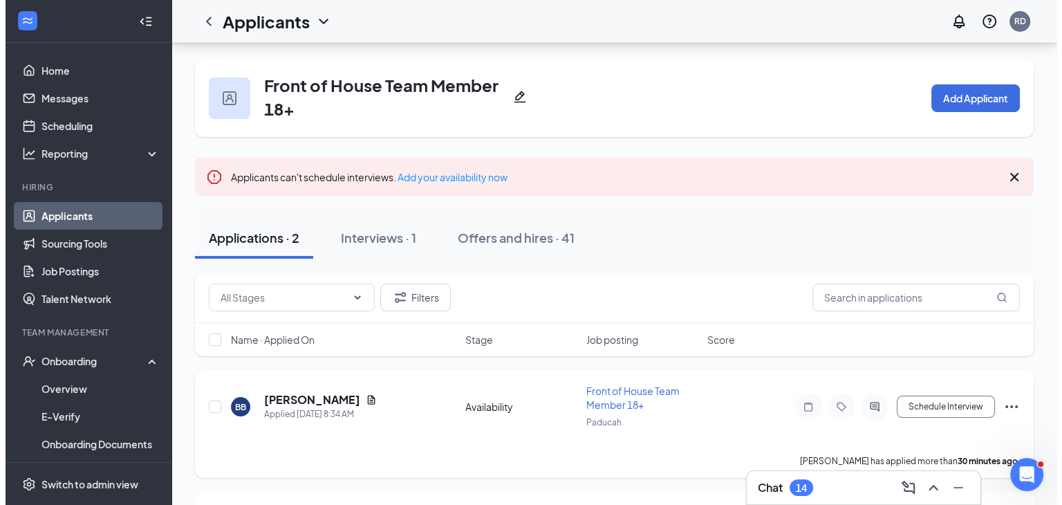
scroll to position [108, 0]
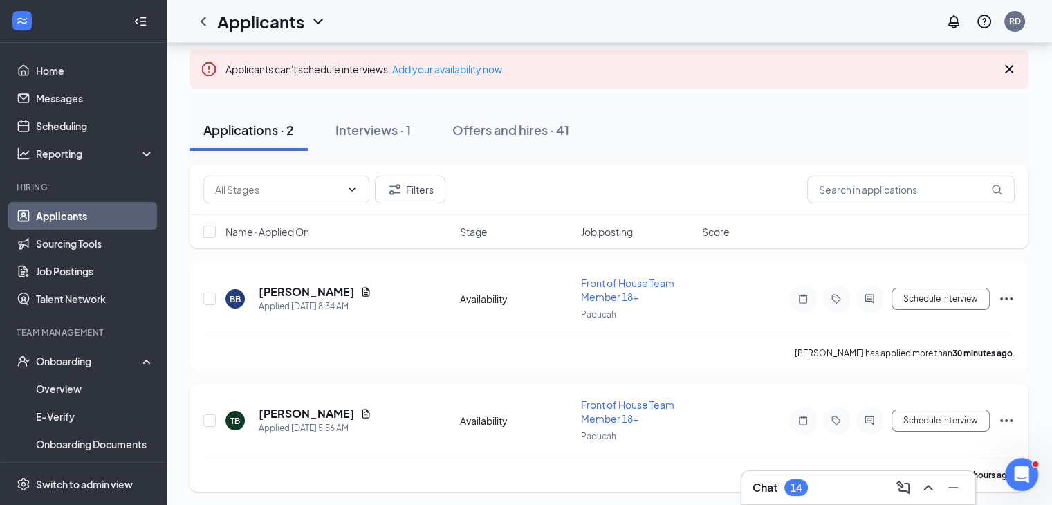
click at [282, 409] on h5 "[PERSON_NAME]" at bounding box center [307, 413] width 96 height 15
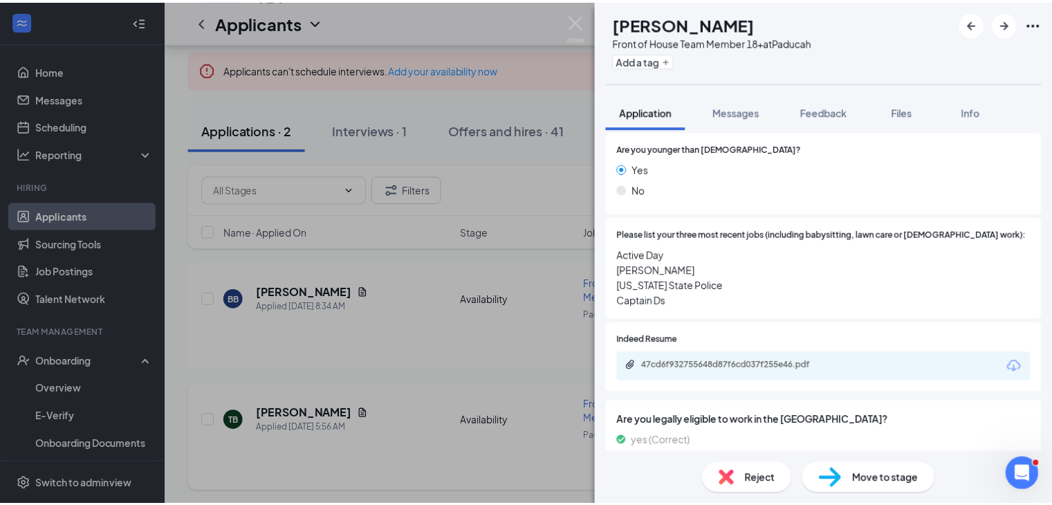
scroll to position [207, 0]
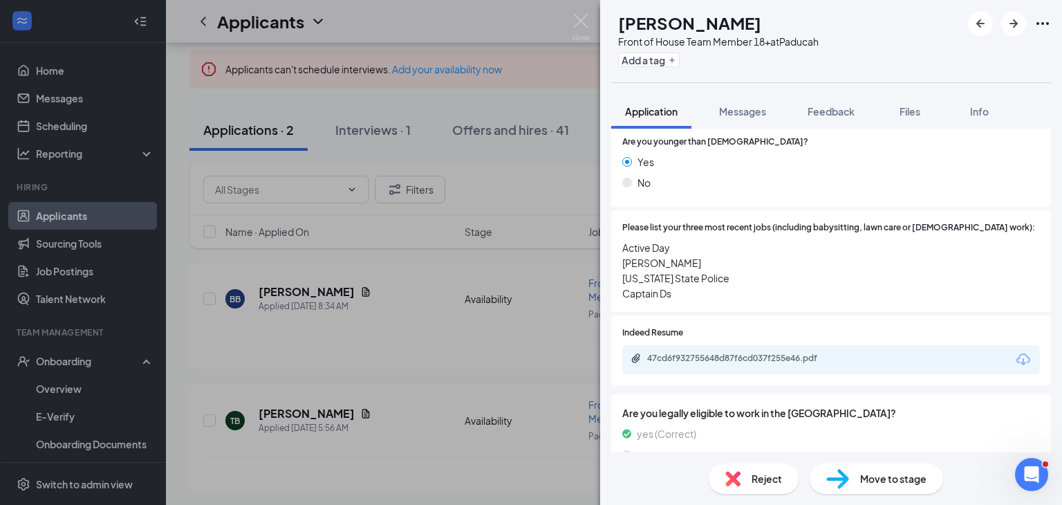
click at [788, 365] on div "47cd6f932755648d87f6cd037f255e46.pdf" at bounding box center [743, 359] width 224 height 13
click at [297, 360] on div "TB [PERSON_NAME] Front of House Team Member 18+ at Paducah Add a tag Applicatio…" at bounding box center [531, 252] width 1062 height 505
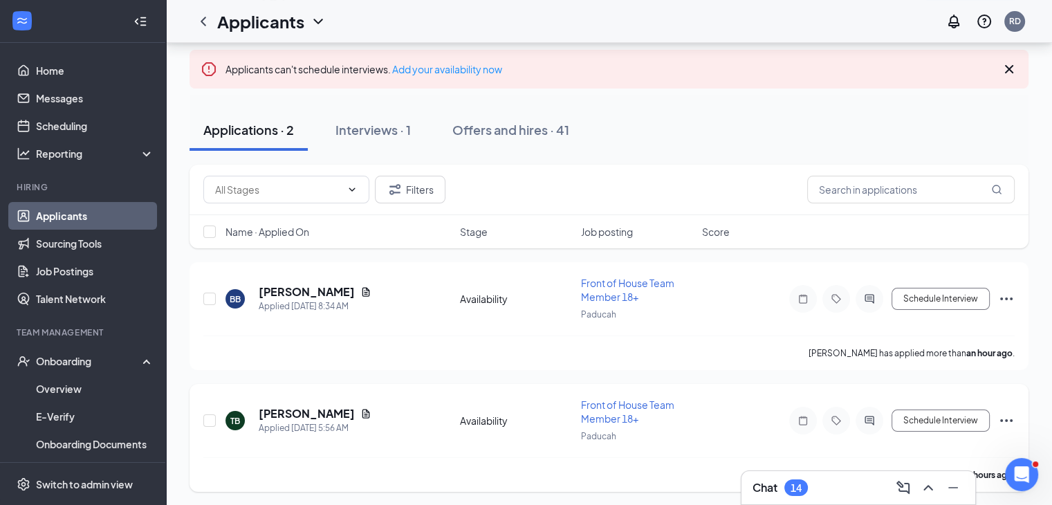
click at [227, 421] on div "TB" at bounding box center [234, 420] width 19 height 19
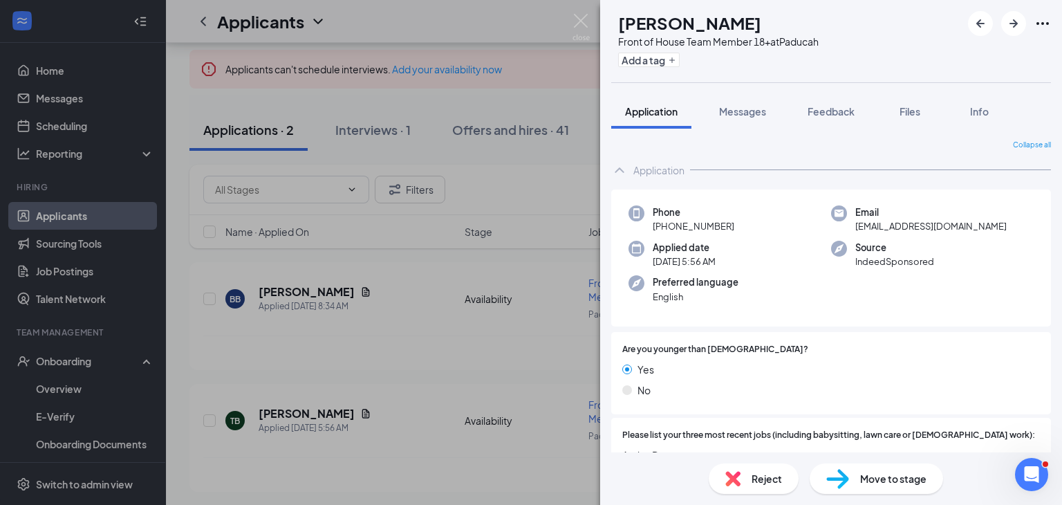
click at [219, 430] on div "TB [PERSON_NAME] Front of House Team Member 18+ at Paducah Add a tag Applicatio…" at bounding box center [531, 252] width 1062 height 505
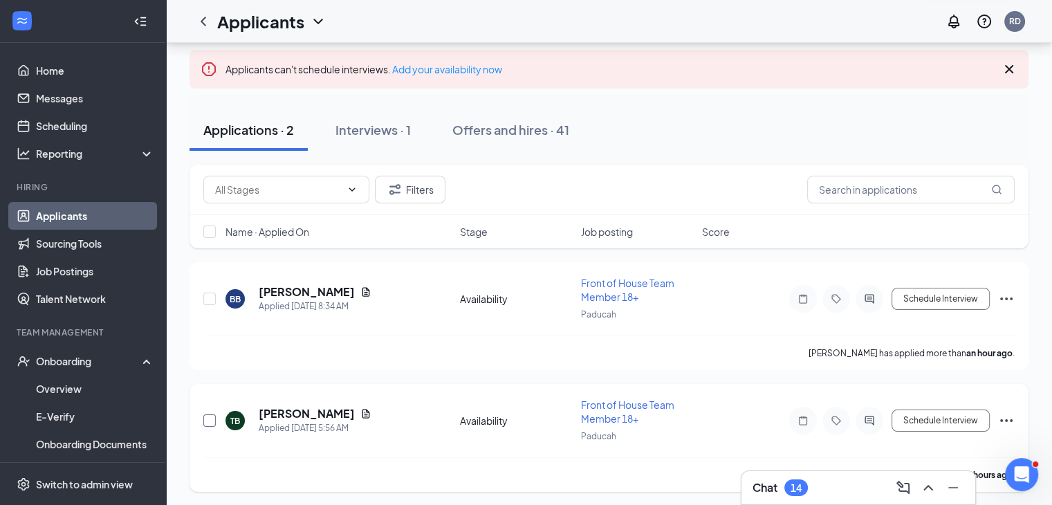
click at [214, 418] on input "checkbox" at bounding box center [209, 420] width 12 height 12
checkbox input "true"
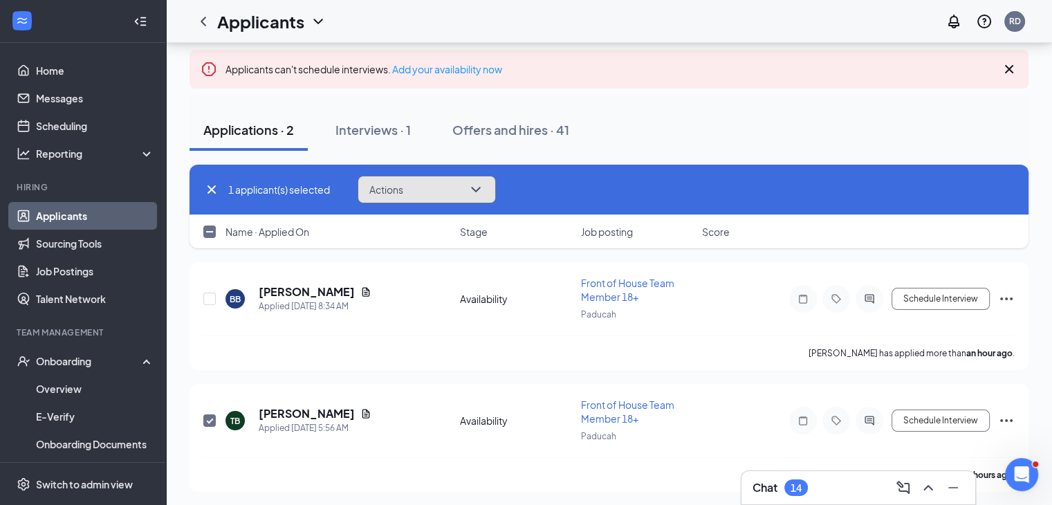
click at [461, 180] on button "Actions" at bounding box center [427, 190] width 138 height 28
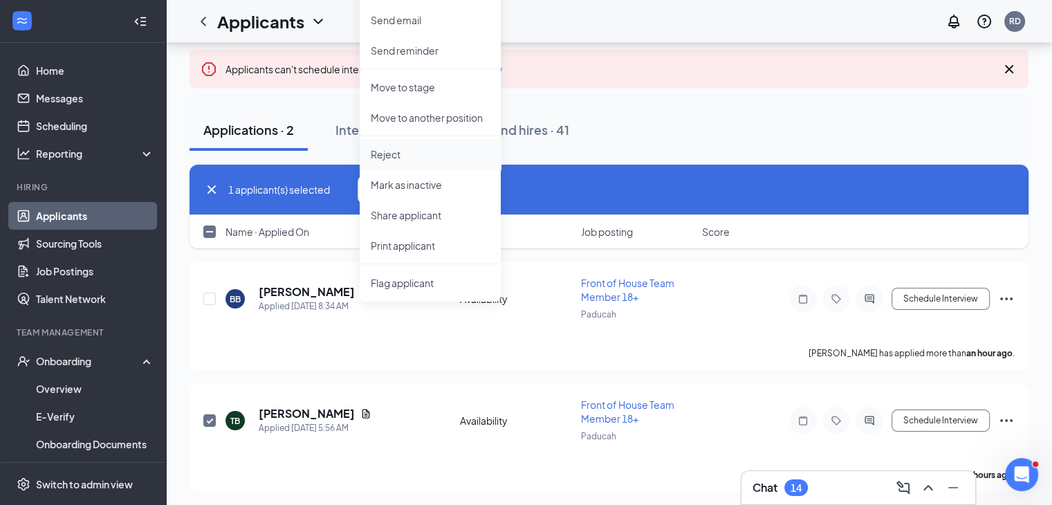
click at [443, 158] on p "Reject" at bounding box center [430, 154] width 119 height 14
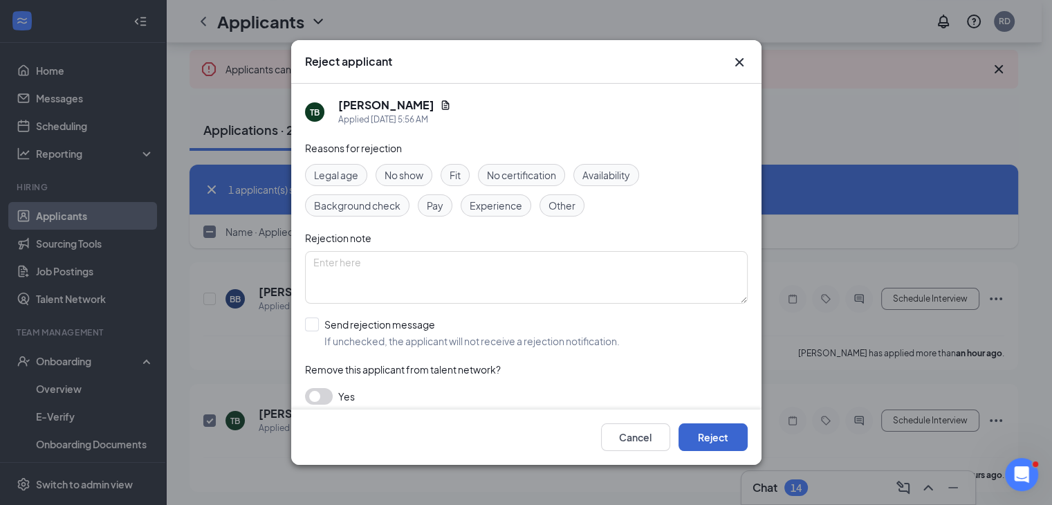
click at [708, 441] on button "Reject" at bounding box center [712, 437] width 69 height 28
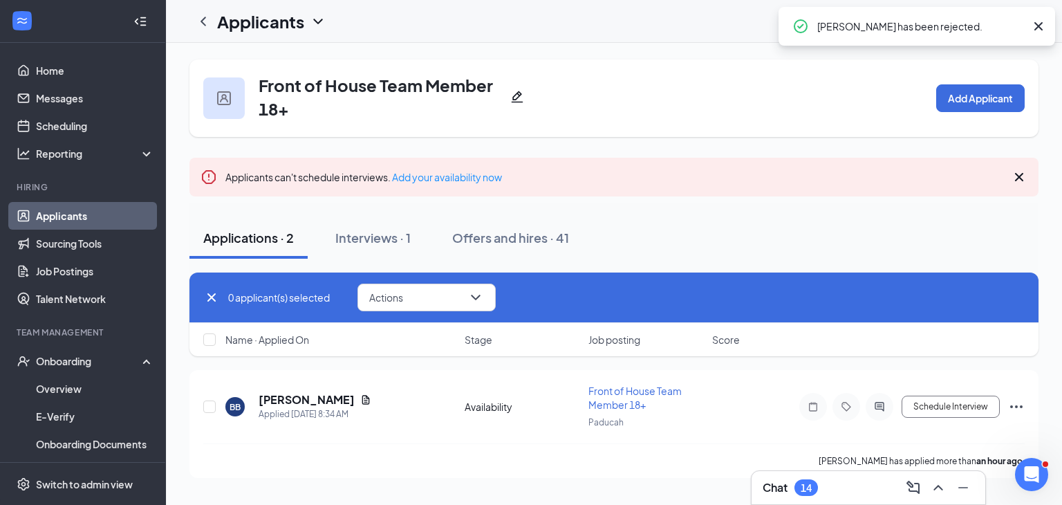
click at [335, 284] on div "Actions Send SMS Send email Move to stage Move to another position Reject [PERS…" at bounding box center [413, 298] width 166 height 28
click at [296, 394] on h5 "[PERSON_NAME]" at bounding box center [307, 399] width 96 height 15
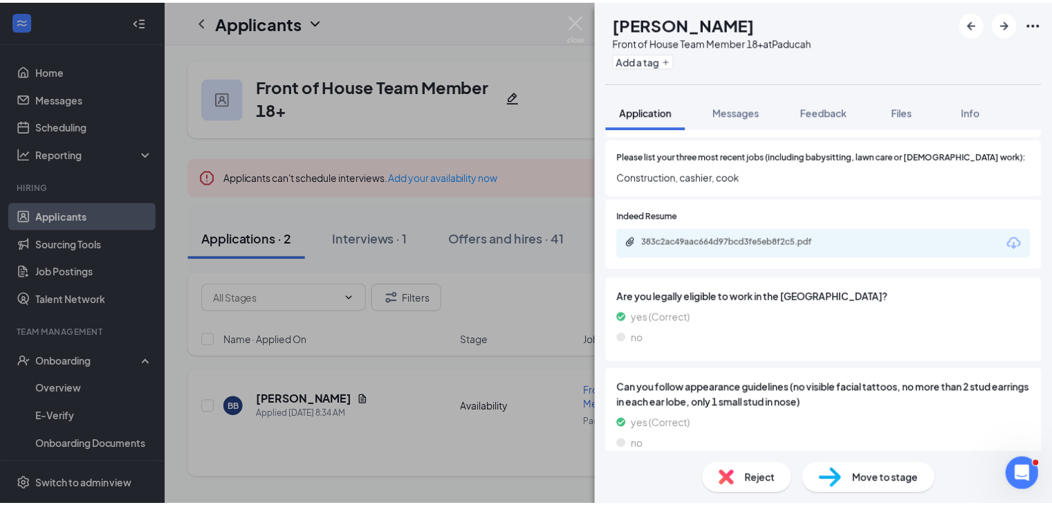
scroll to position [324, 0]
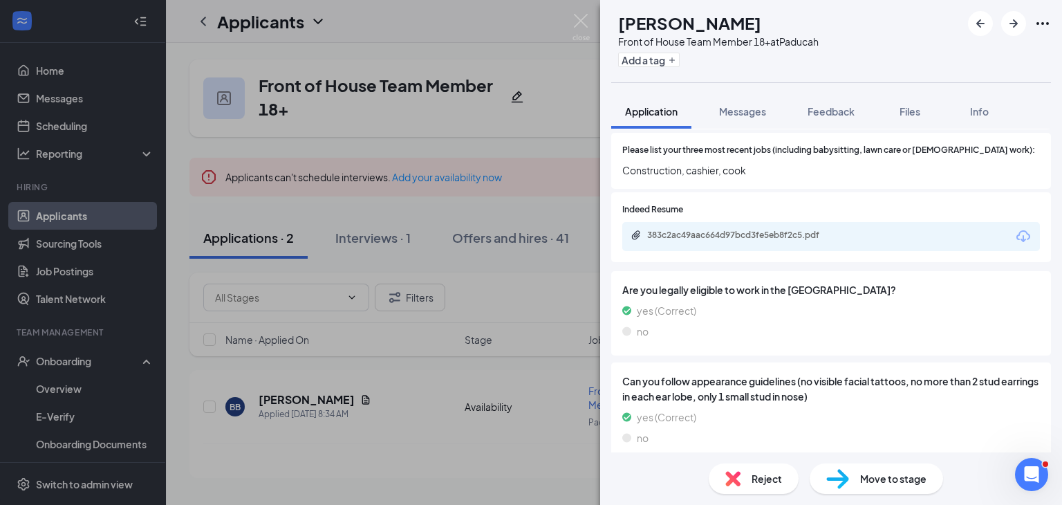
click at [793, 241] on div "383c2ac49aac664d97bcd3fe5eb8f2c5.pdf" at bounding box center [743, 236] width 224 height 13
click at [390, 398] on div "BB [PERSON_NAME] Front of House Team Member 18+ at Paducah Add a tag Applicatio…" at bounding box center [531, 252] width 1062 height 505
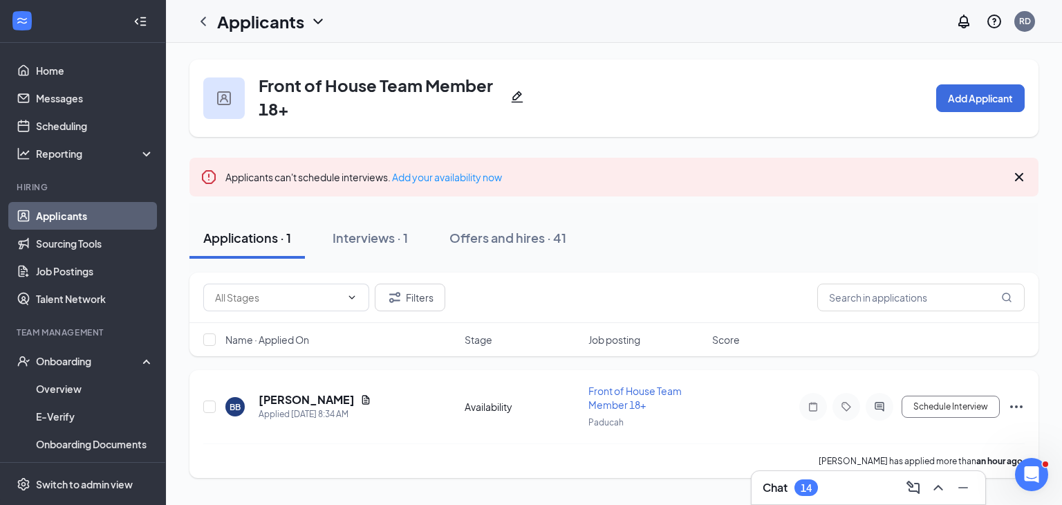
click at [228, 409] on div "BB" at bounding box center [234, 406] width 19 height 19
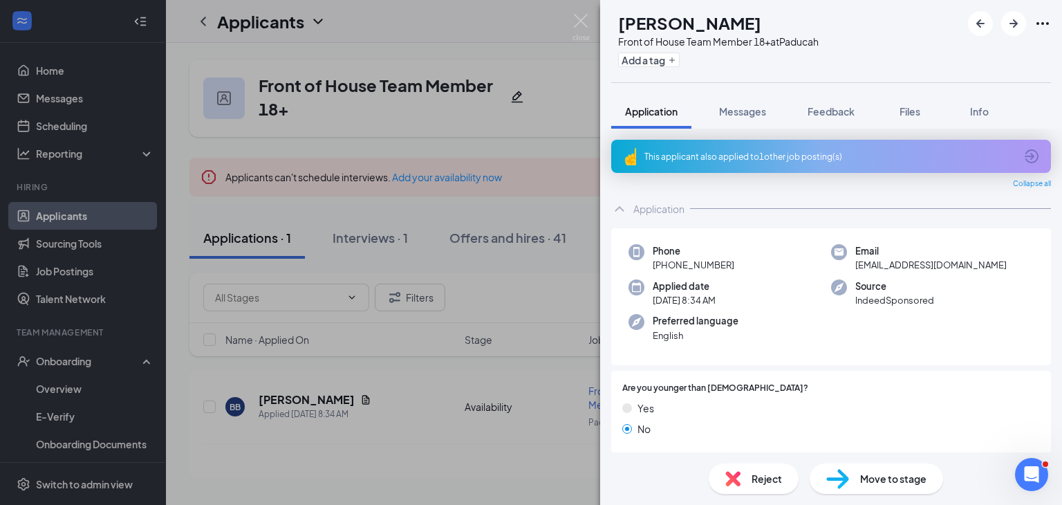
click at [210, 406] on div "BB [PERSON_NAME] Front of House Team Member 18+ at Paducah Add a tag Applicatio…" at bounding box center [531, 252] width 1062 height 505
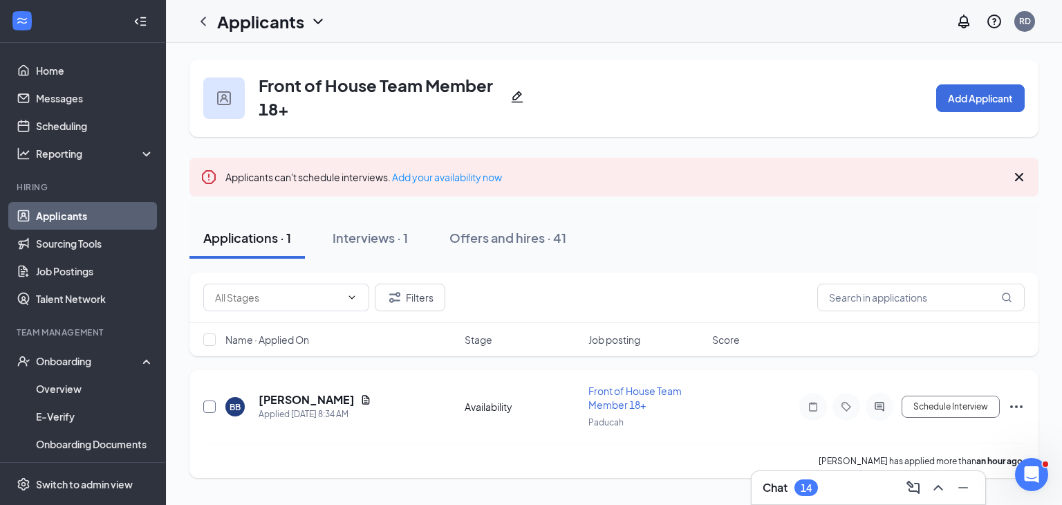
click at [210, 405] on input "checkbox" at bounding box center [209, 406] width 12 height 12
checkbox input "true"
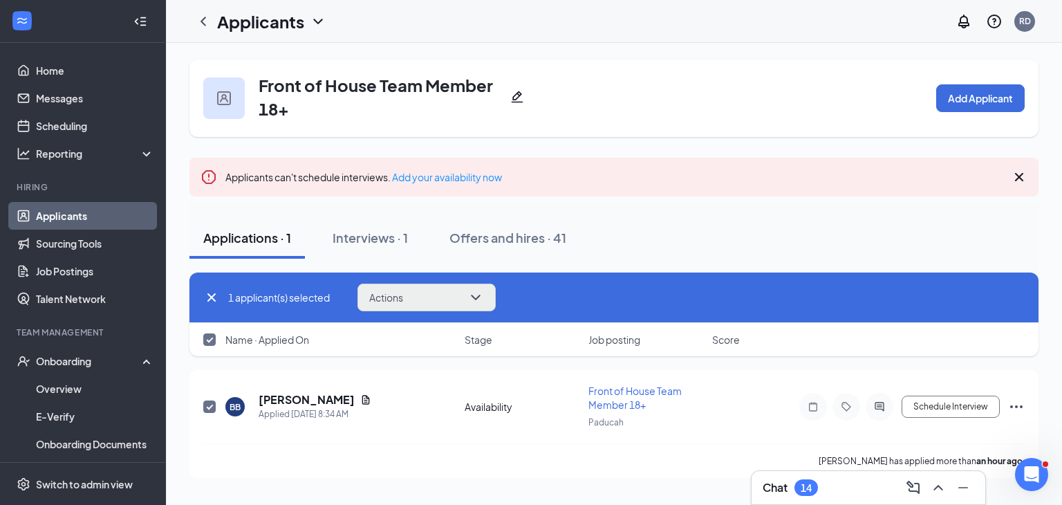
click at [423, 304] on button "Actions" at bounding box center [427, 298] width 138 height 28
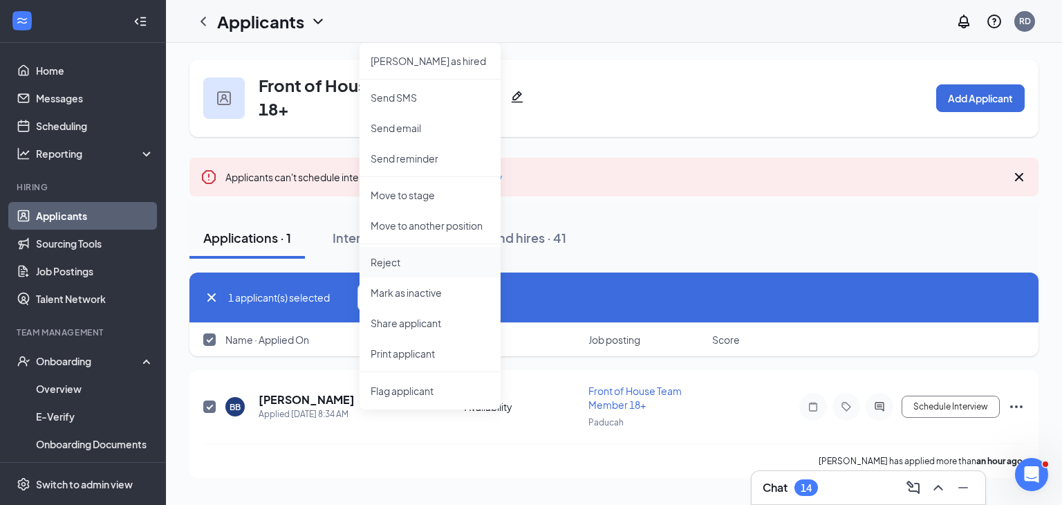
click at [421, 265] on p "Reject" at bounding box center [430, 262] width 119 height 14
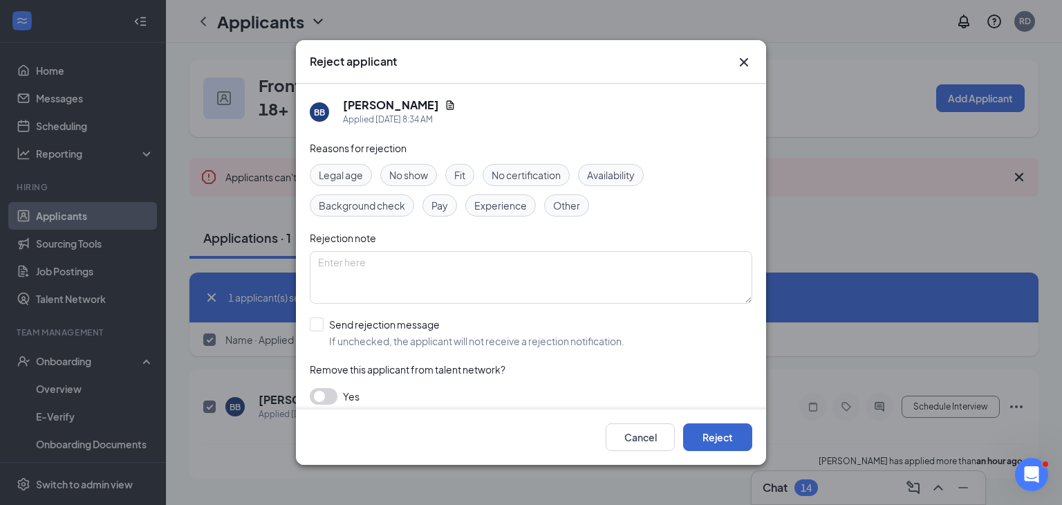
click at [732, 448] on button "Reject" at bounding box center [717, 437] width 69 height 28
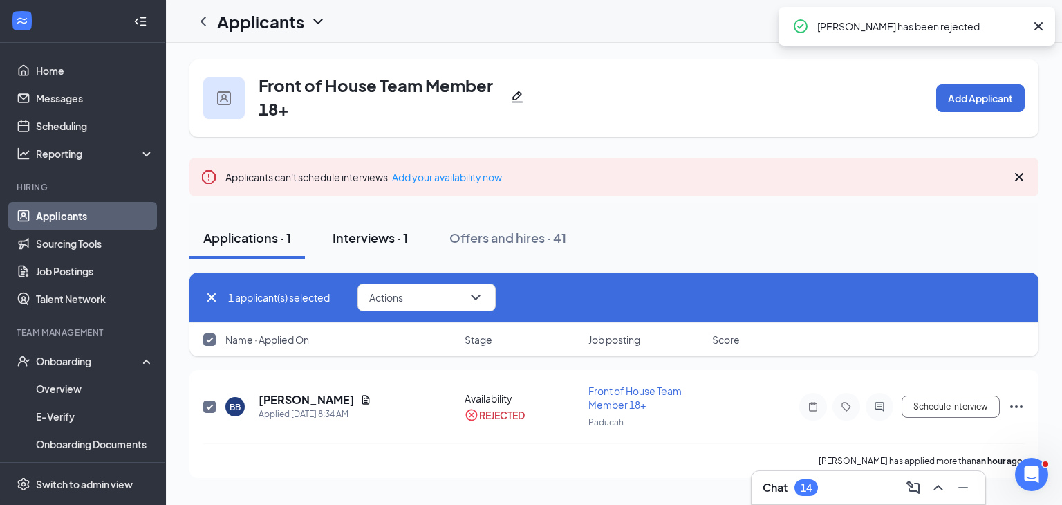
click at [381, 238] on div "Interviews · 1" at bounding box center [370, 237] width 75 height 17
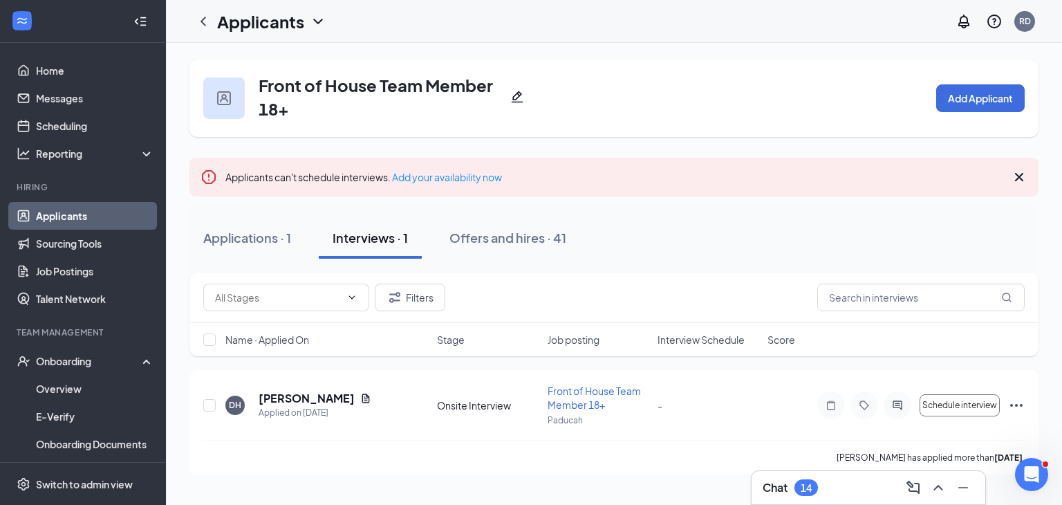
click at [217, 16] on h1 "Applicants" at bounding box center [260, 22] width 87 height 24
click at [195, 16] on icon "ChevronLeft" at bounding box center [203, 21] width 17 height 17
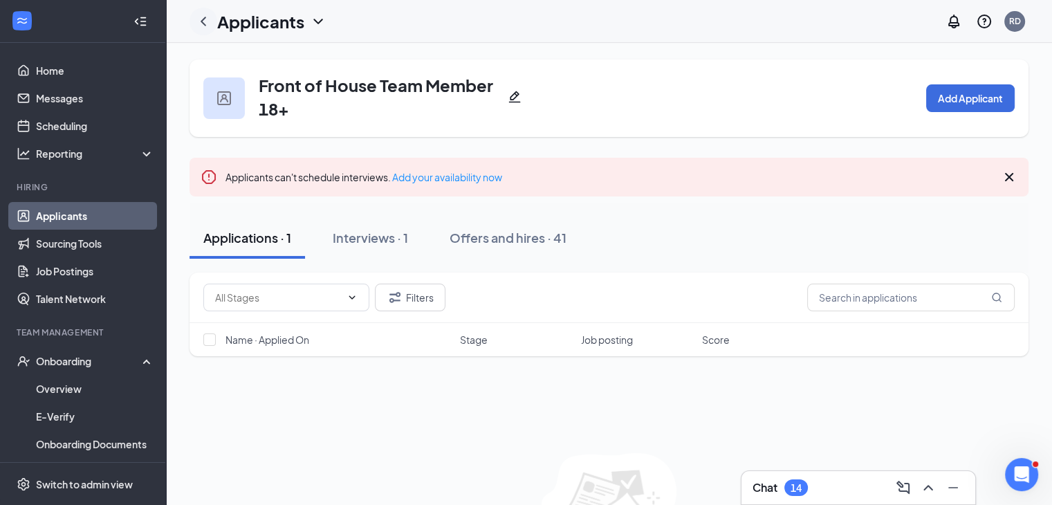
click at [205, 28] on icon "ChevronLeft" at bounding box center [203, 21] width 17 height 17
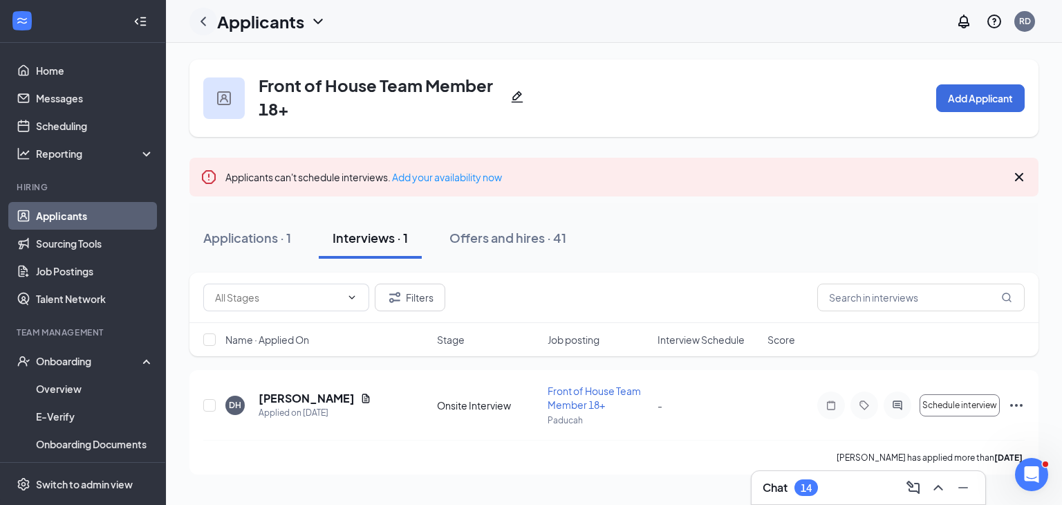
click at [203, 21] on icon "ChevronLeft" at bounding box center [203, 21] width 17 height 17
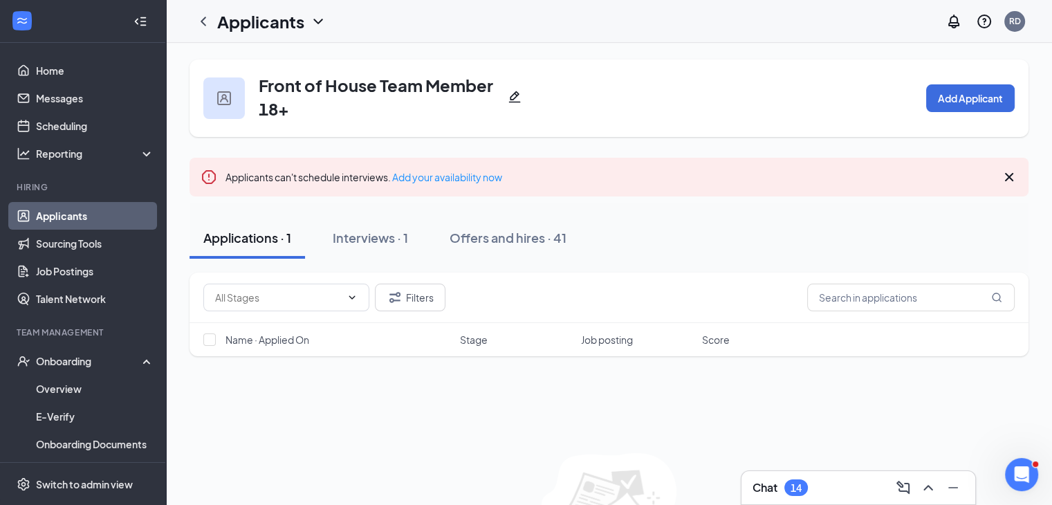
click at [108, 217] on link "Applicants" at bounding box center [95, 216] width 118 height 28
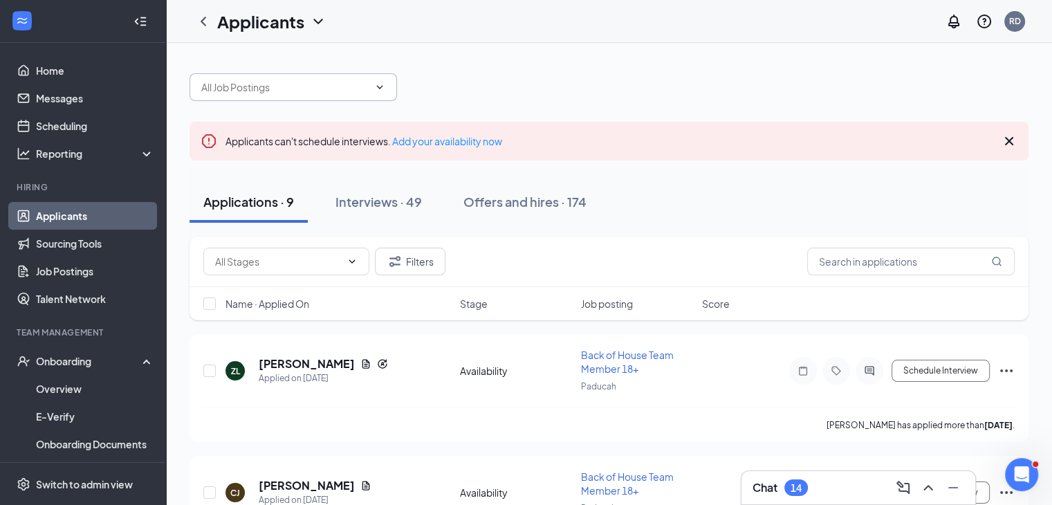
click at [296, 84] on input "text" at bounding box center [284, 87] width 167 height 15
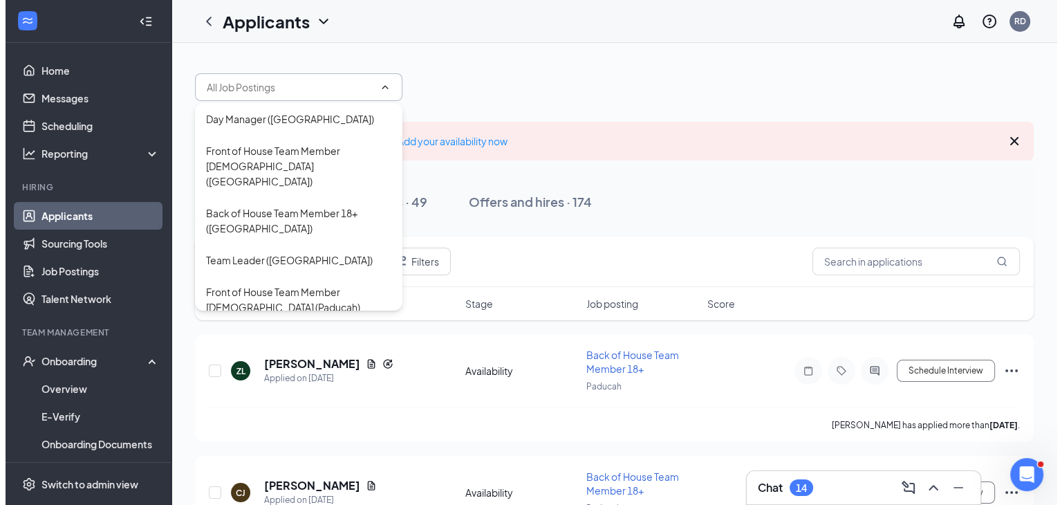
scroll to position [127, 0]
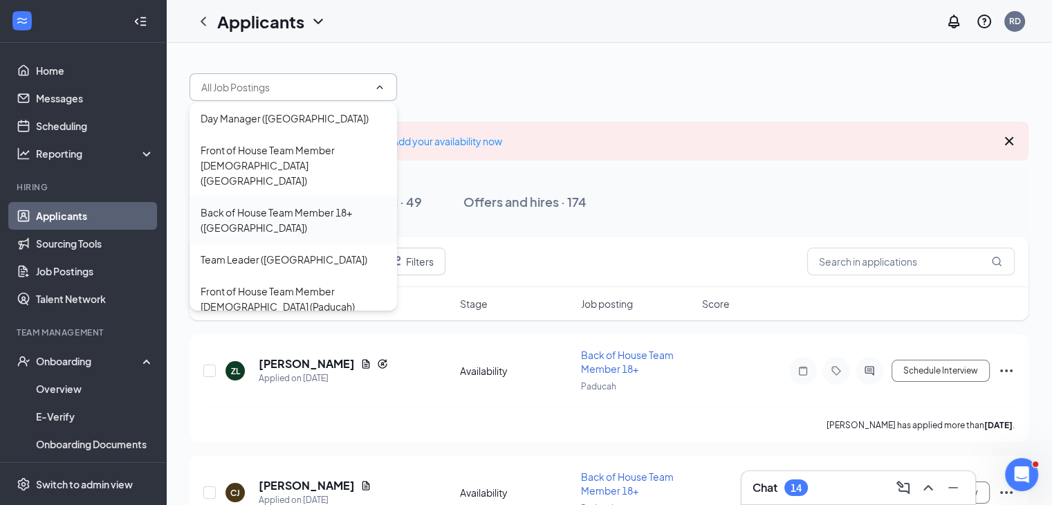
click at [318, 205] on div "Back of House Team Member 18+ ([GEOGRAPHIC_DATA])" at bounding box center [293, 220] width 185 height 30
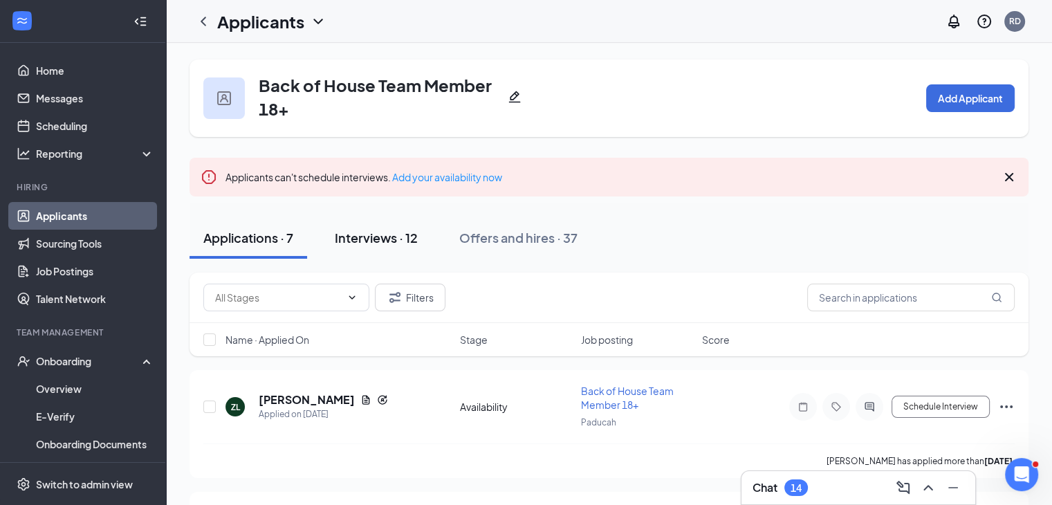
click at [391, 237] on div "Interviews · 12" at bounding box center [376, 237] width 83 height 17
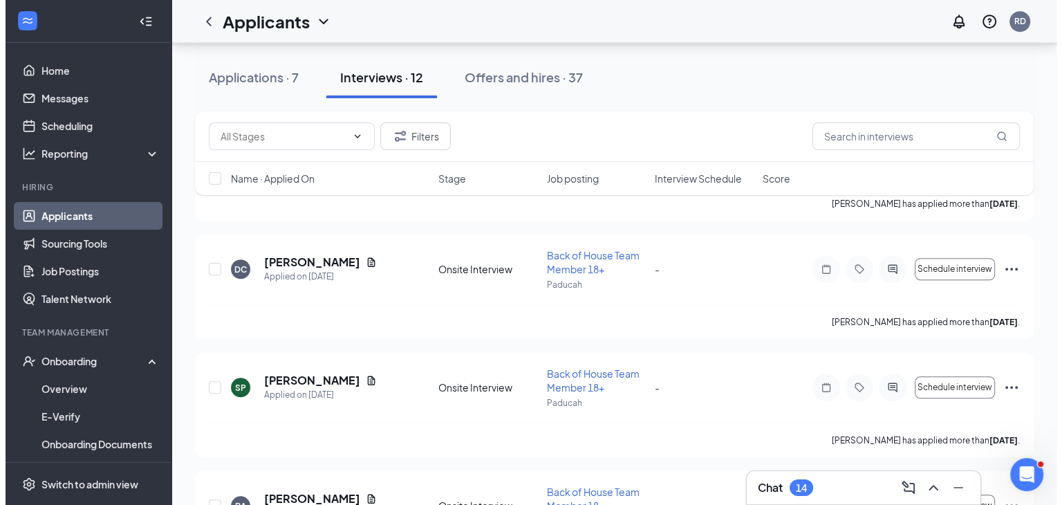
scroll to position [949, 0]
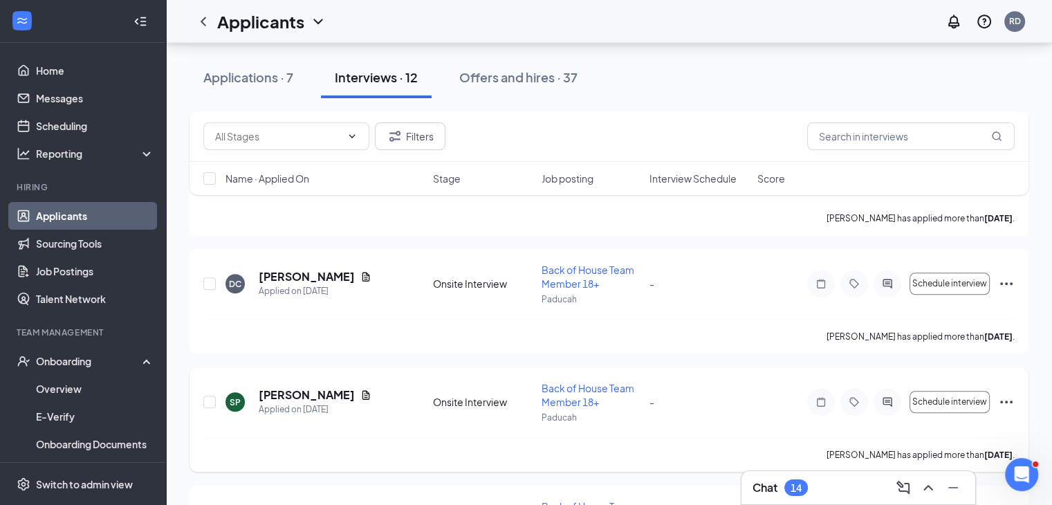
click at [296, 388] on h5 "[PERSON_NAME]" at bounding box center [307, 394] width 96 height 15
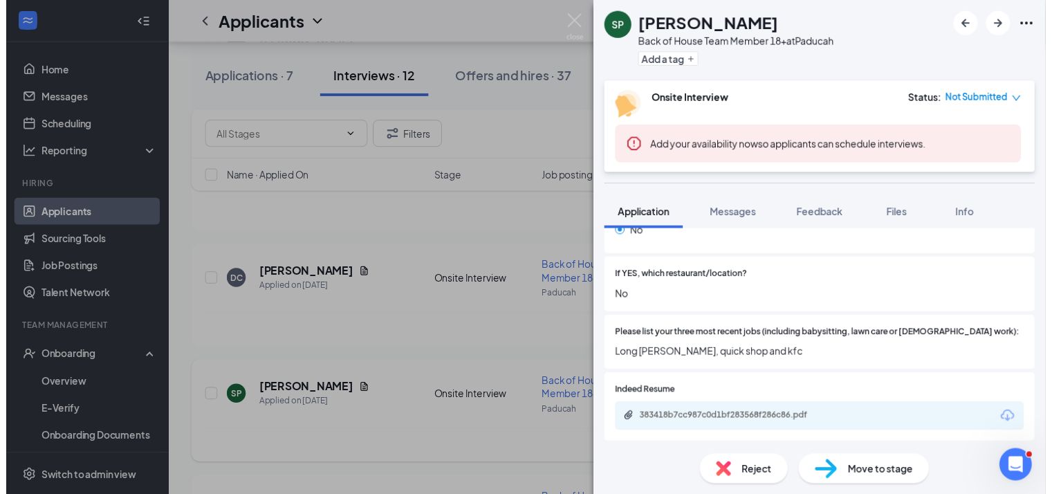
scroll to position [362, 0]
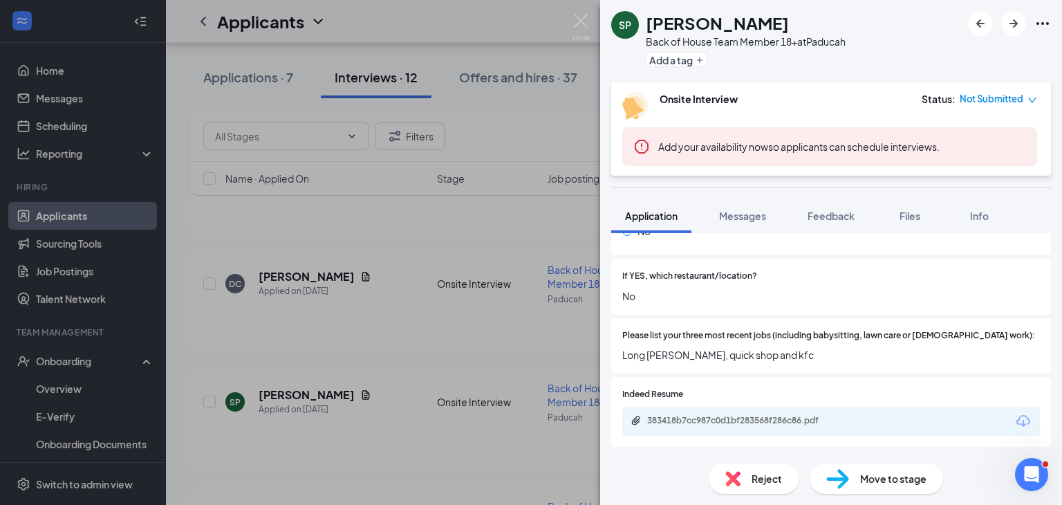
click at [773, 415] on div "383418b7cc987c0d1bf283568f286c86.pdf" at bounding box center [744, 420] width 194 height 11
click at [413, 369] on div "SP [PERSON_NAME] Back of House Team Member 18+ at Paducah Add a tag Onsite Inte…" at bounding box center [531, 252] width 1062 height 505
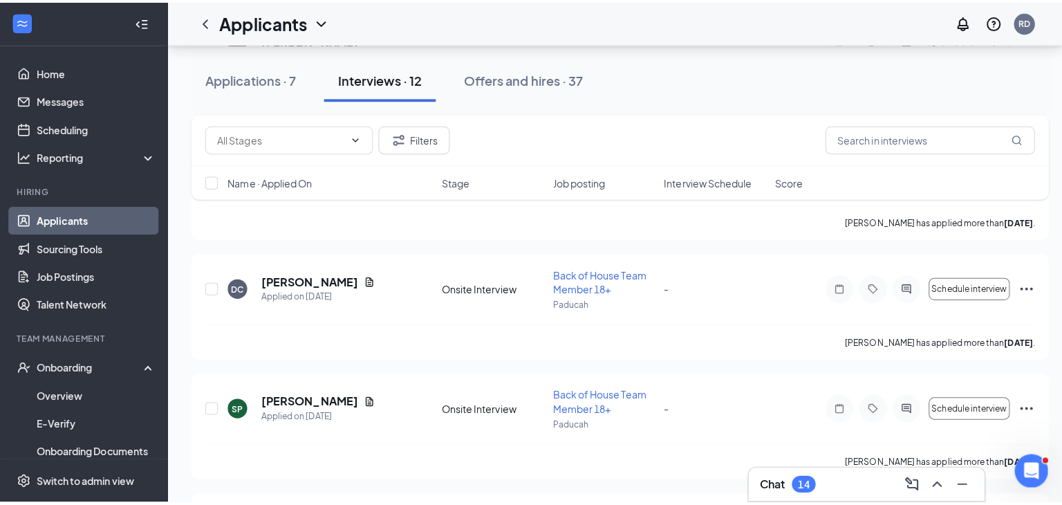
scroll to position [877, 0]
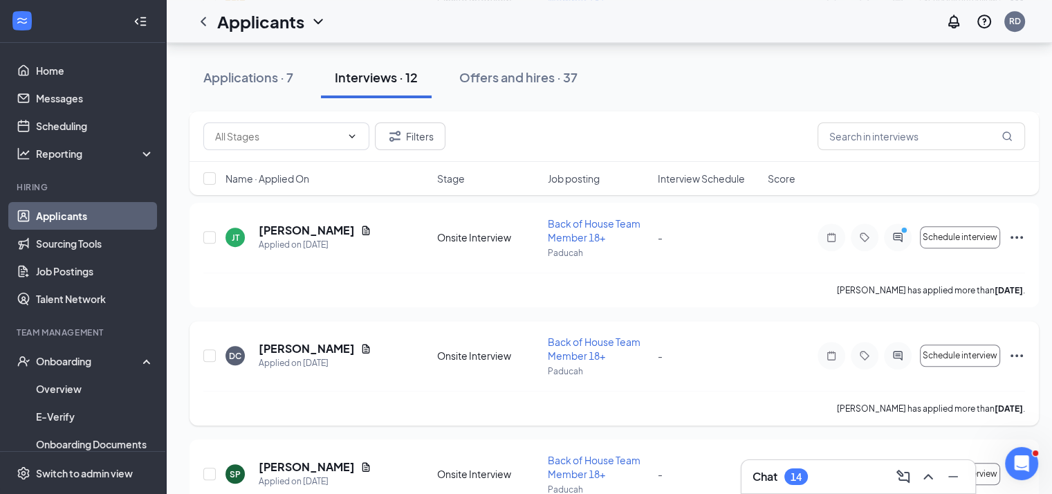
click at [313, 354] on h5 "[PERSON_NAME]" at bounding box center [307, 348] width 96 height 15
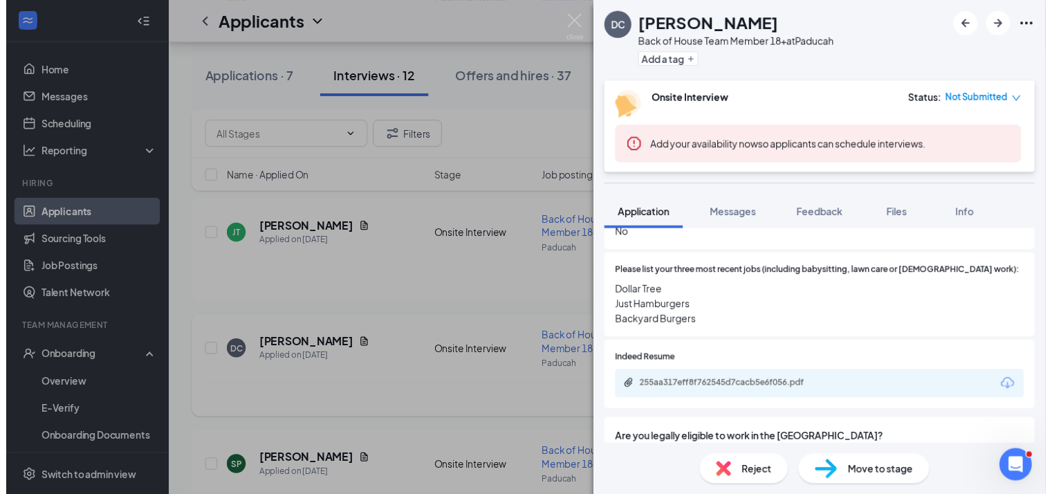
scroll to position [428, 0]
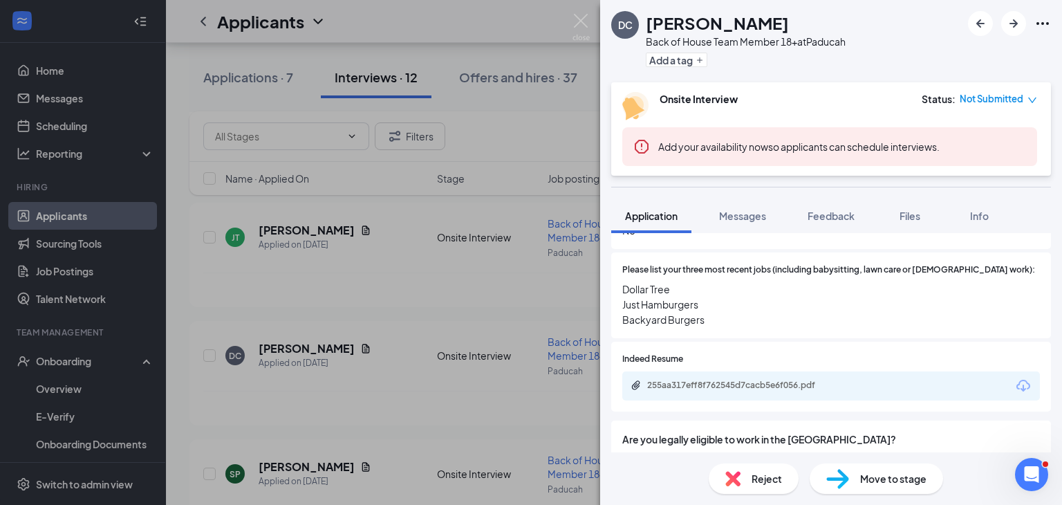
click at [763, 380] on div "255aa317eff8f762545d7cacb5e6f056.pdf" at bounding box center [743, 386] width 224 height 13
click at [464, 413] on div "DC [PERSON_NAME] Back of House Team Member 18+ at Paducah Add a tag Onsite Inte…" at bounding box center [531, 252] width 1062 height 505
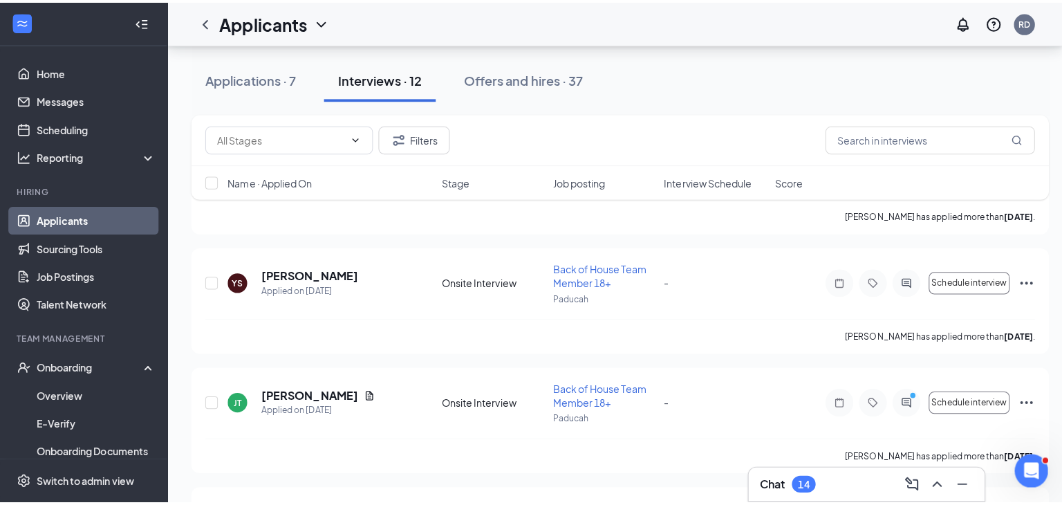
scroll to position [704, 0]
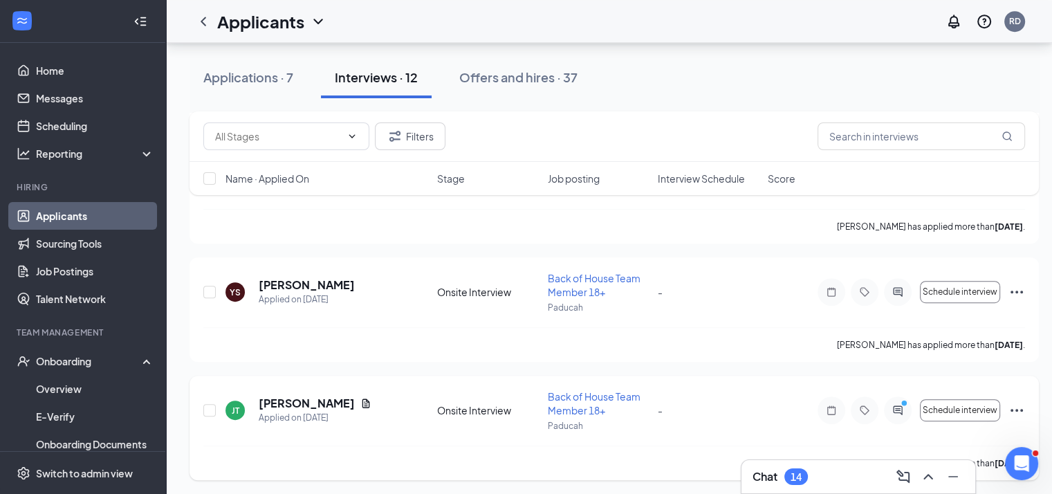
click at [286, 408] on h5 "[PERSON_NAME]" at bounding box center [307, 403] width 96 height 15
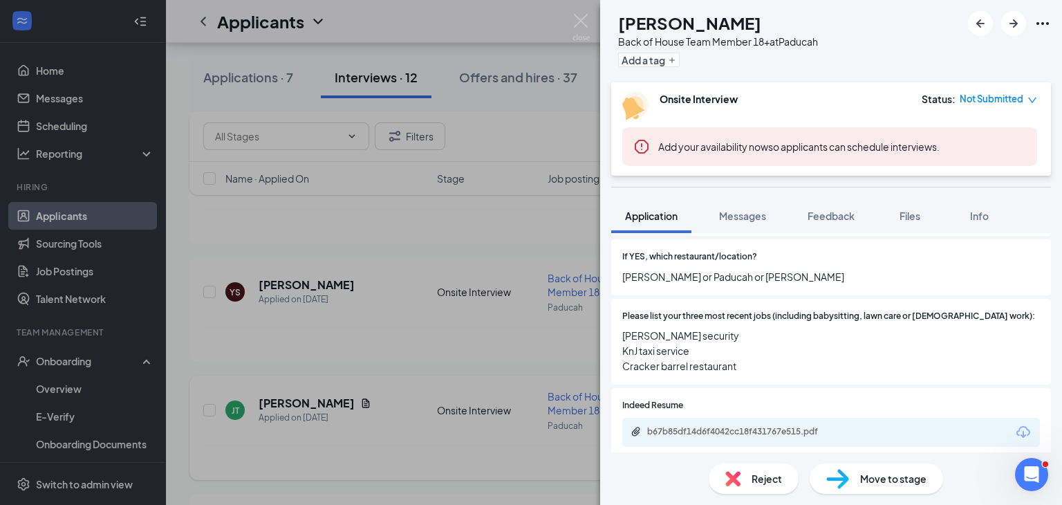
scroll to position [393, 0]
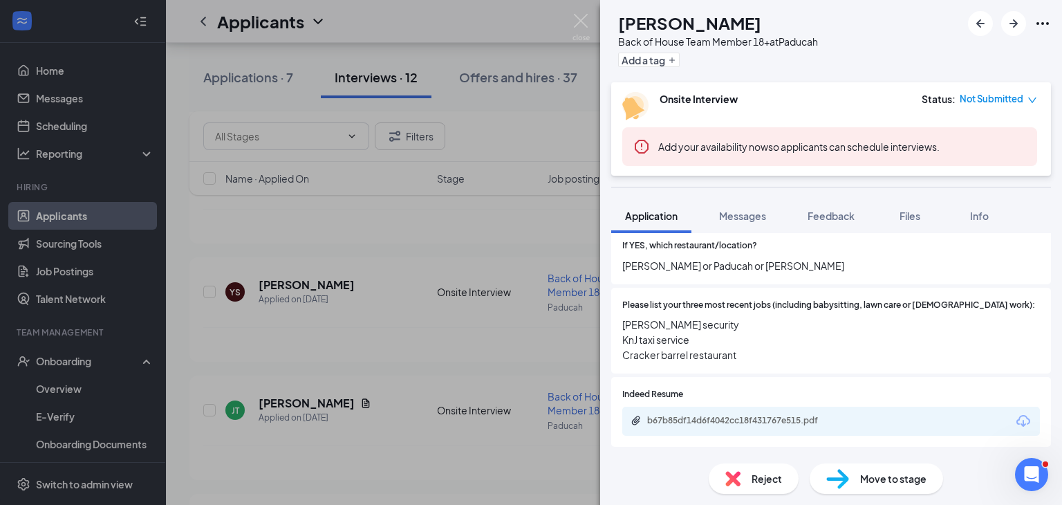
click at [770, 415] on div "b67b85df14d6f4042cc18f431767e515.pdf" at bounding box center [744, 420] width 194 height 11
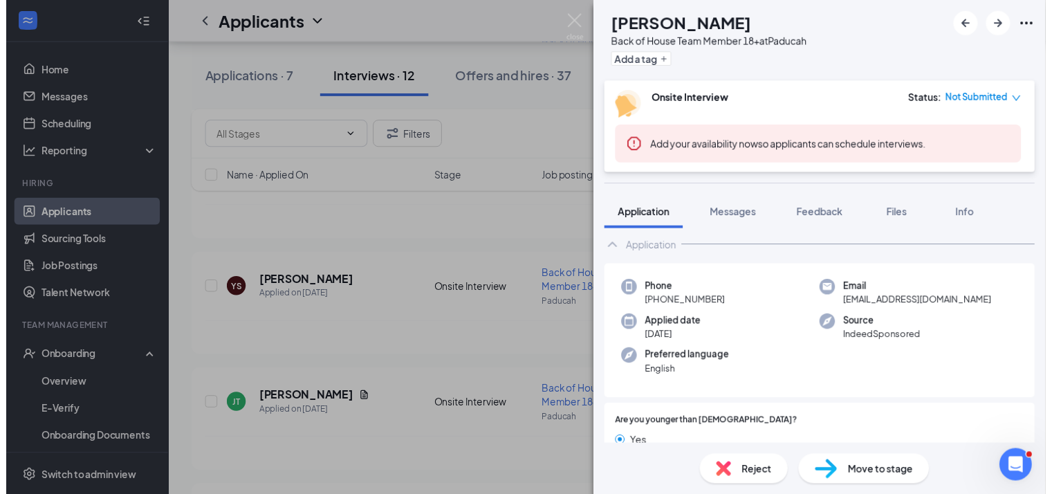
scroll to position [0, 0]
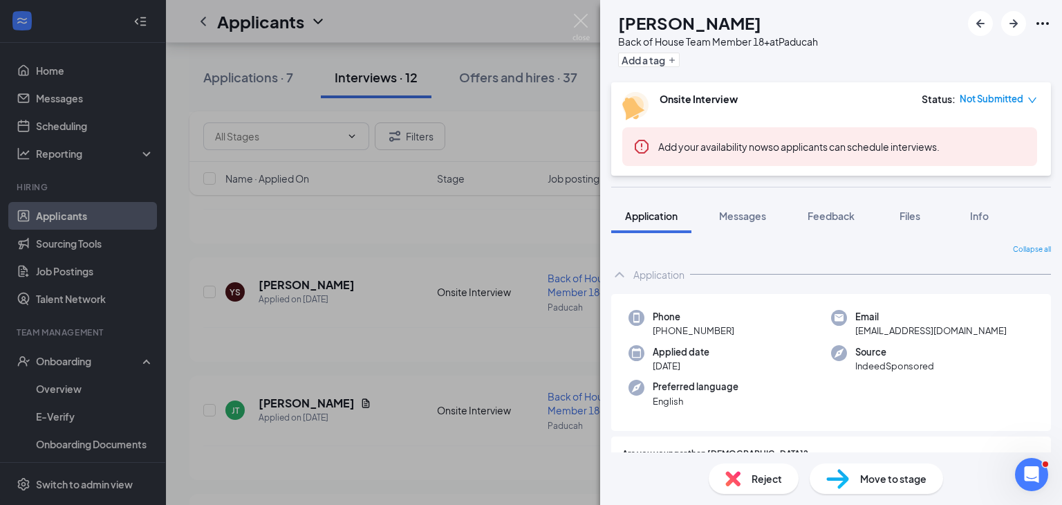
click at [531, 333] on div "[PERSON_NAME] [PERSON_NAME] Back of House Team Member 18+ at Paducah Add a tag …" at bounding box center [531, 252] width 1062 height 505
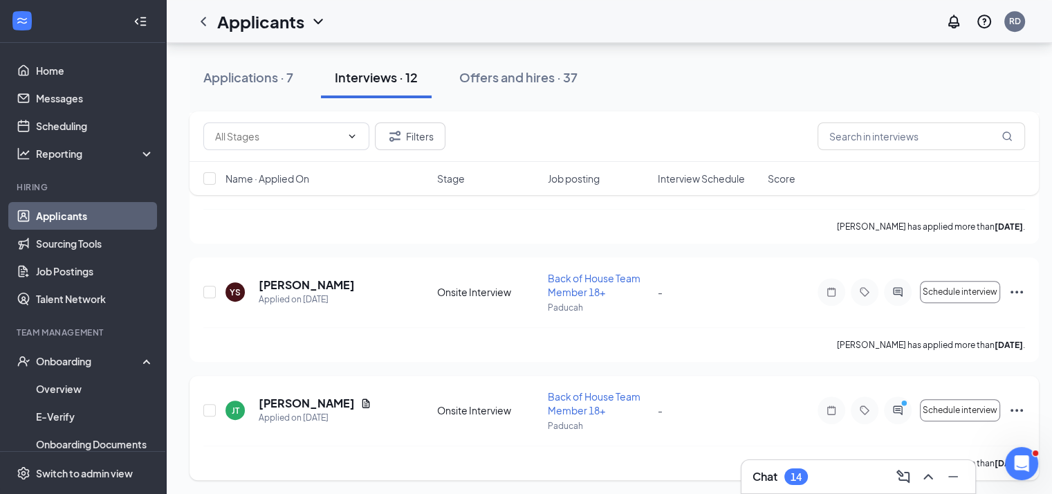
click at [295, 405] on h5 "[PERSON_NAME]" at bounding box center [307, 403] width 96 height 15
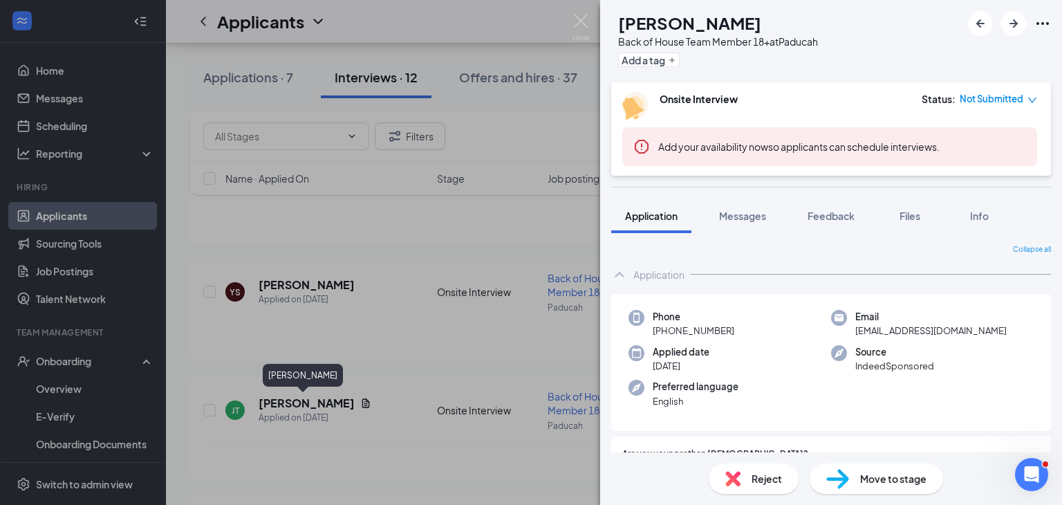
click at [216, 409] on div "[PERSON_NAME] [PERSON_NAME] Back of House Team Member 18+ at Paducah Add a tag …" at bounding box center [531, 252] width 1062 height 505
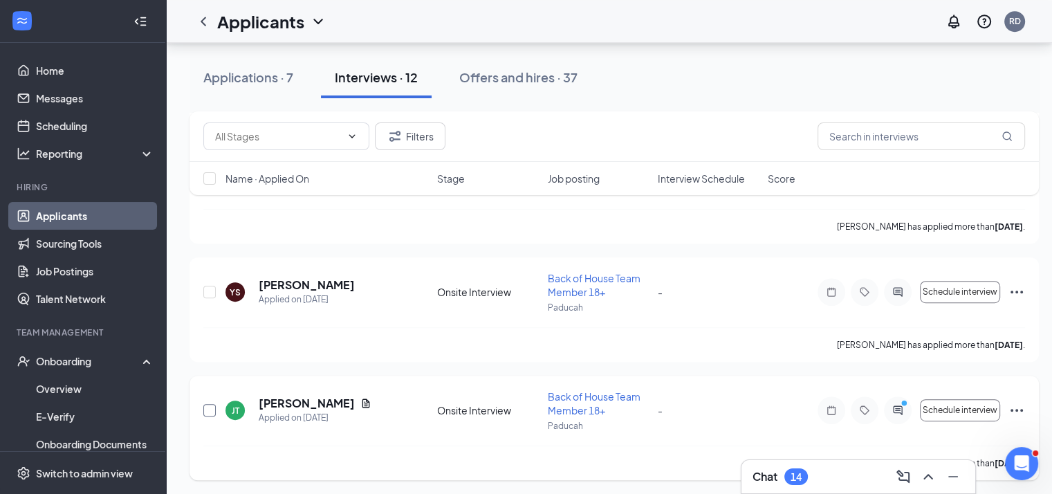
click at [214, 412] on input "checkbox" at bounding box center [209, 410] width 12 height 12
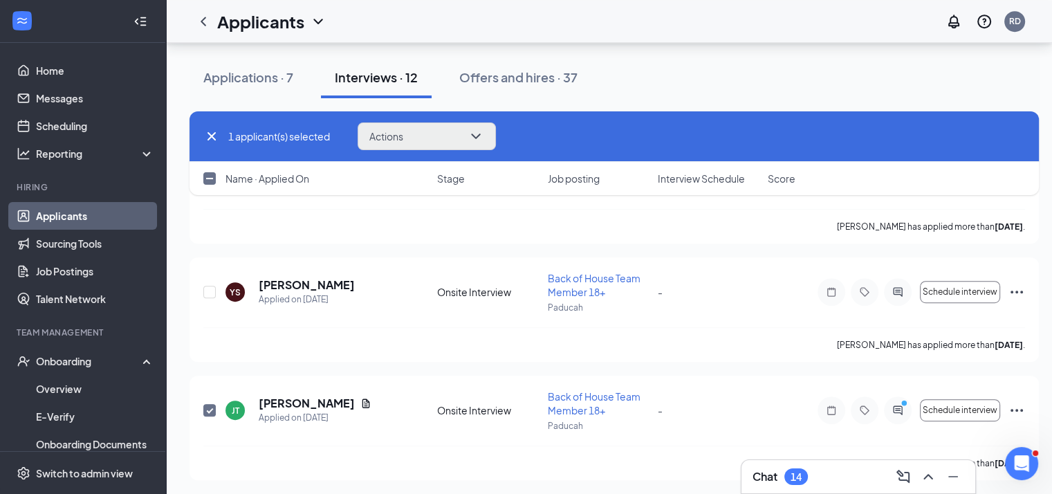
click at [453, 133] on button "Actions" at bounding box center [427, 136] width 138 height 28
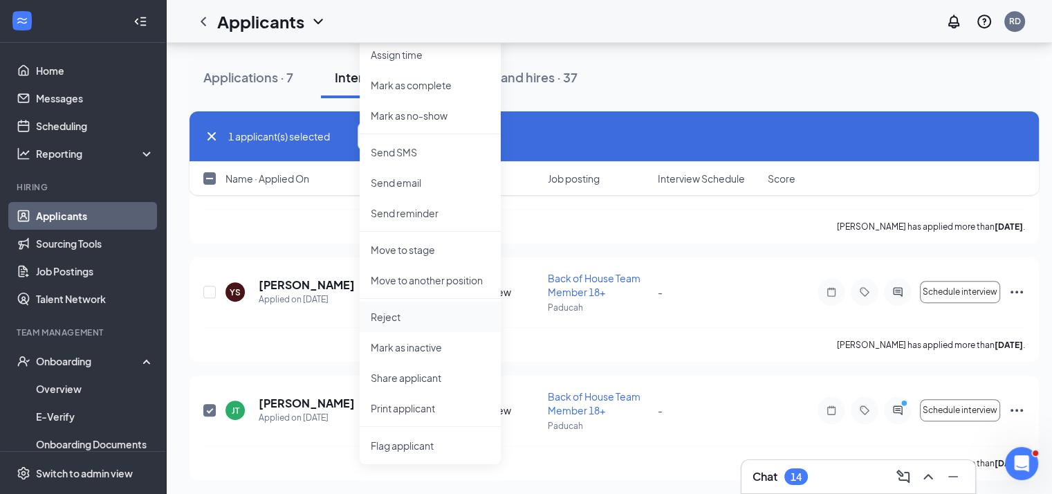
click at [417, 322] on p "Reject" at bounding box center [430, 317] width 119 height 14
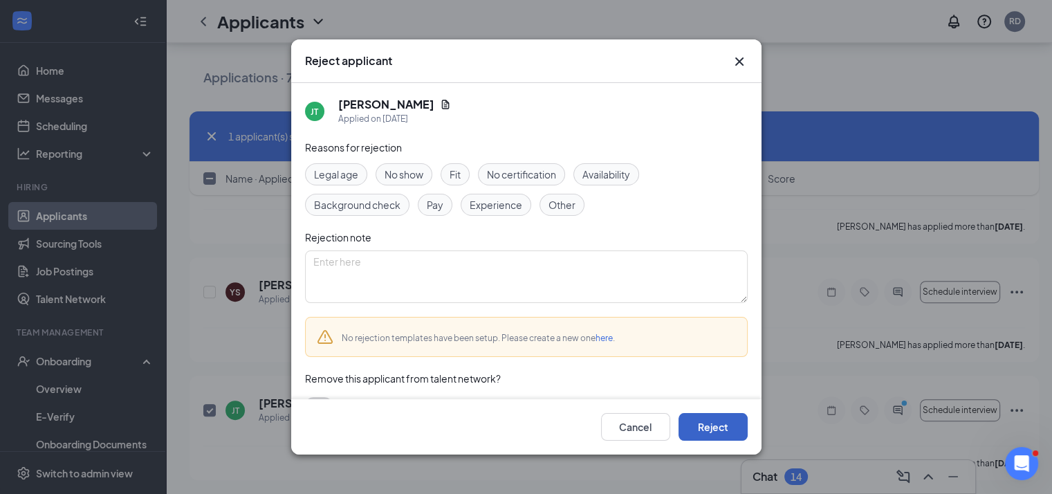
click at [718, 434] on button "Reject" at bounding box center [712, 427] width 69 height 28
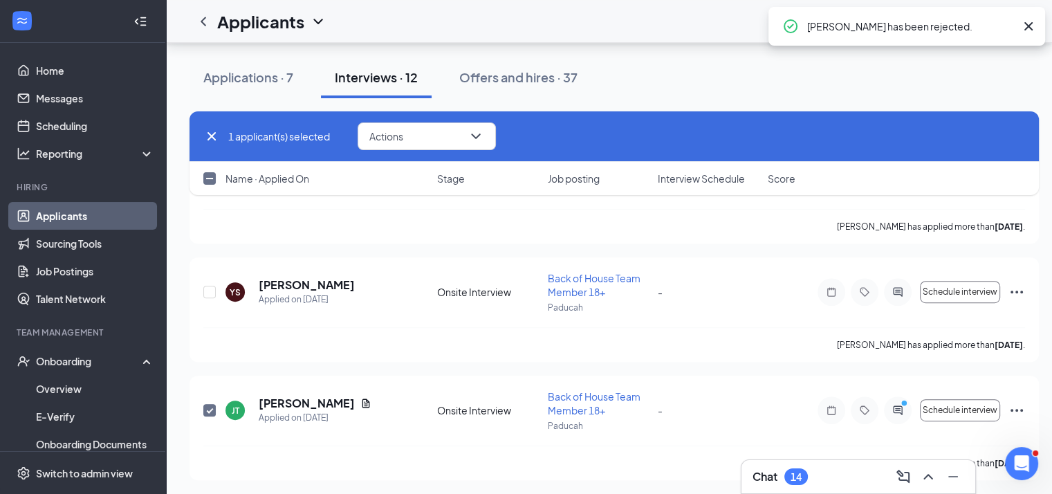
checkbox input "false"
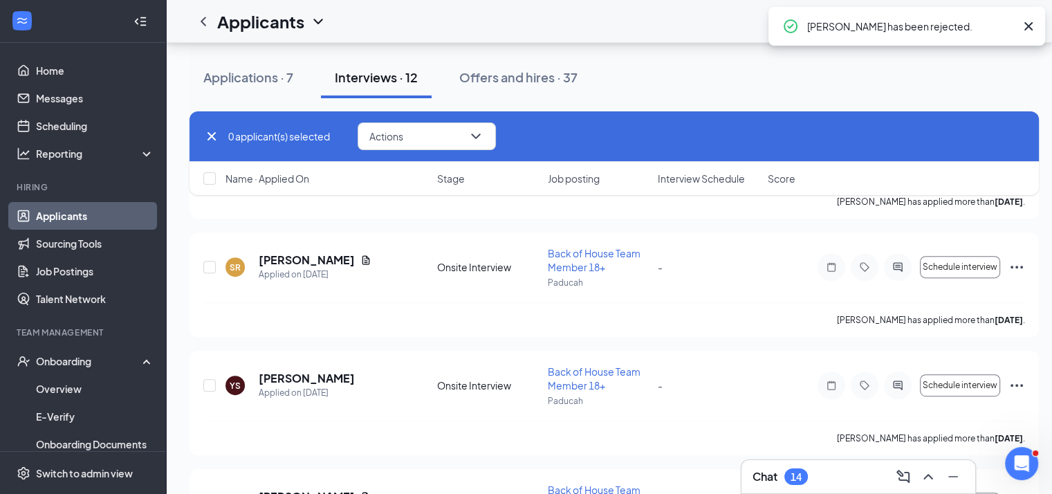
scroll to position [609, 0]
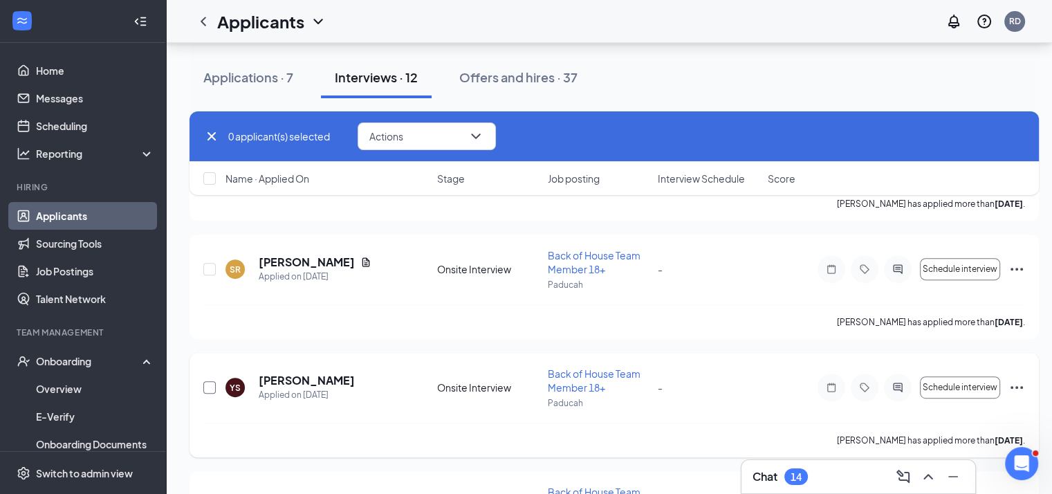
click at [205, 387] on input "checkbox" at bounding box center [209, 387] width 12 height 12
click at [427, 149] on button "Actions" at bounding box center [427, 136] width 138 height 28
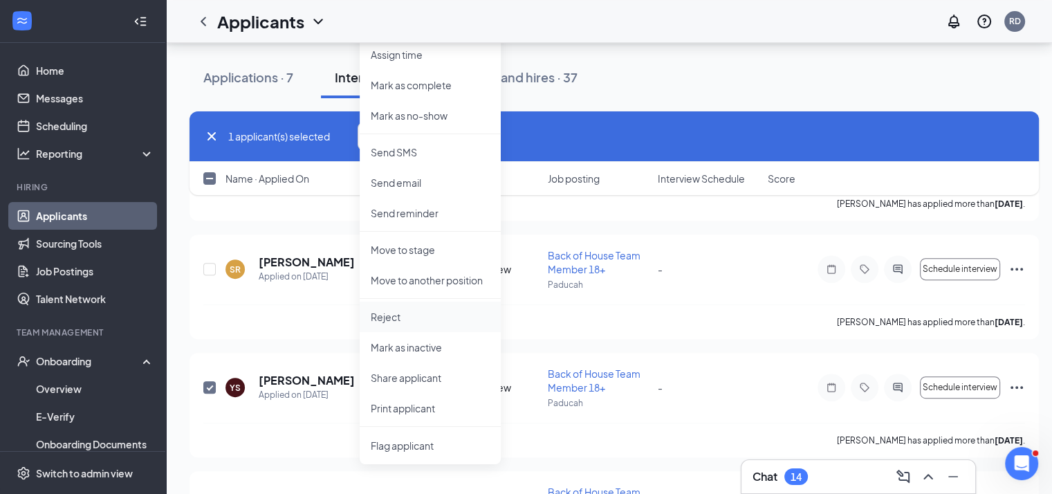
click at [434, 310] on p "Reject" at bounding box center [430, 317] width 119 height 14
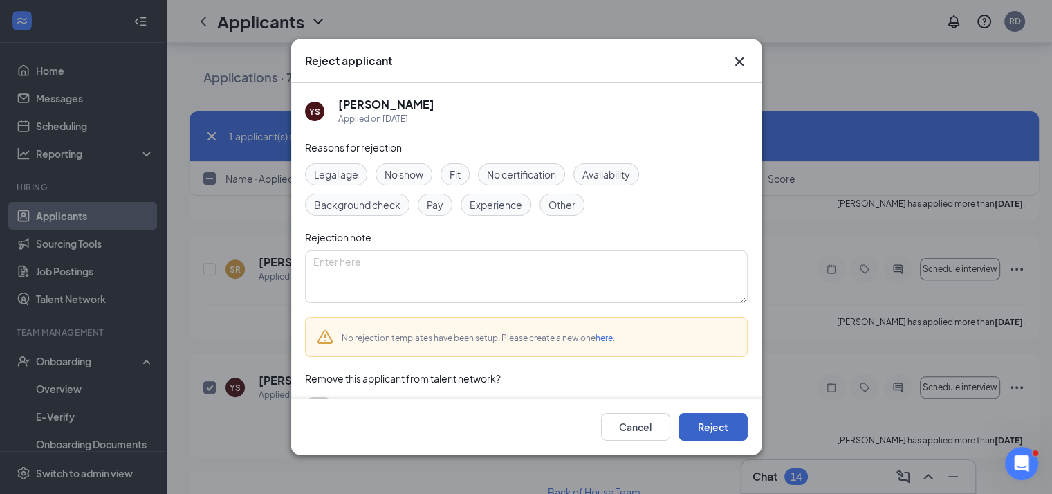
click at [717, 418] on button "Reject" at bounding box center [712, 427] width 69 height 28
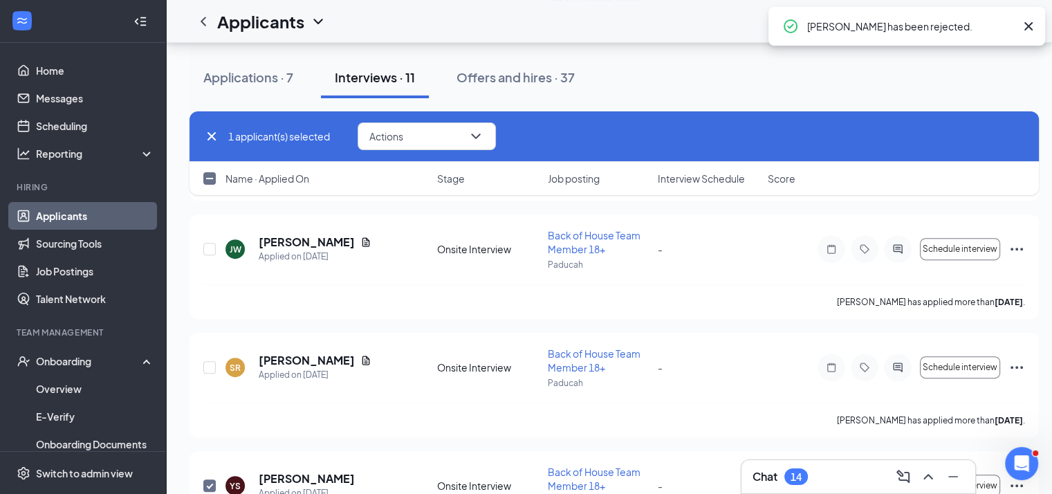
scroll to position [508, 0]
checkbox input "false"
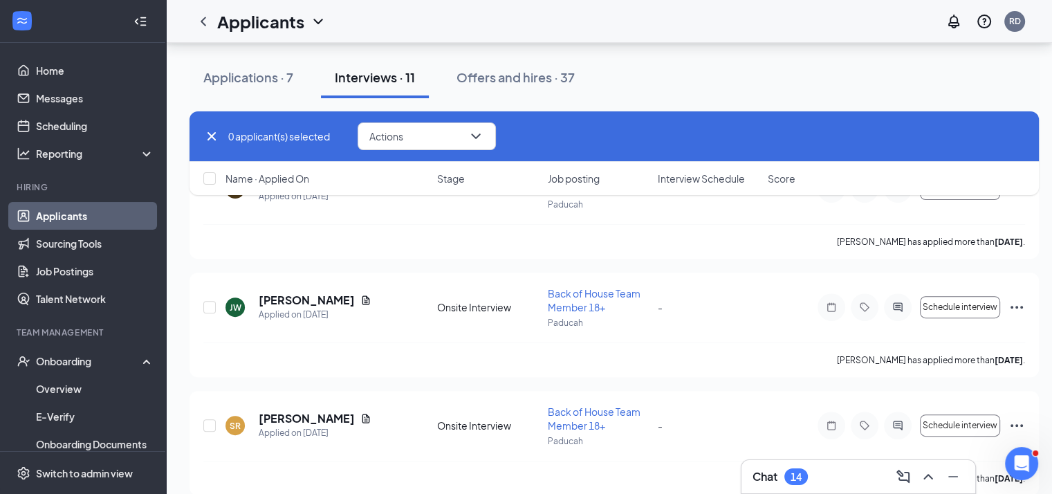
scroll to position [454, 0]
click at [227, 310] on div "JW" at bounding box center [234, 305] width 19 height 19
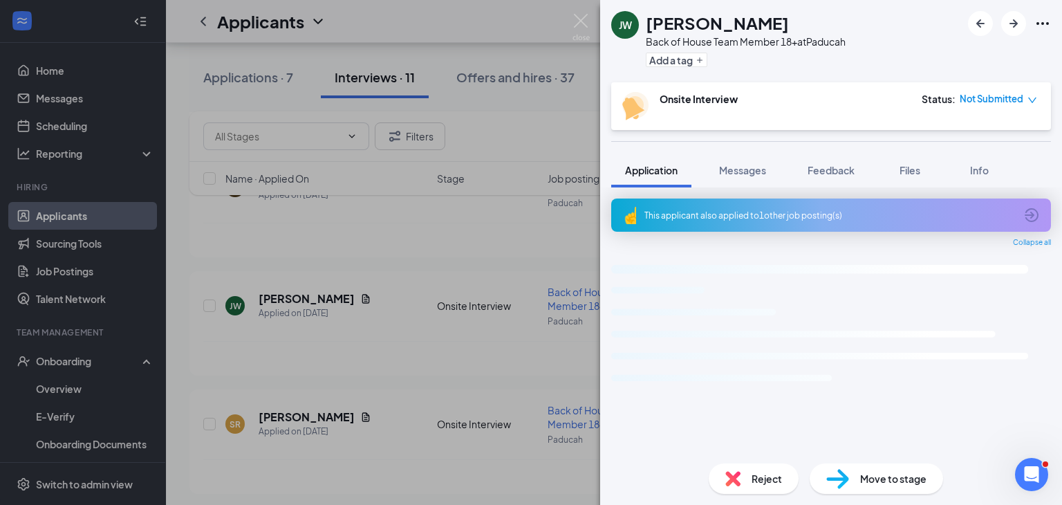
click at [295, 361] on div "[PERSON_NAME] [PERSON_NAME] Back of House Team Member 18+ at Paducah Add a tag …" at bounding box center [531, 252] width 1062 height 505
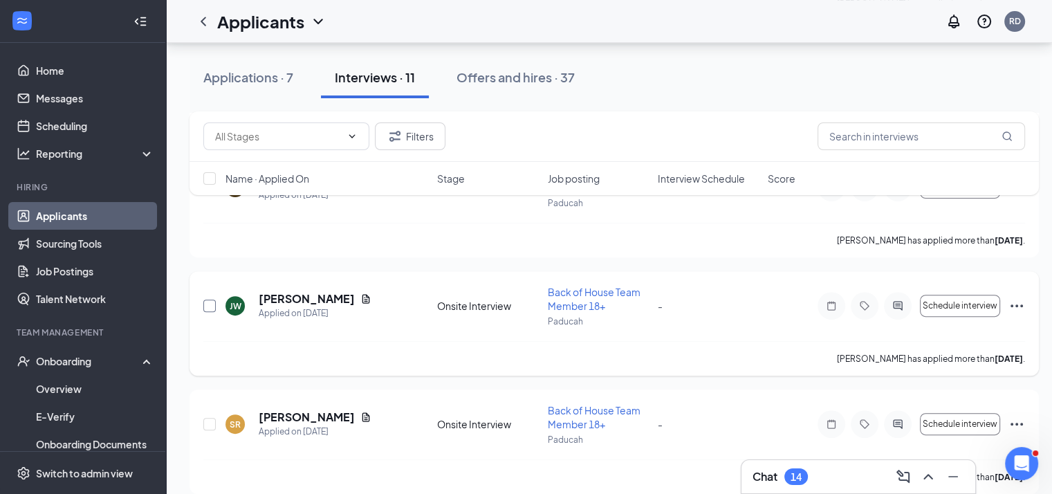
click at [207, 302] on input "checkbox" at bounding box center [209, 305] width 12 height 12
checkbox input "true"
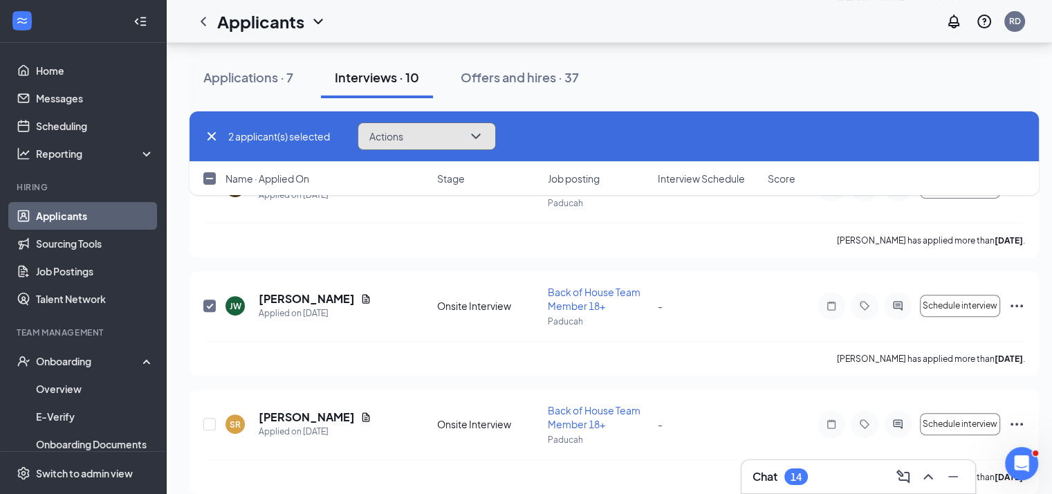
click at [456, 140] on button "Actions" at bounding box center [427, 136] width 138 height 28
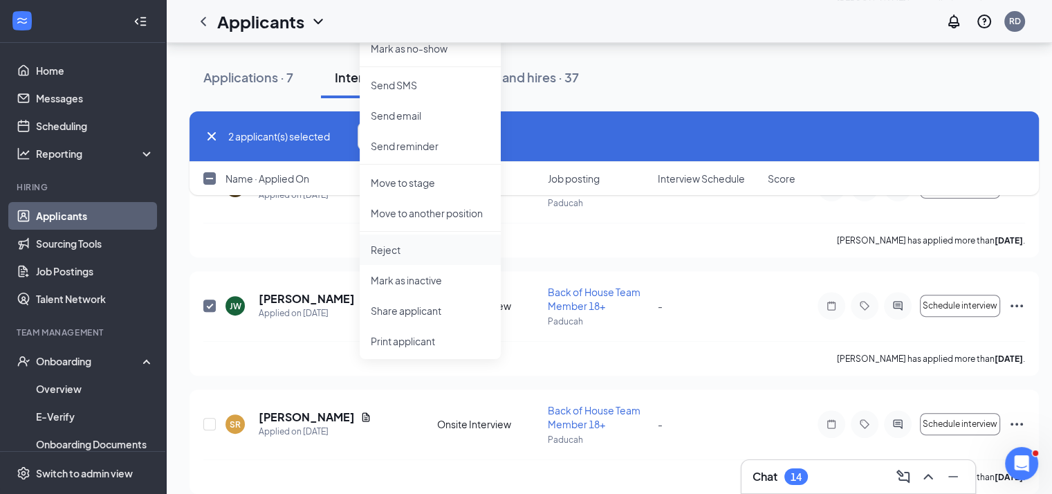
click at [441, 249] on p "Reject" at bounding box center [430, 250] width 119 height 14
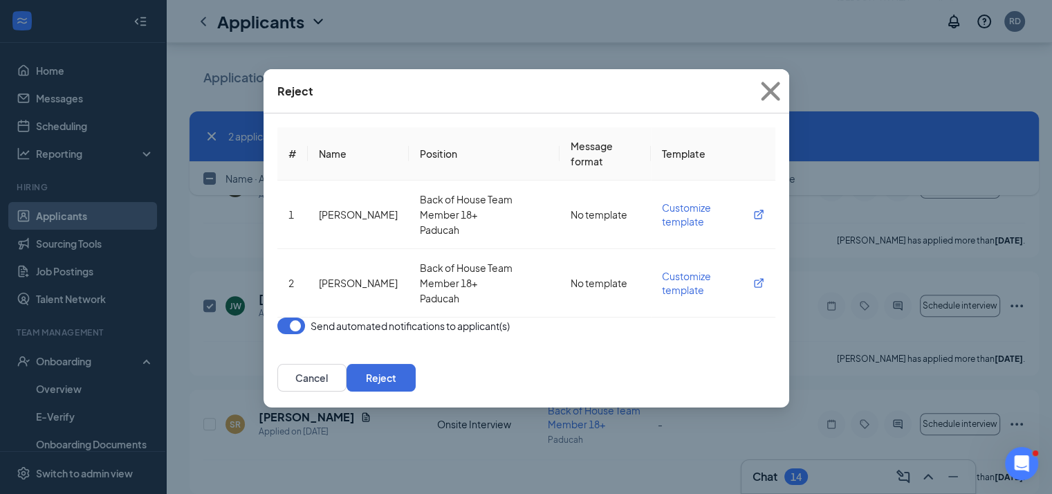
click at [301, 334] on button "button" at bounding box center [291, 325] width 28 height 17
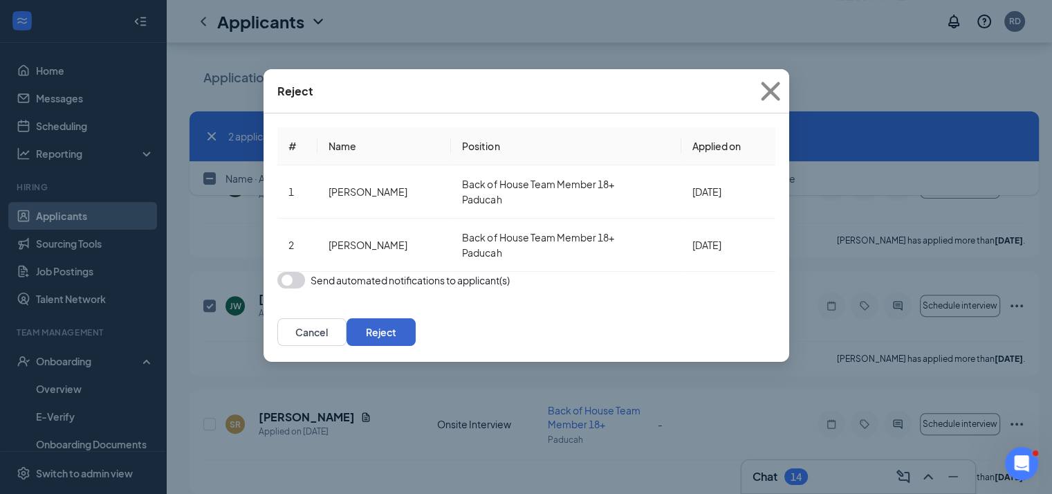
click at [416, 346] on button "Reject" at bounding box center [381, 332] width 69 height 28
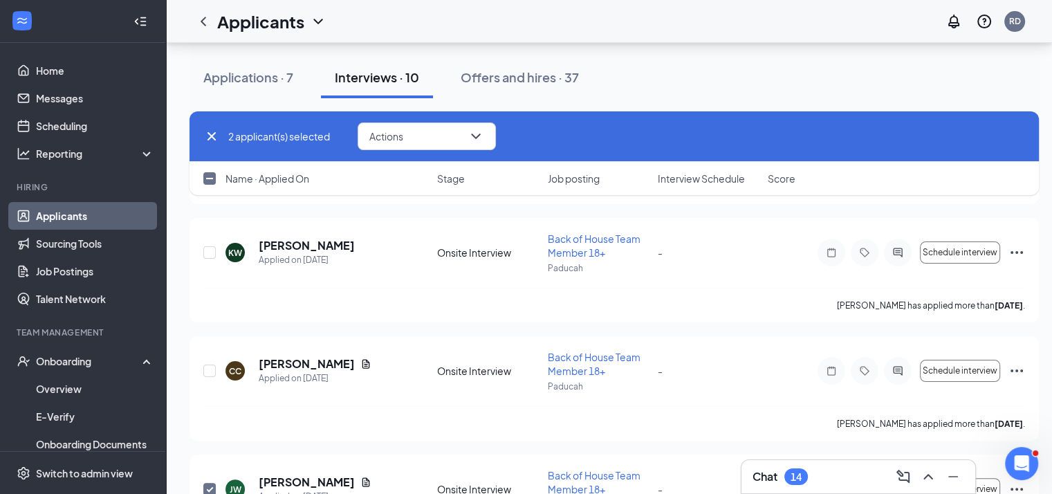
checkbox input "false"
